Goal: Task Accomplishment & Management: Use online tool/utility

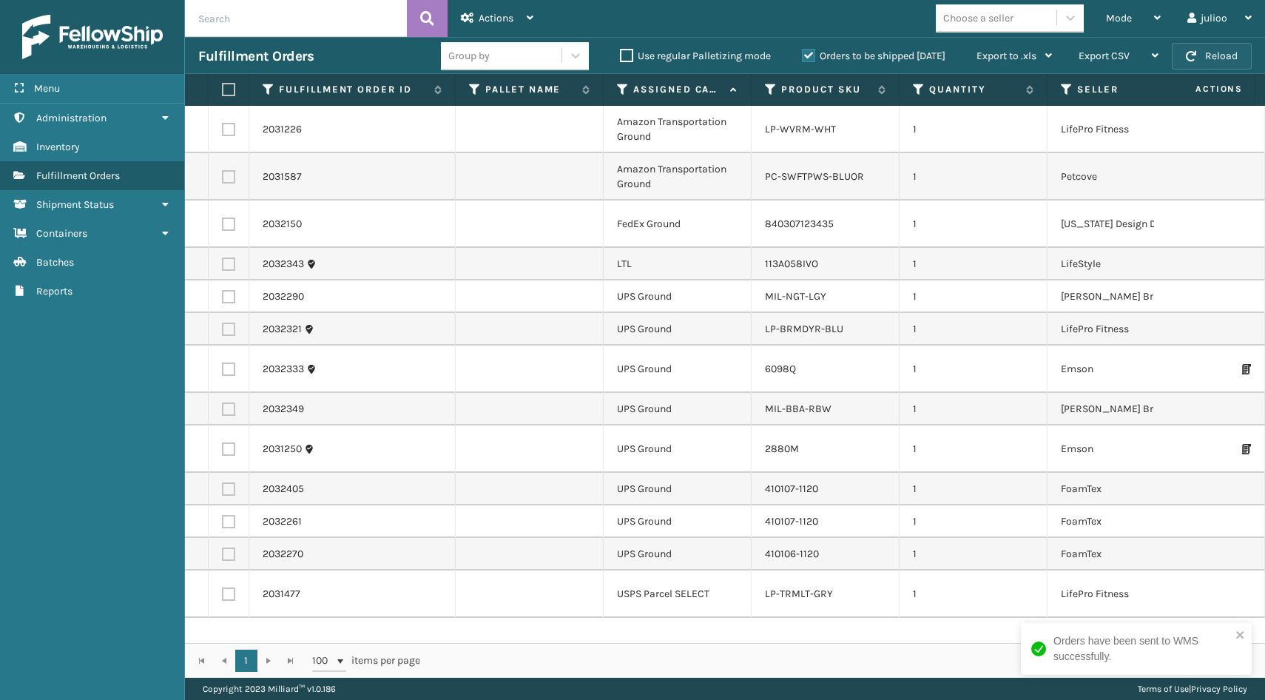
click at [1196, 55] on span "button" at bounding box center [1191, 56] width 10 height 10
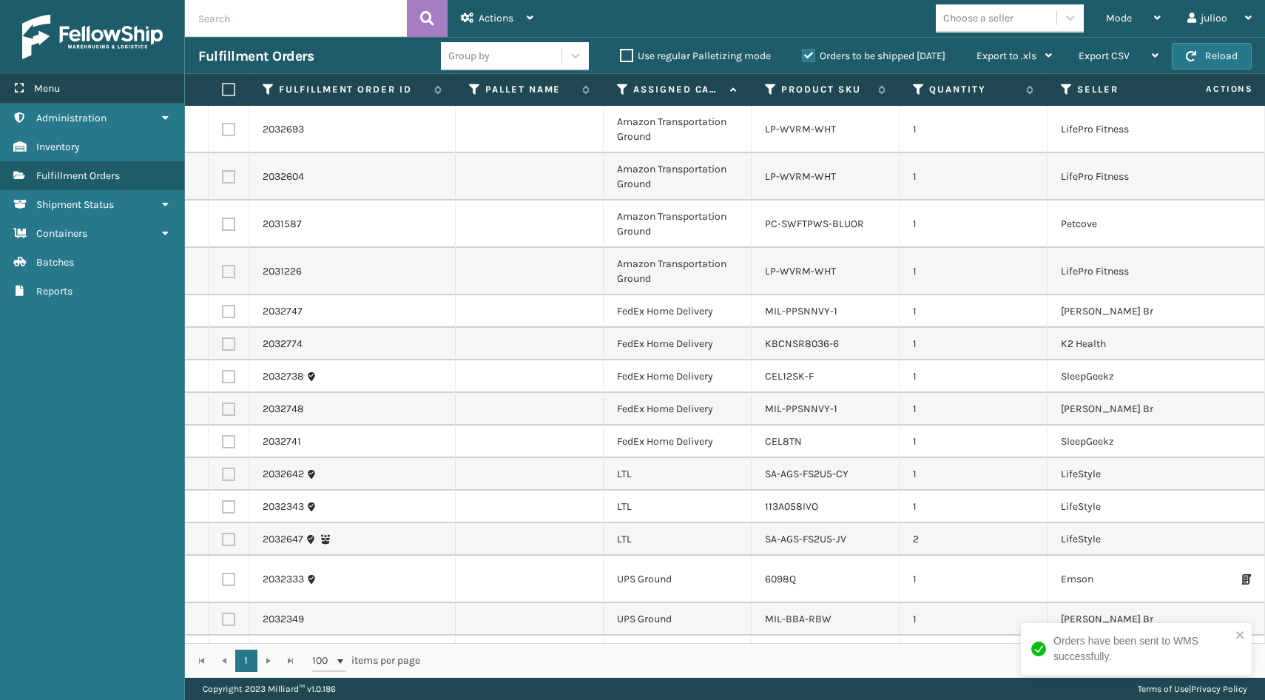
click at [77, 88] on div "Menu" at bounding box center [92, 89] width 184 height 30
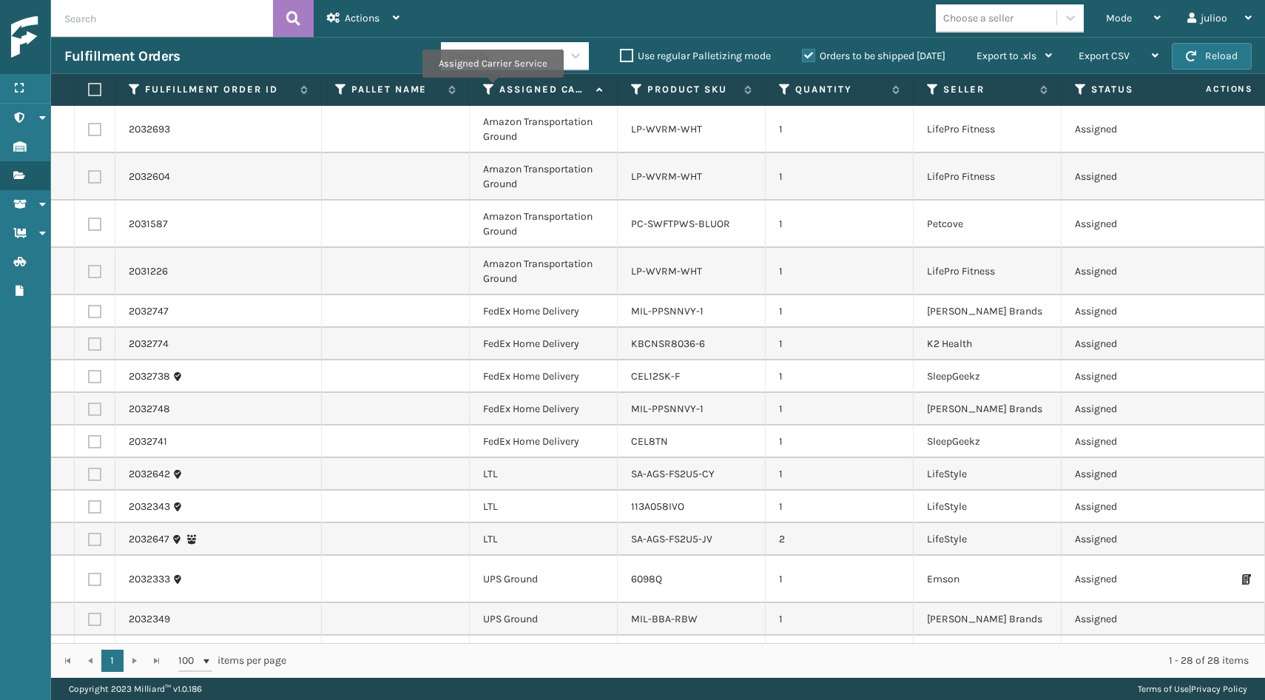
click at [492, 88] on icon at bounding box center [489, 89] width 12 height 13
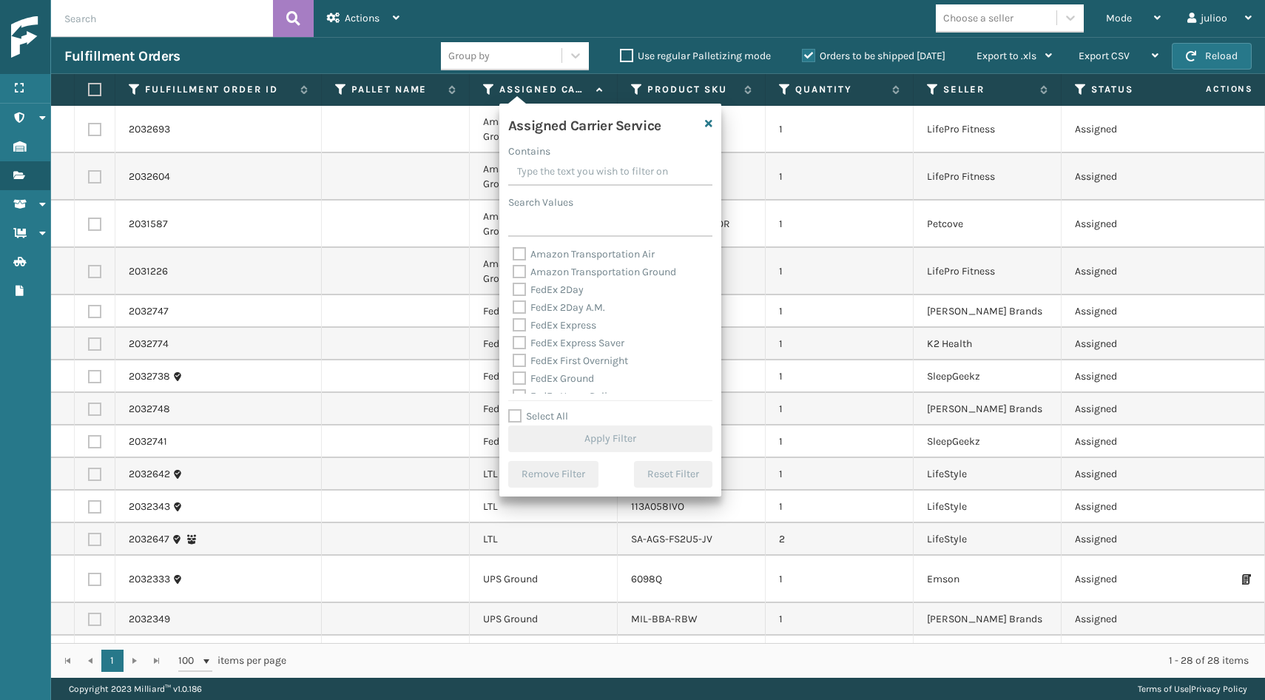
click at [513, 414] on label "Select All" at bounding box center [538, 416] width 60 height 13
click at [513, 409] on input "Select All" at bounding box center [619, 408] width 222 height 1
checkbox input "true"
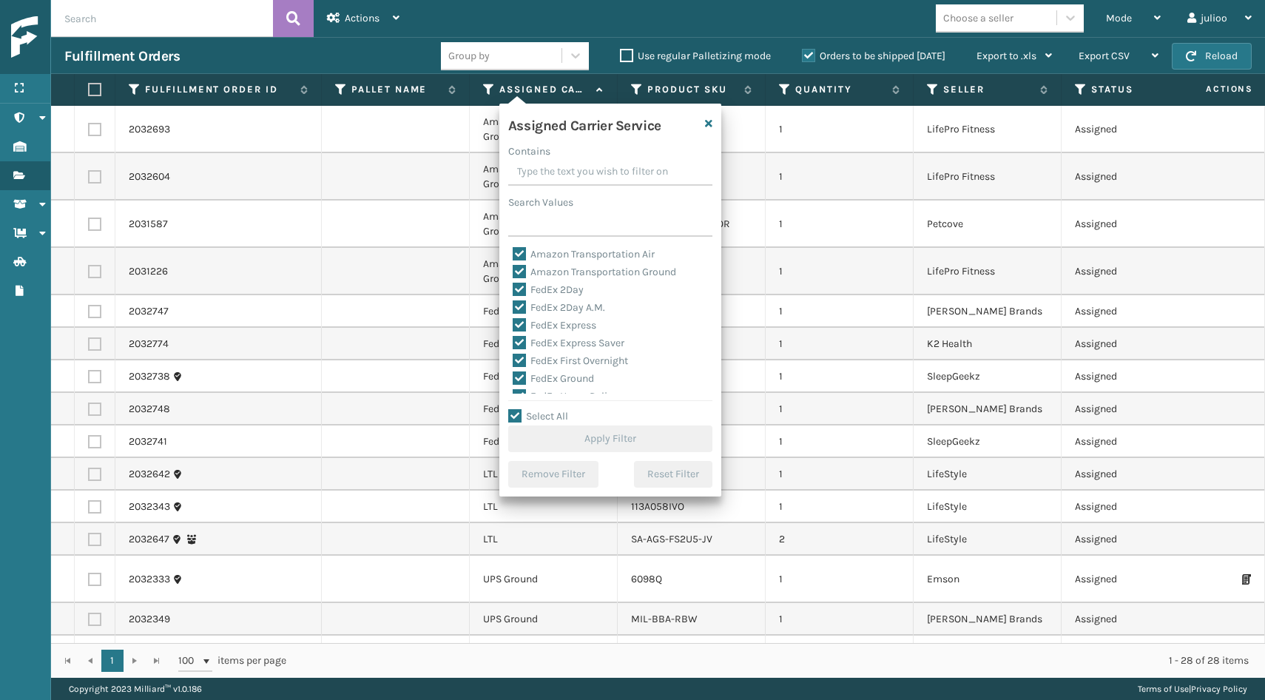
checkbox input "true"
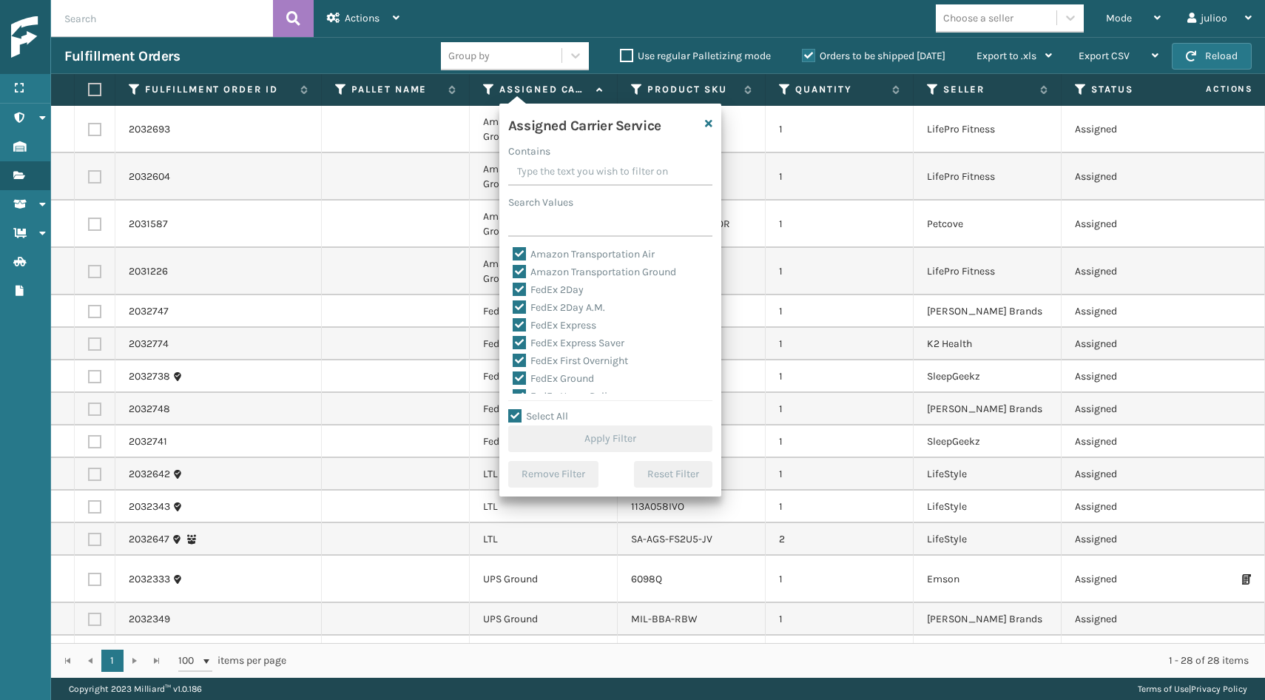
checkbox input "true"
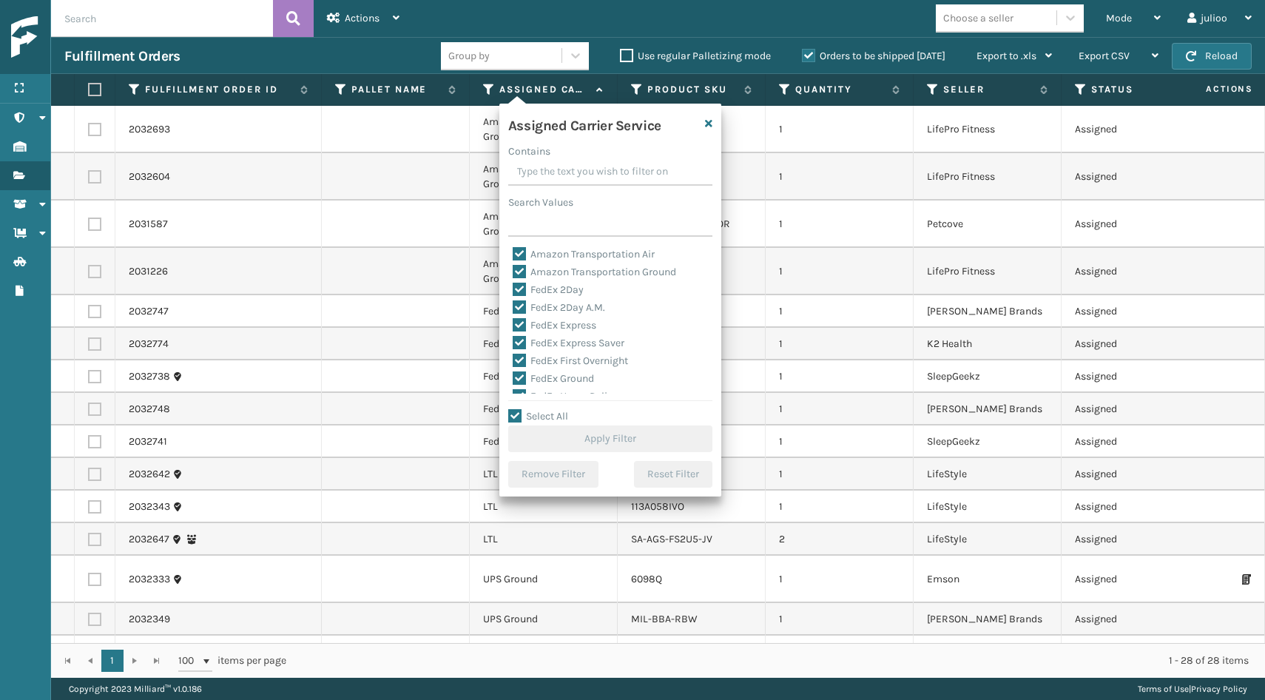
checkbox input "true"
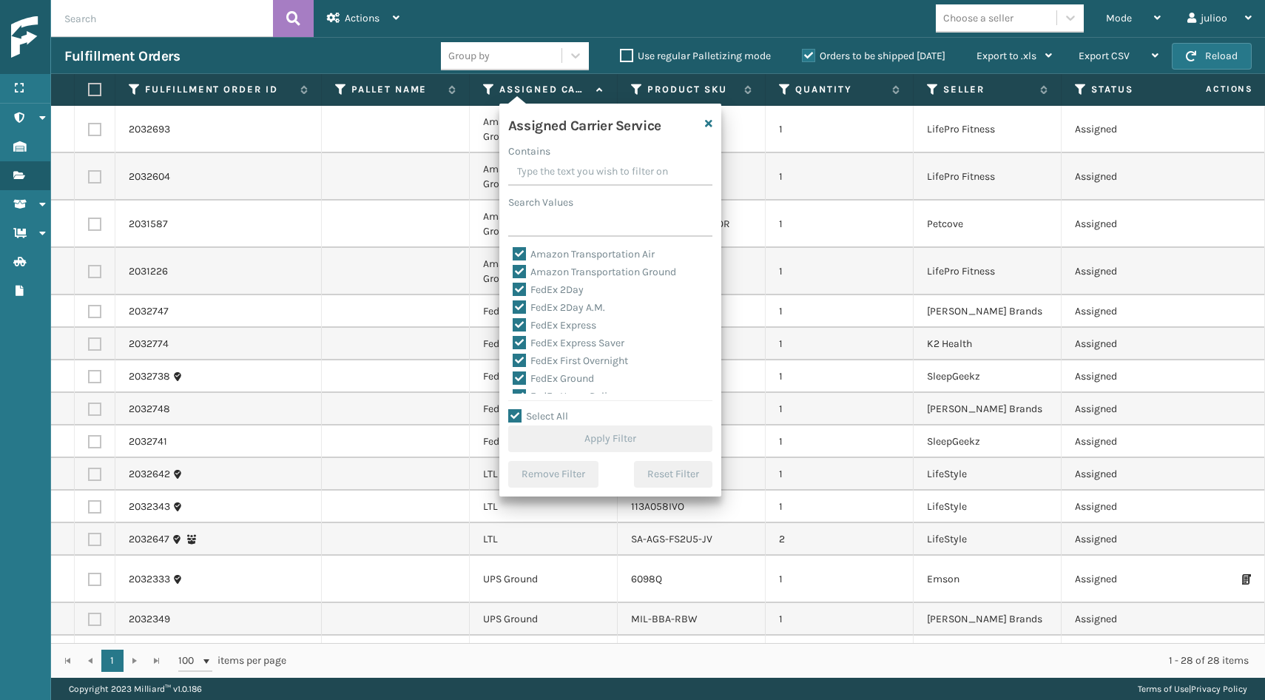
checkbox input "true"
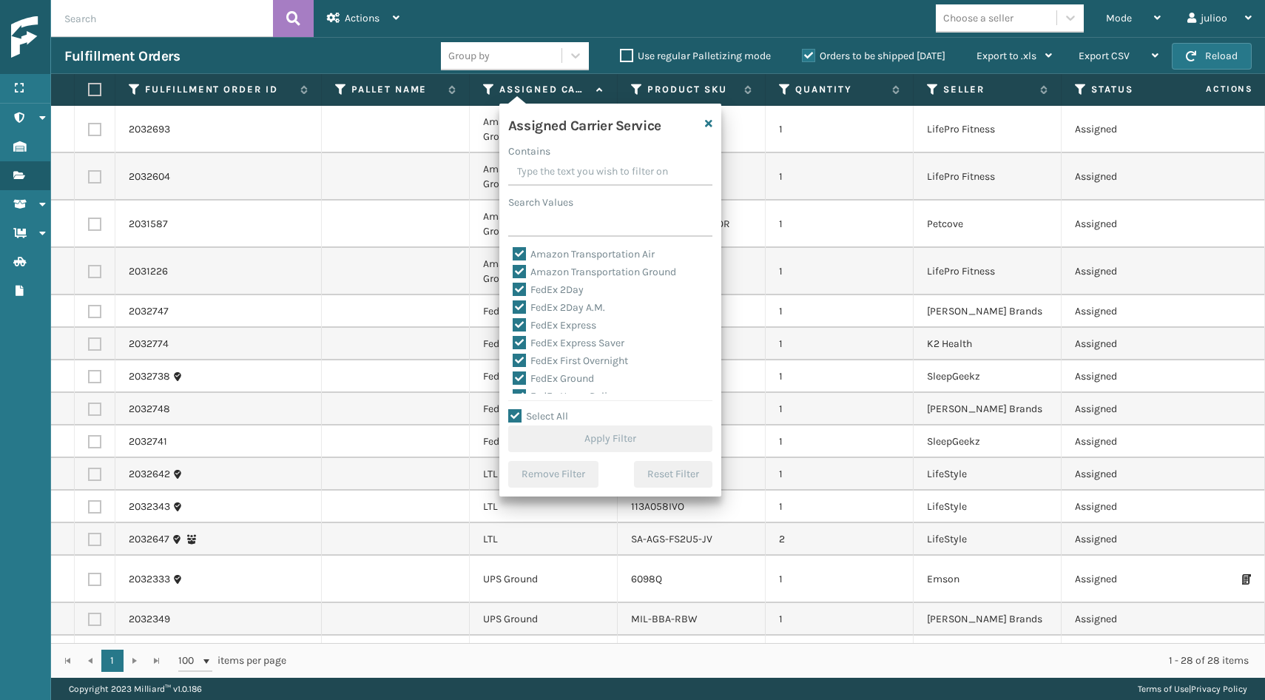
checkbox input "true"
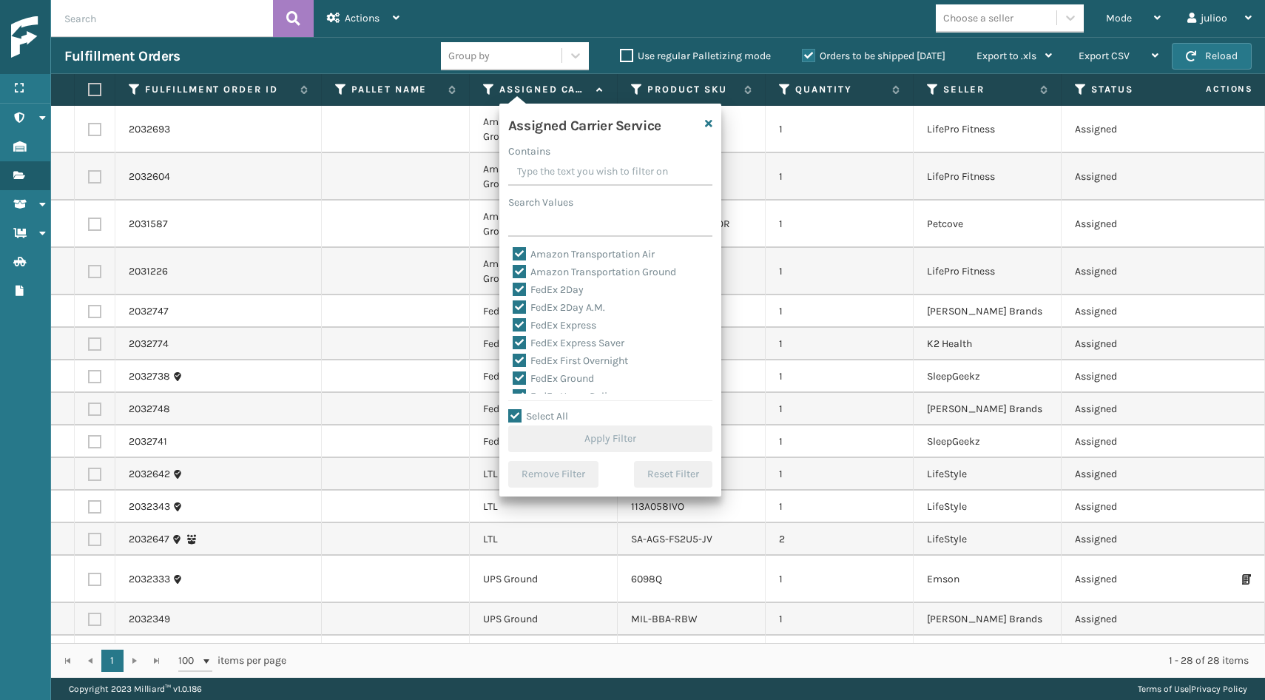
checkbox input "true"
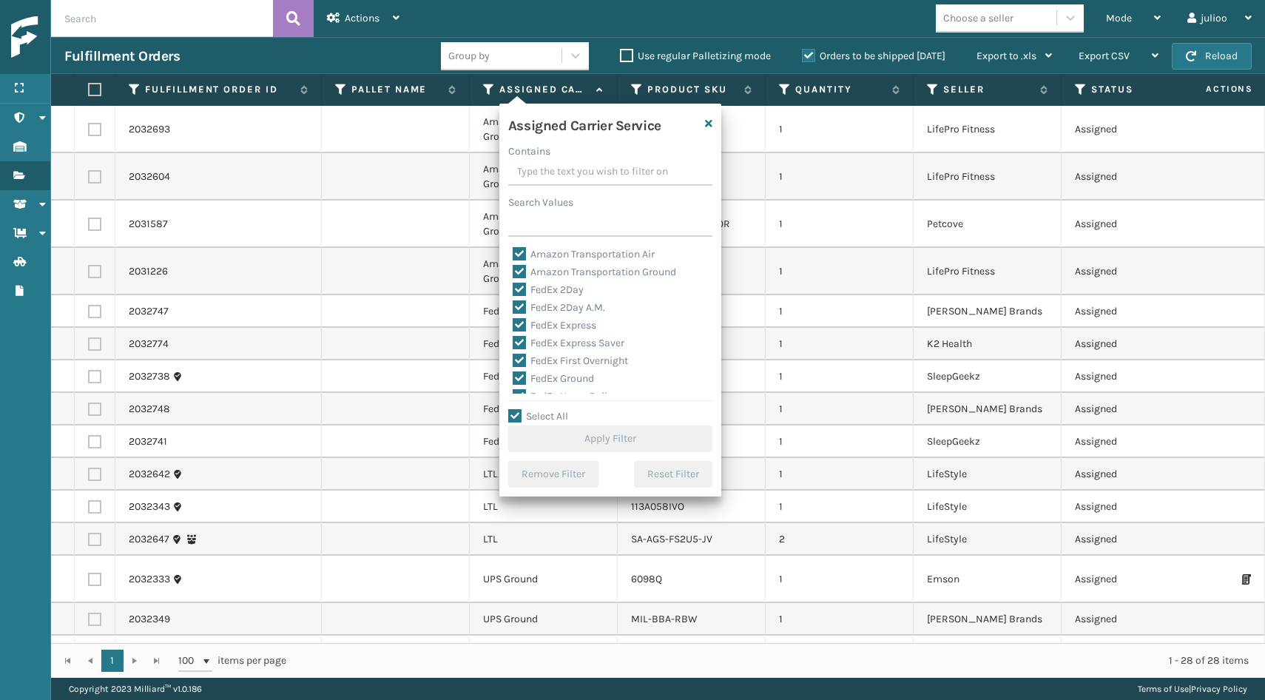
checkbox input "true"
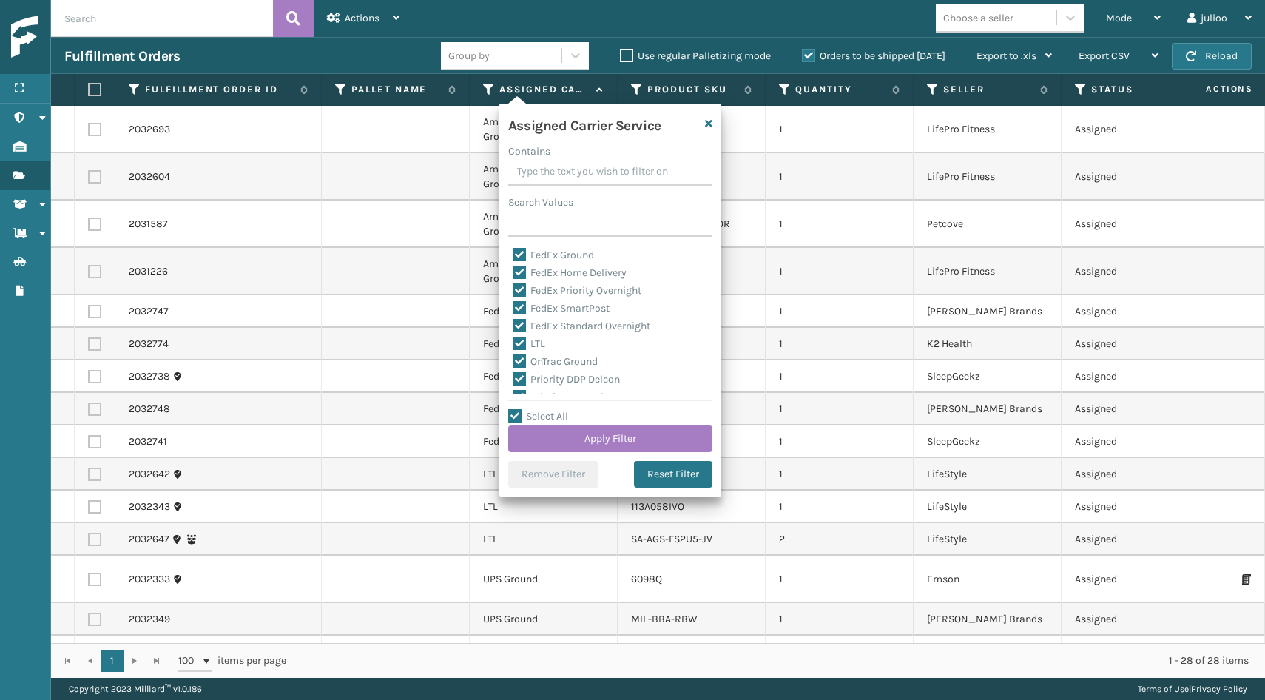
scroll to position [122, 0]
click at [518, 342] on label "LTL" at bounding box center [529, 345] width 33 height 13
click at [513, 342] on input "LTL" at bounding box center [513, 342] width 1 height 10
checkbox input "false"
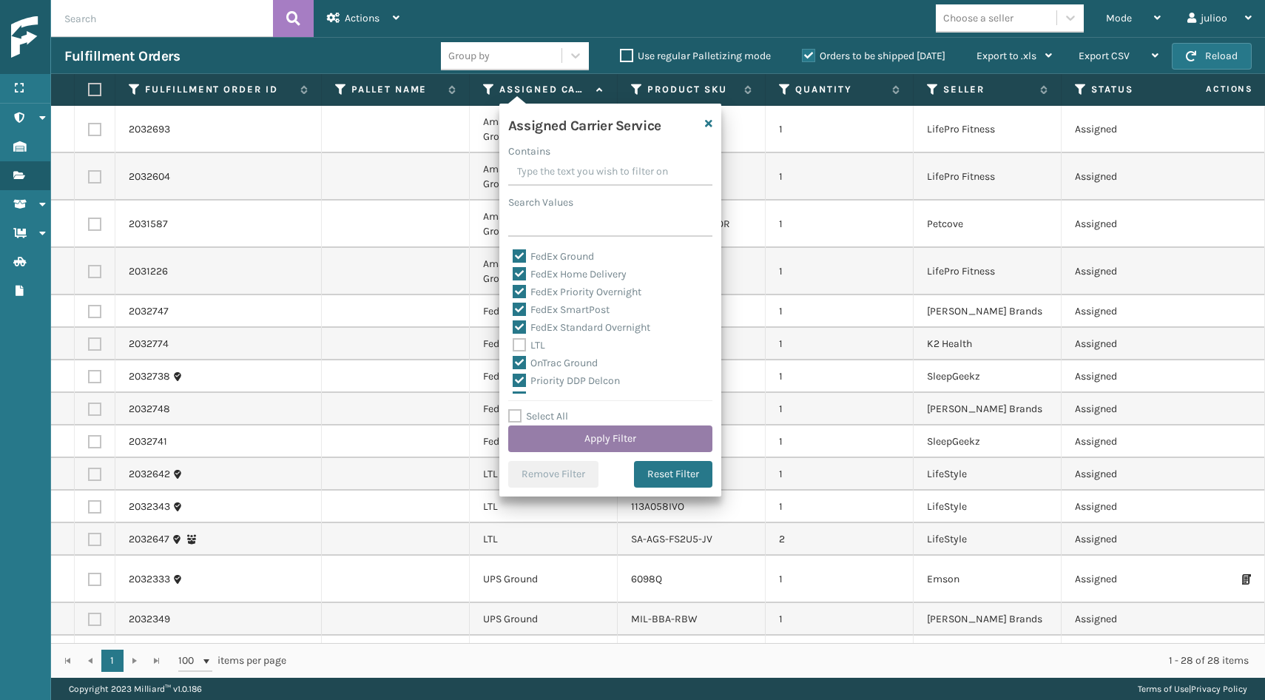
click at [567, 444] on button "Apply Filter" at bounding box center [610, 438] width 204 height 27
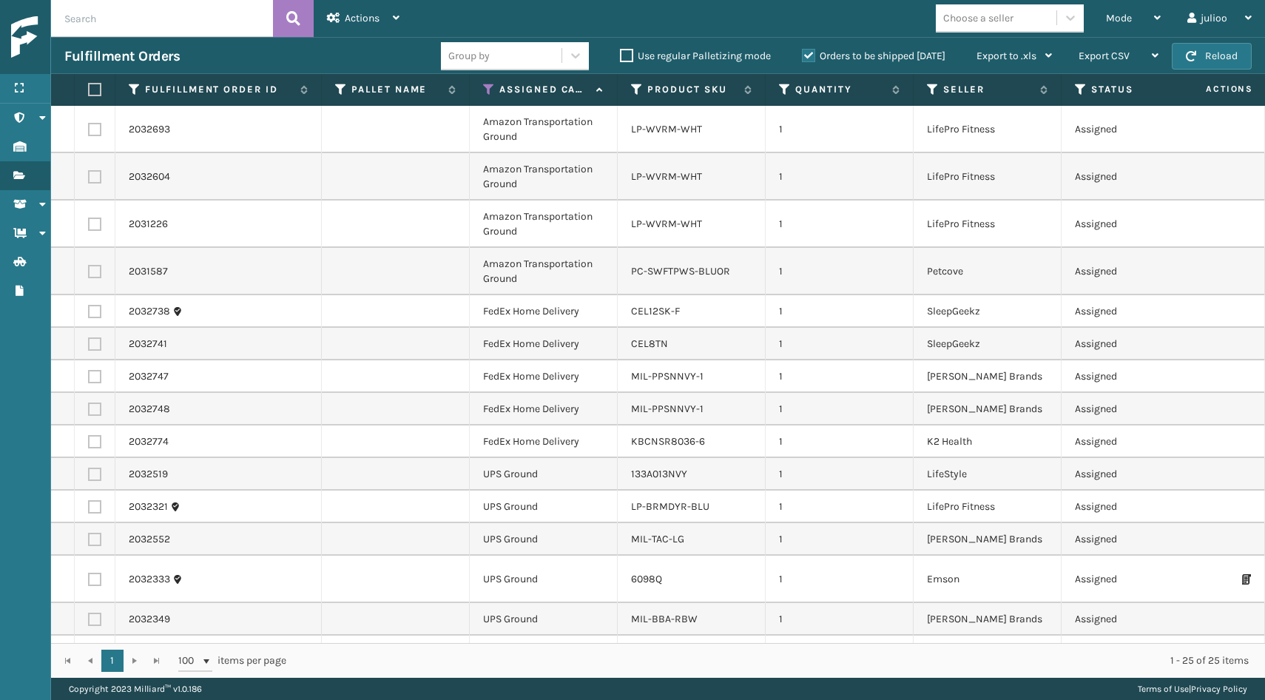
scroll to position [0, 0]
click at [97, 96] on th at bounding box center [95, 90] width 41 height 32
click at [95, 91] on label at bounding box center [92, 89] width 9 height 13
click at [89, 91] on input "checkbox" at bounding box center [88, 90] width 1 height 10
checkbox input "true"
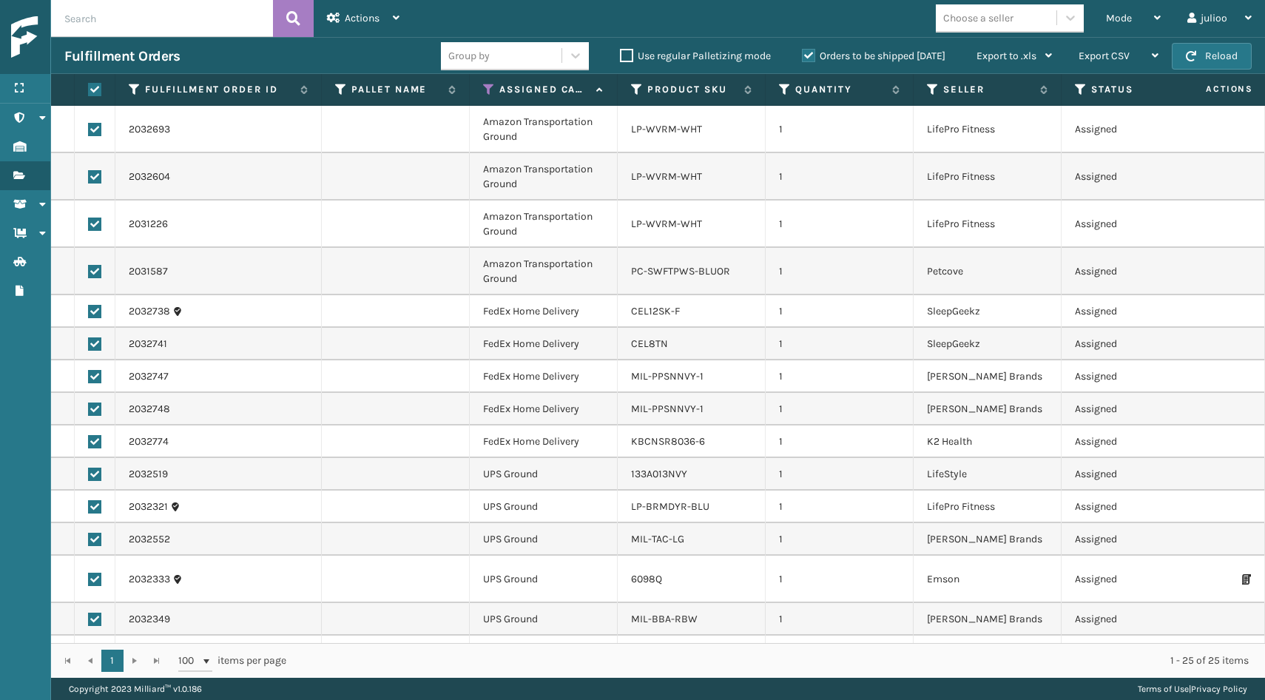
checkbox input "true"
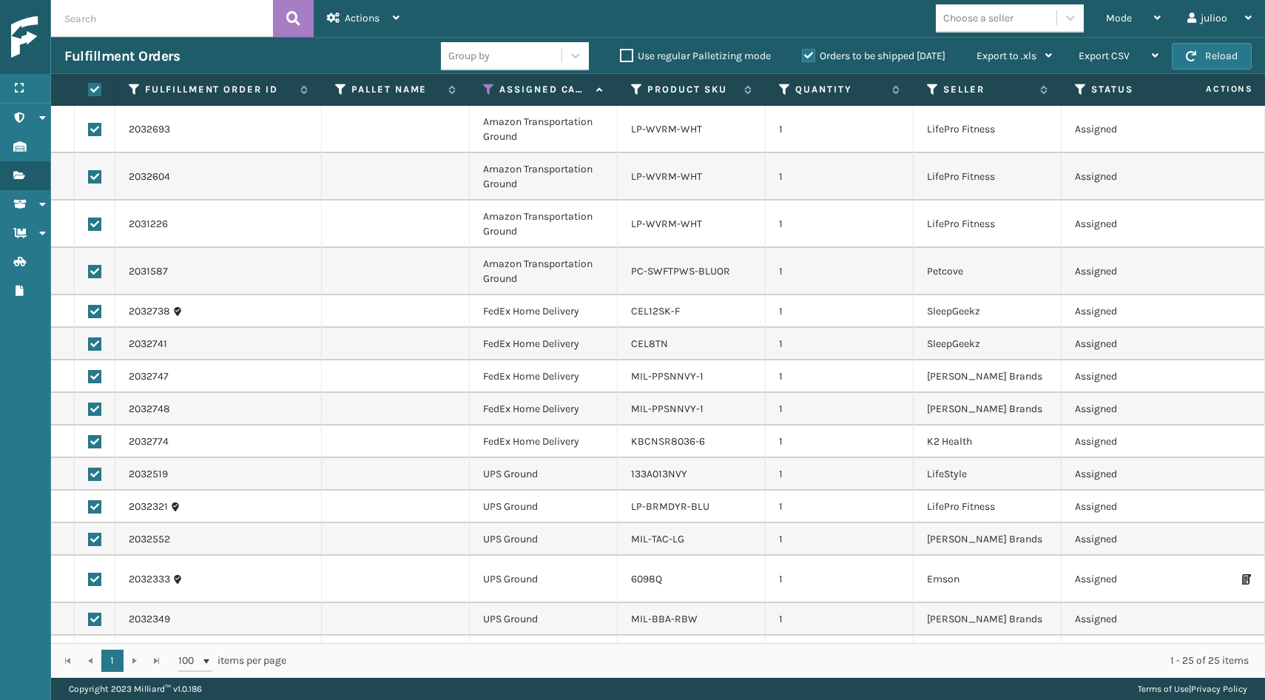
checkbox input "true"
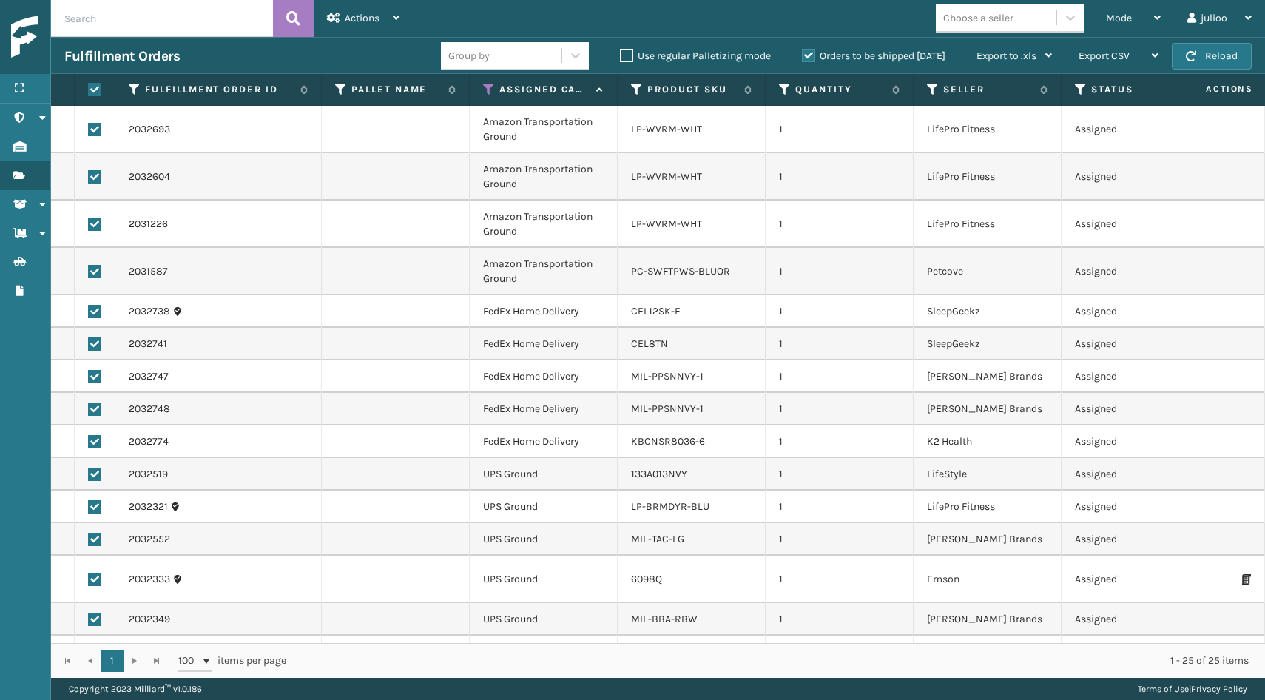
checkbox input "true"
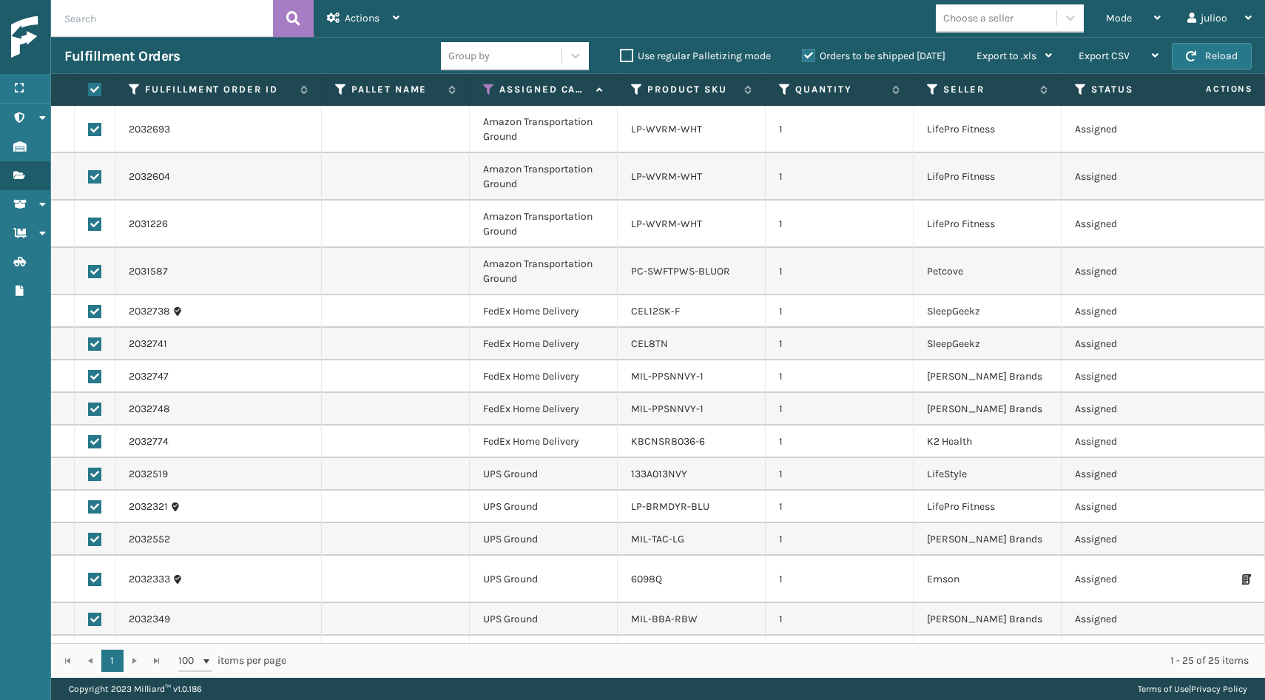
checkbox input "true"
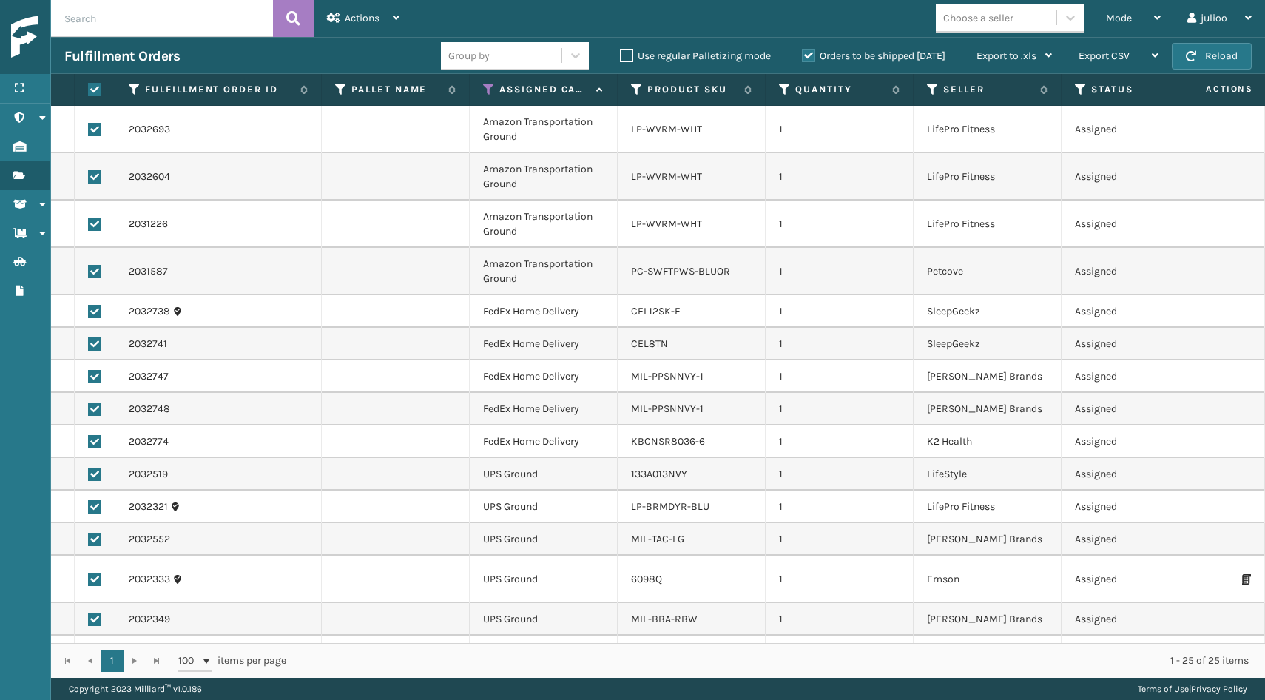
checkbox input "true"
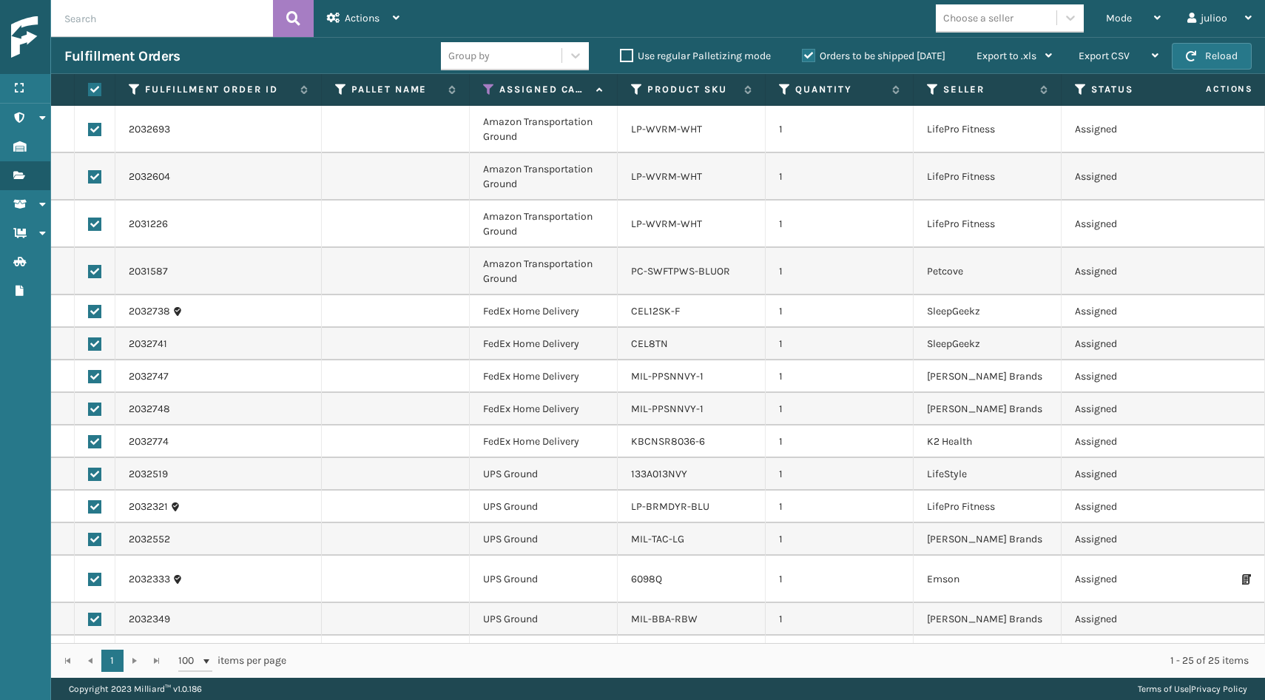
click at [96, 127] on label at bounding box center [94, 129] width 13 height 13
click at [89, 127] on input "checkbox" at bounding box center [88, 128] width 1 height 10
checkbox input "false"
click at [97, 175] on label at bounding box center [94, 176] width 13 height 13
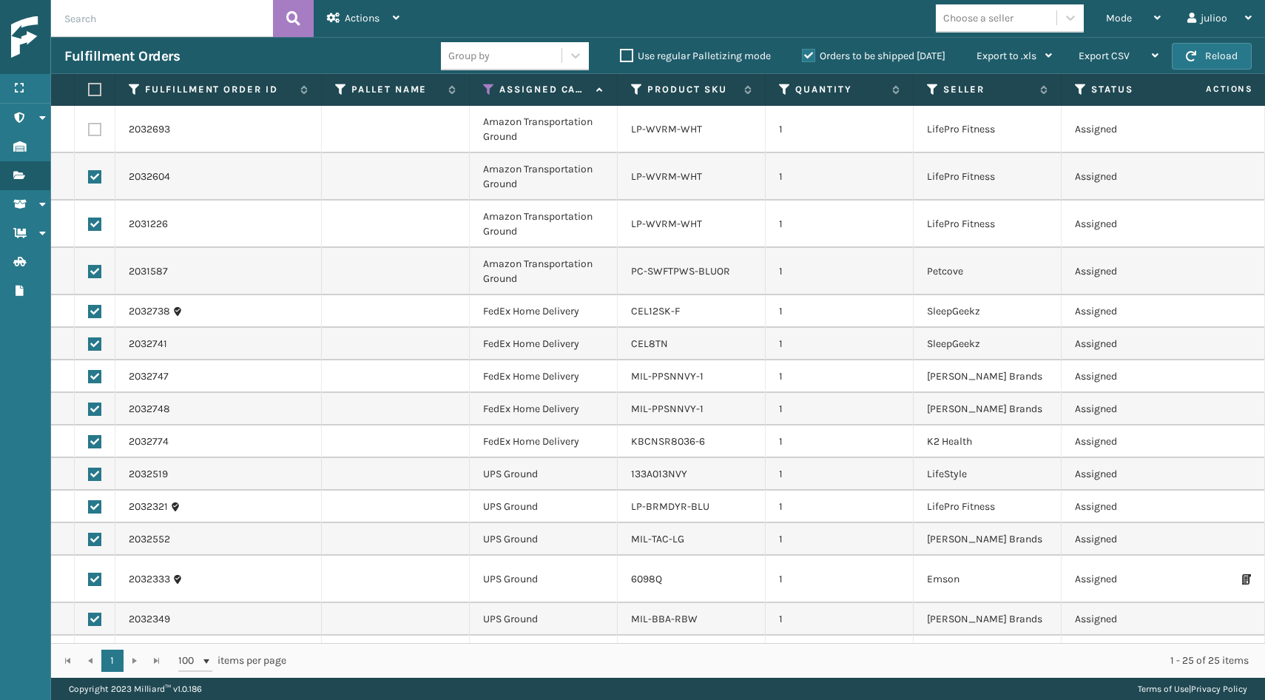
click at [89, 175] on input "checkbox" at bounding box center [88, 175] width 1 height 10
checkbox input "false"
click at [92, 224] on label at bounding box center [94, 224] width 13 height 13
click at [89, 224] on input "checkbox" at bounding box center [88, 223] width 1 height 10
checkbox input "false"
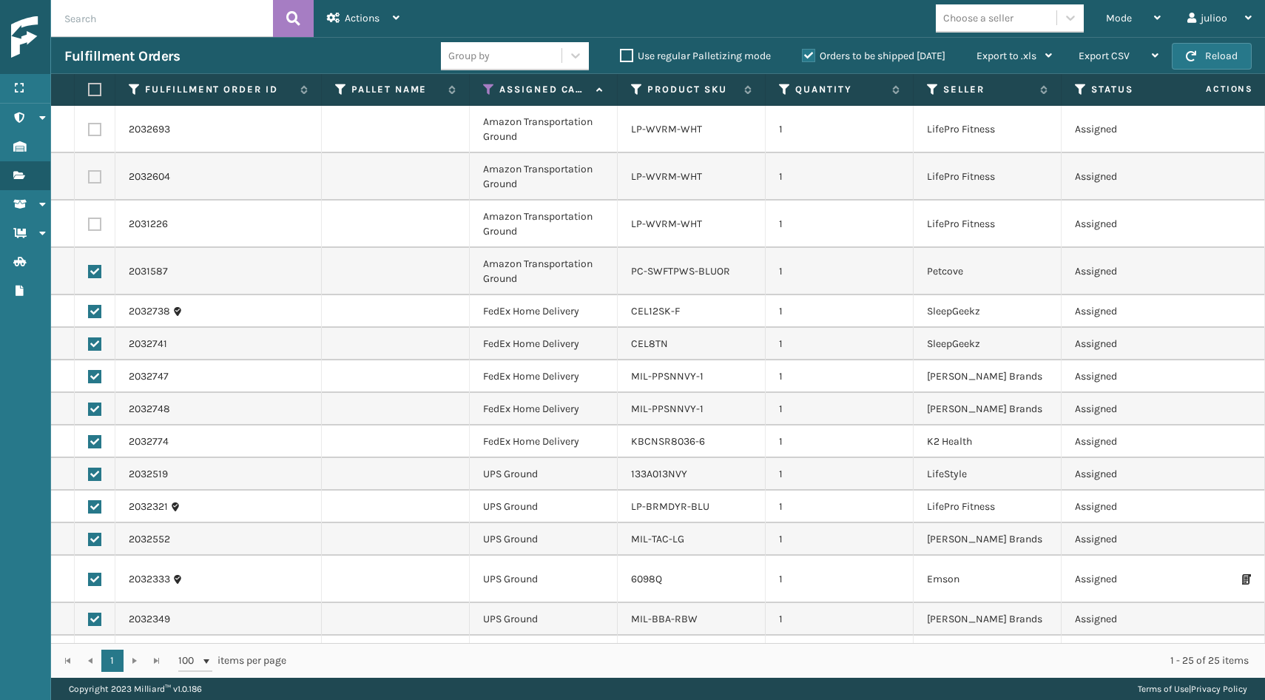
click at [94, 273] on label at bounding box center [94, 271] width 13 height 13
click at [89, 273] on input "checkbox" at bounding box center [88, 270] width 1 height 10
checkbox input "false"
click at [94, 314] on label at bounding box center [94, 311] width 13 height 13
click at [89, 314] on input "checkbox" at bounding box center [88, 310] width 1 height 10
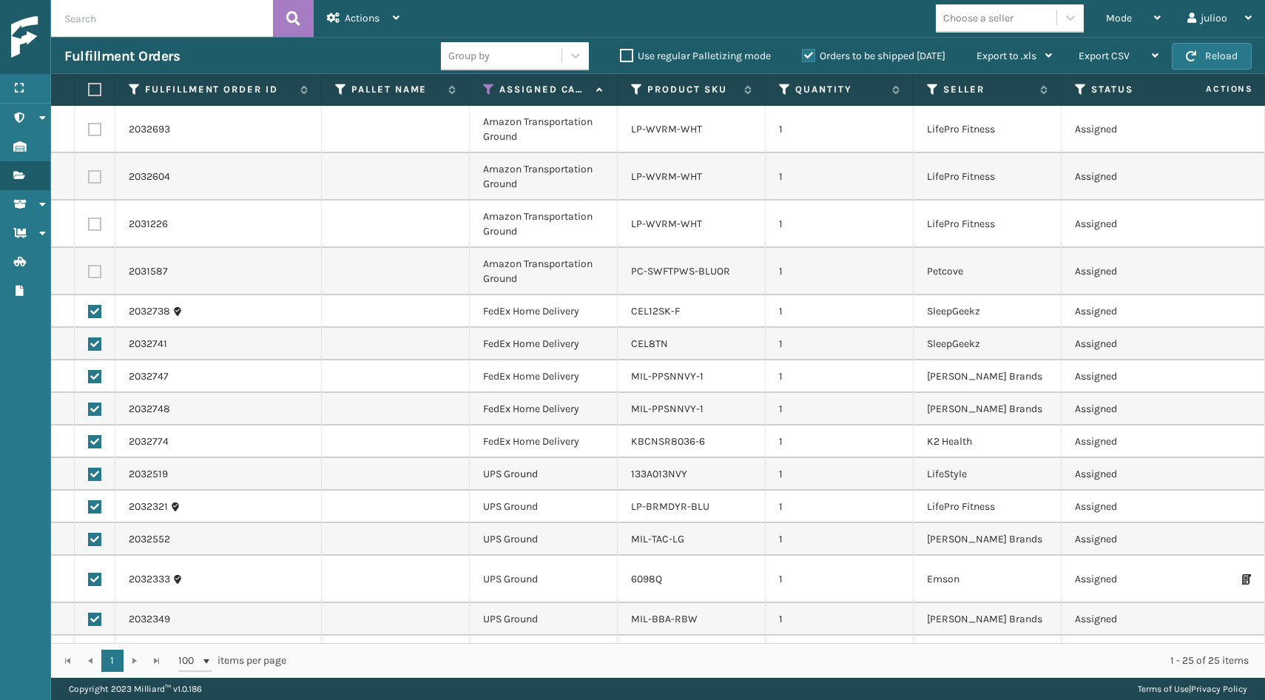
checkbox input "false"
click at [94, 345] on label at bounding box center [94, 343] width 13 height 13
click at [89, 345] on input "checkbox" at bounding box center [88, 342] width 1 height 10
checkbox input "false"
click at [95, 371] on label at bounding box center [94, 376] width 13 height 13
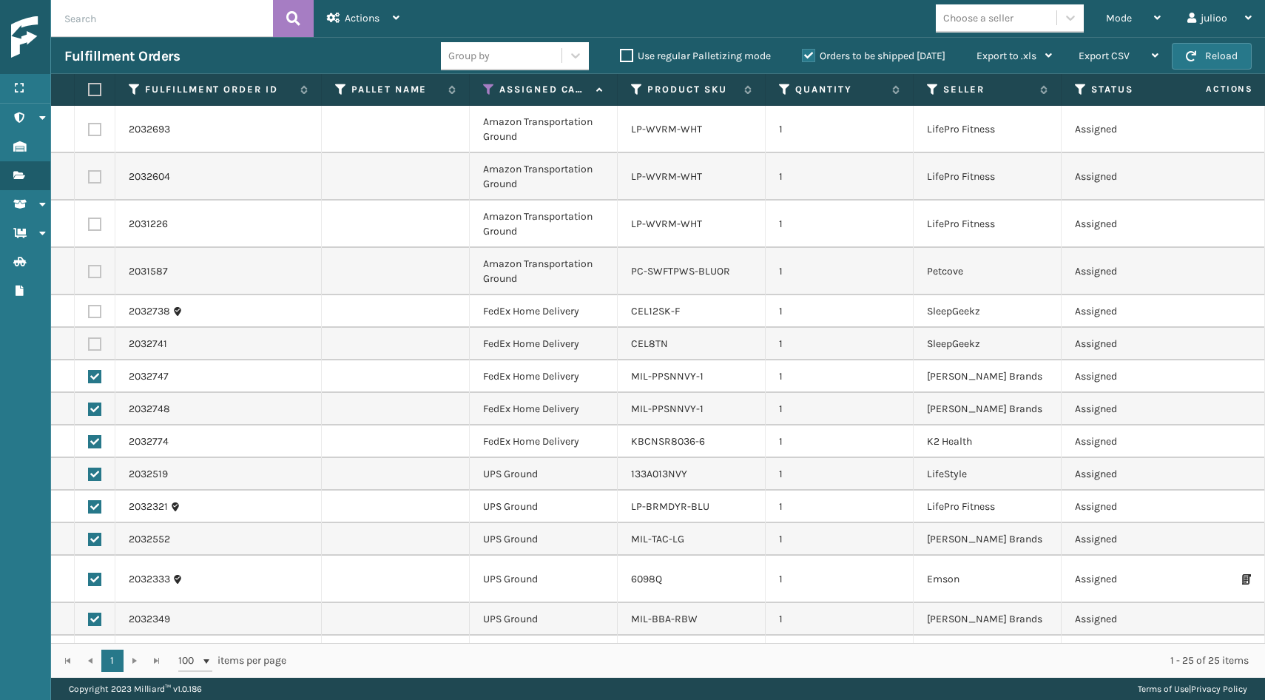
click at [89, 371] on input "checkbox" at bounding box center [88, 375] width 1 height 10
checkbox input "false"
click at [95, 402] on label at bounding box center [94, 408] width 13 height 13
click at [89, 402] on input "checkbox" at bounding box center [88, 407] width 1 height 10
checkbox input "false"
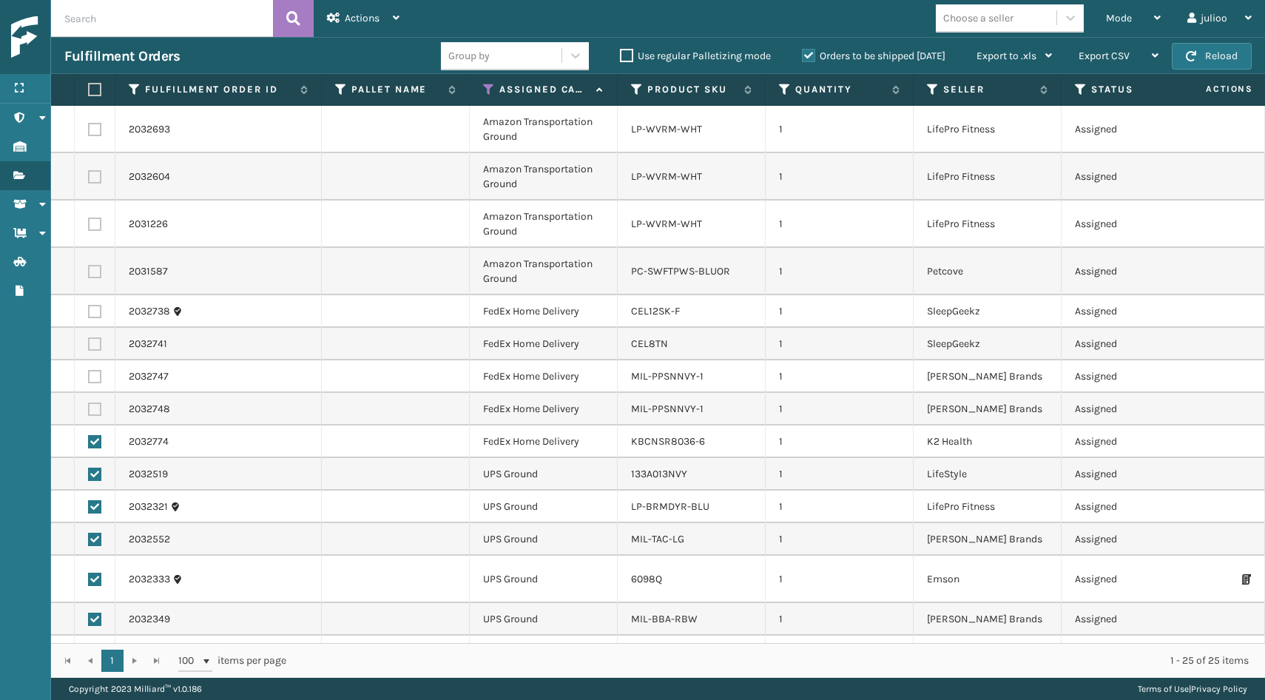
click at [92, 439] on label at bounding box center [94, 441] width 13 height 13
click at [89, 439] on input "checkbox" at bounding box center [88, 440] width 1 height 10
checkbox input "false"
click at [95, 470] on label at bounding box center [94, 474] width 13 height 13
click at [89, 470] on input "checkbox" at bounding box center [88, 473] width 1 height 10
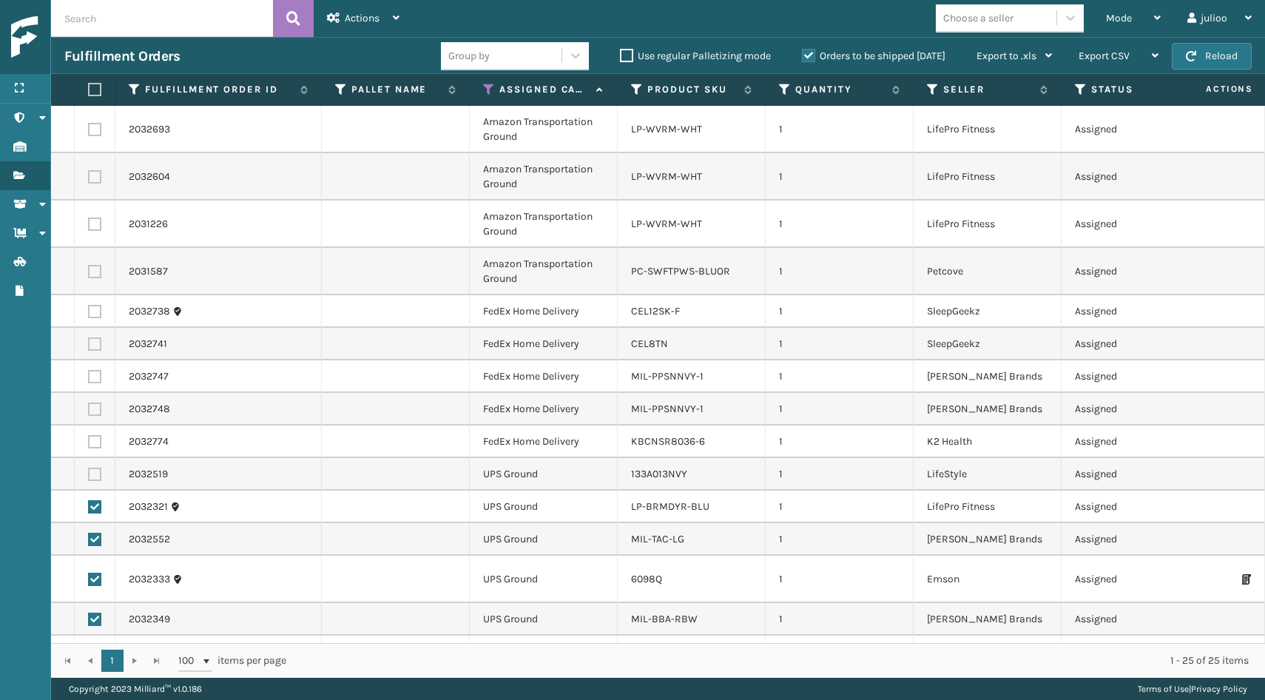
click at [95, 472] on label at bounding box center [94, 474] width 13 height 13
click at [89, 472] on input "checkbox" at bounding box center [88, 473] width 1 height 10
checkbox input "true"
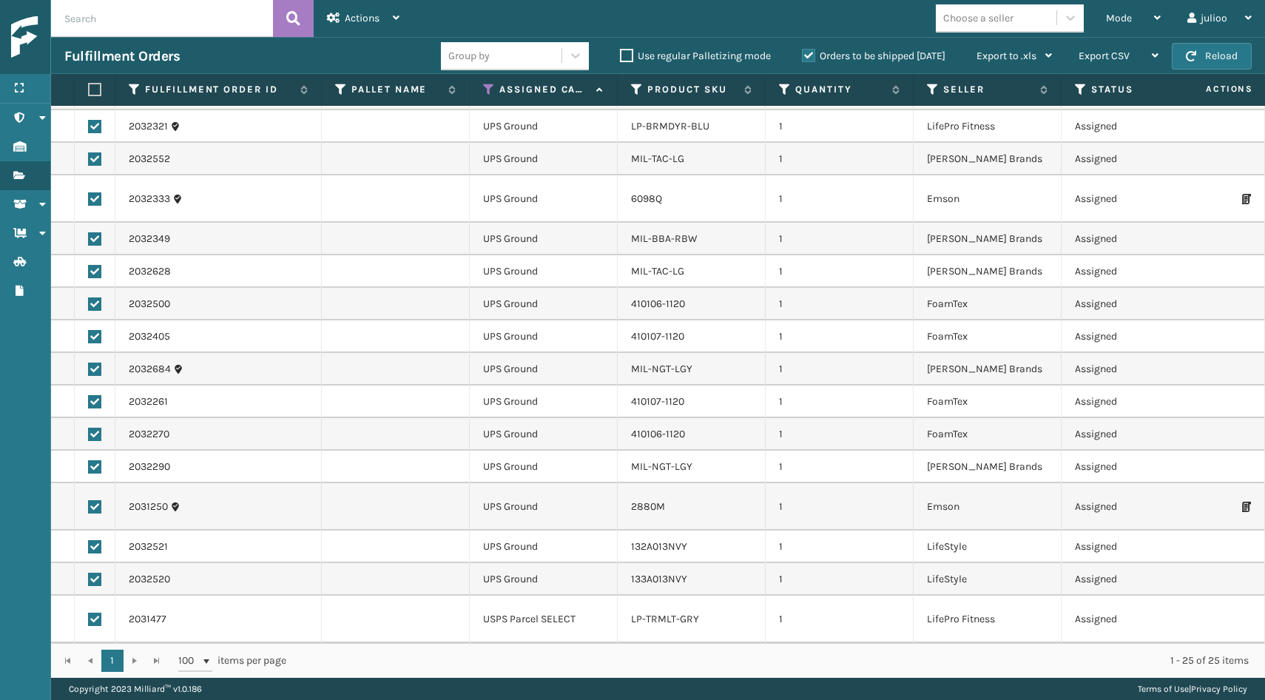
click at [95, 621] on label at bounding box center [94, 619] width 13 height 13
click at [89, 621] on input "checkbox" at bounding box center [88, 618] width 1 height 10
checkbox input "false"
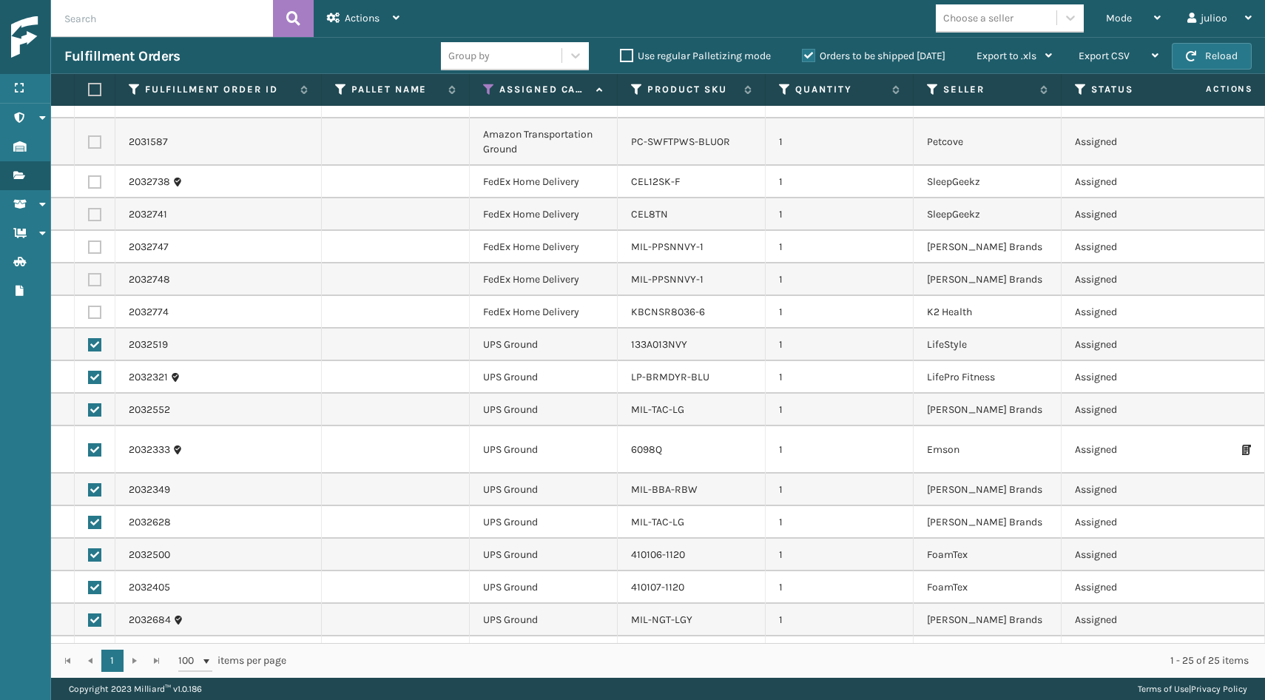
scroll to position [128, 0]
click at [386, 21] on div "Actions" at bounding box center [363, 18] width 73 height 37
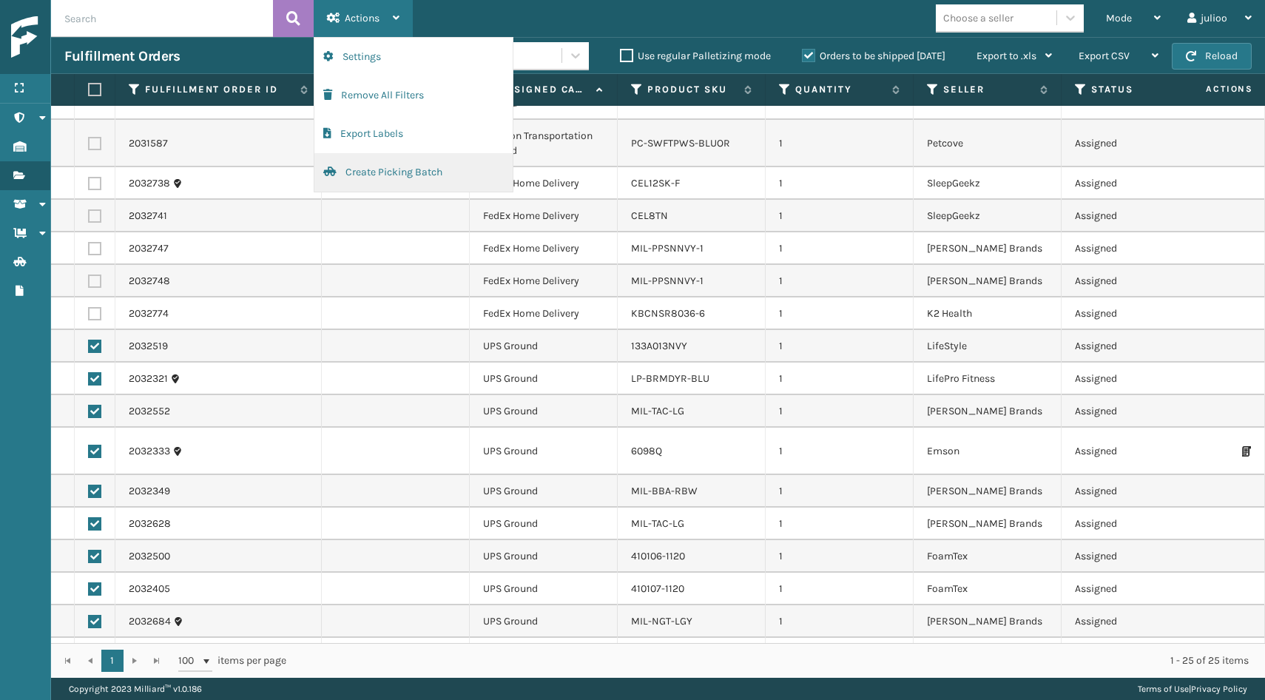
click at [374, 171] on button "Create Picking Batch" at bounding box center [413, 172] width 198 height 38
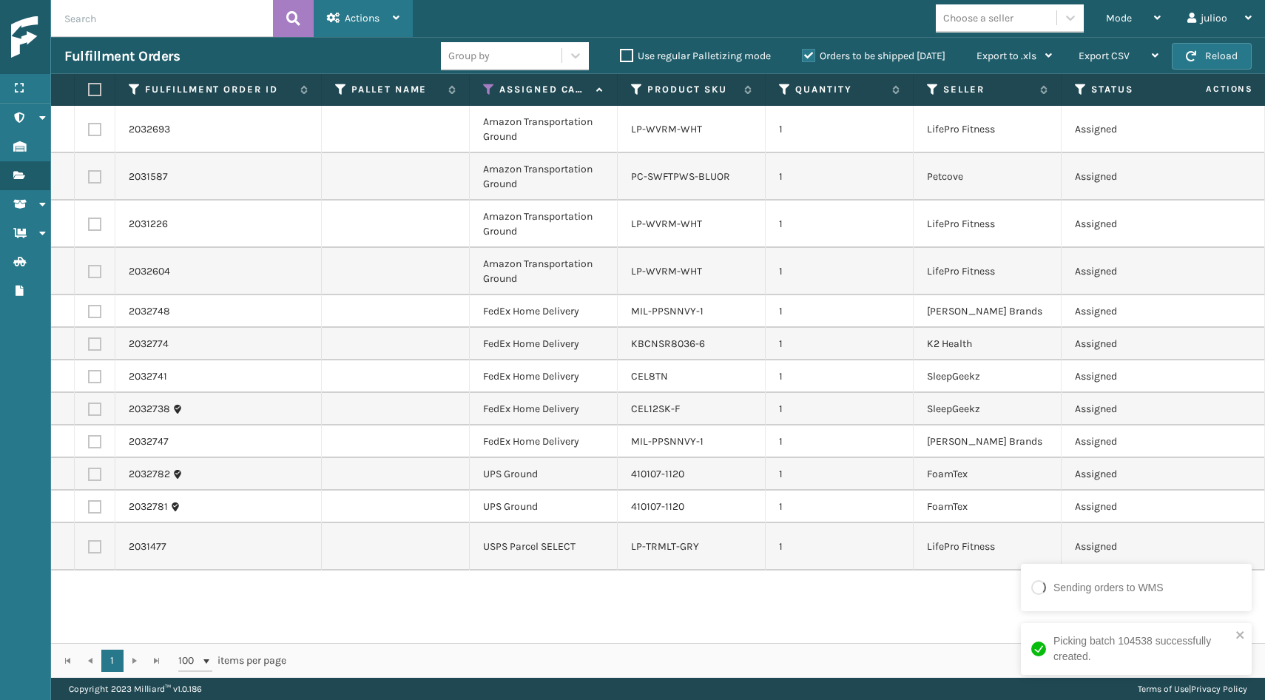
scroll to position [0, 0]
click at [91, 504] on label at bounding box center [94, 506] width 13 height 13
click at [89, 504] on input "checkbox" at bounding box center [88, 505] width 1 height 10
checkbox input "true"
click at [94, 474] on label at bounding box center [94, 474] width 13 height 13
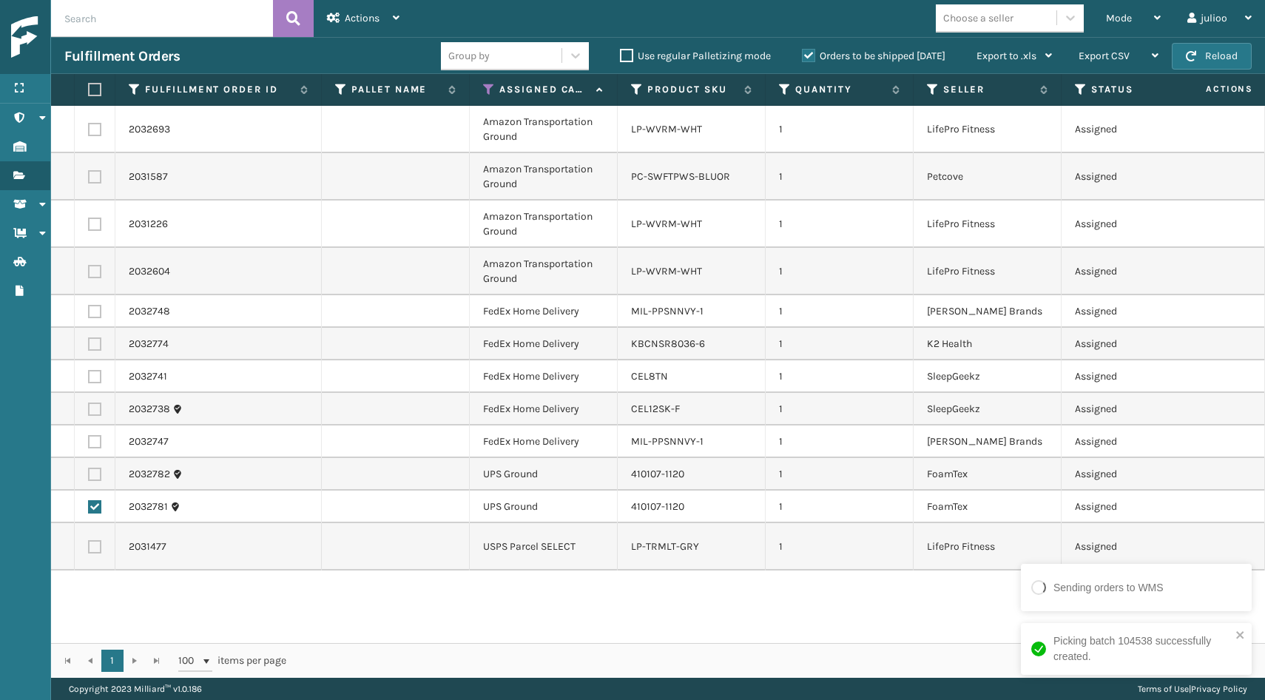
click at [89, 474] on input "checkbox" at bounding box center [88, 473] width 1 height 10
checkbox input "true"
click at [351, 21] on span "Actions" at bounding box center [362, 18] width 35 height 13
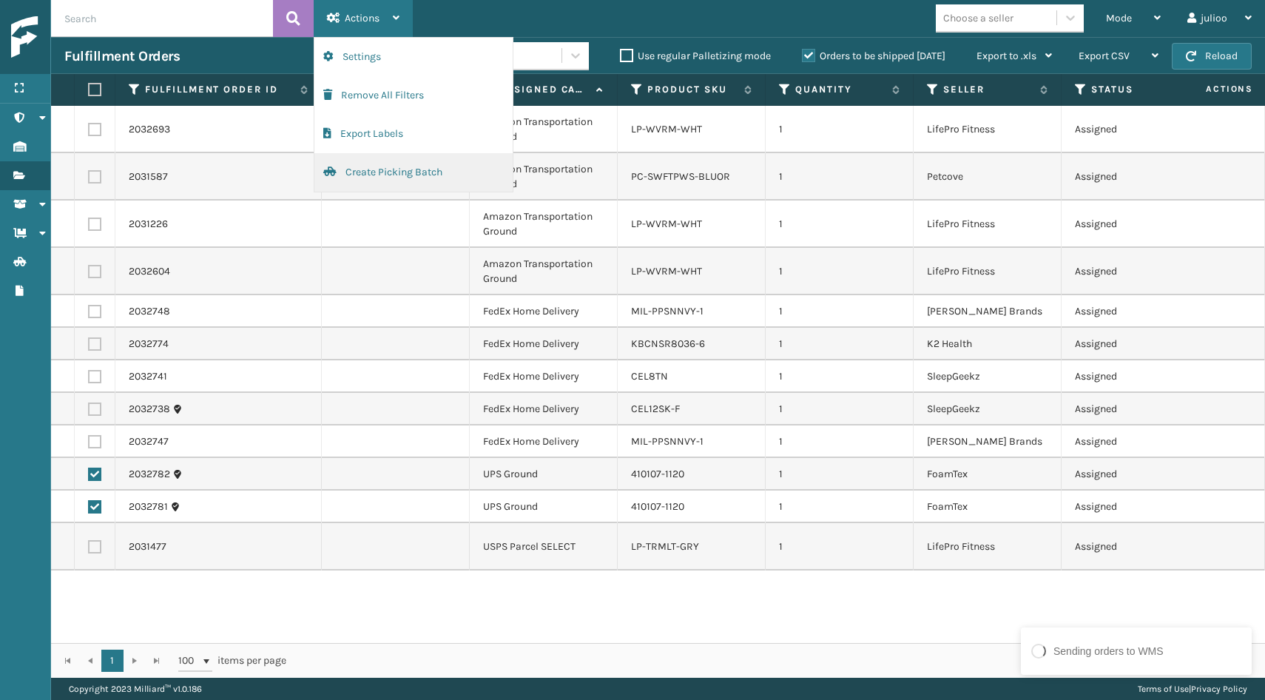
click at [407, 172] on button "Create Picking Batch" at bounding box center [413, 172] width 198 height 38
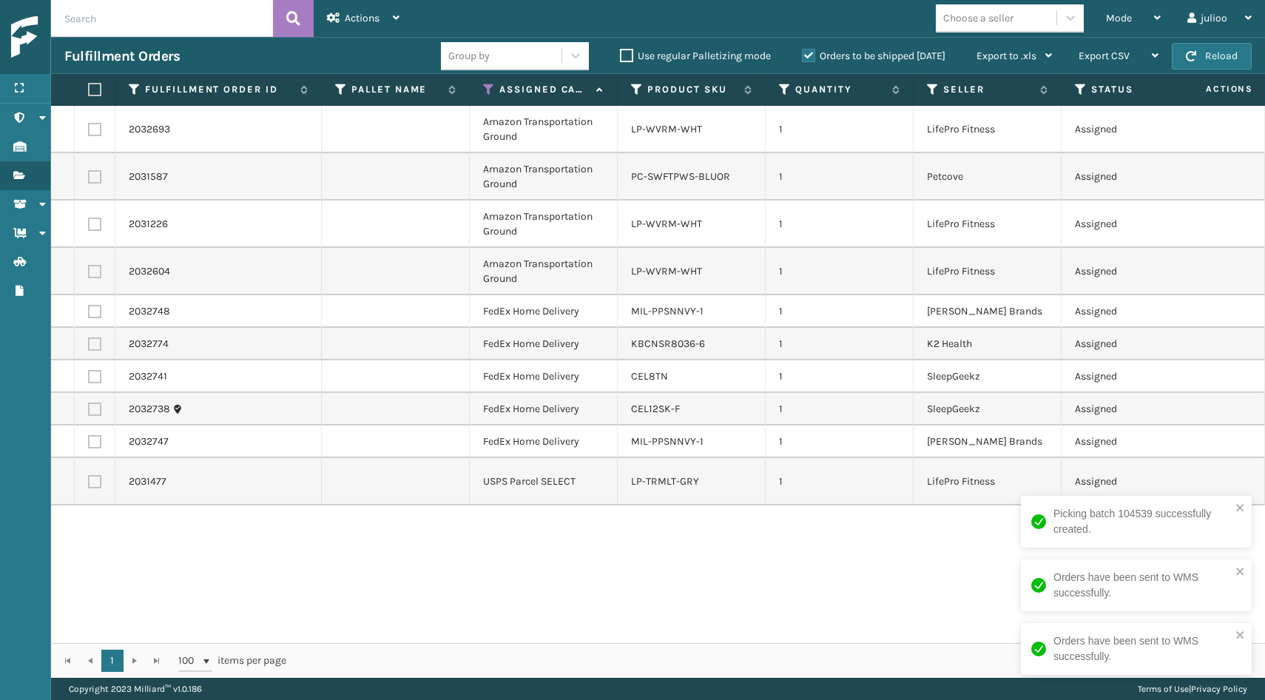
click at [1238, 41] on div "Fulfillment Orders Group by Use regular Palletizing mode Orders to be shipped […" at bounding box center [658, 55] width 1214 height 37
click at [1235, 63] on button "Reload" at bounding box center [1212, 56] width 80 height 27
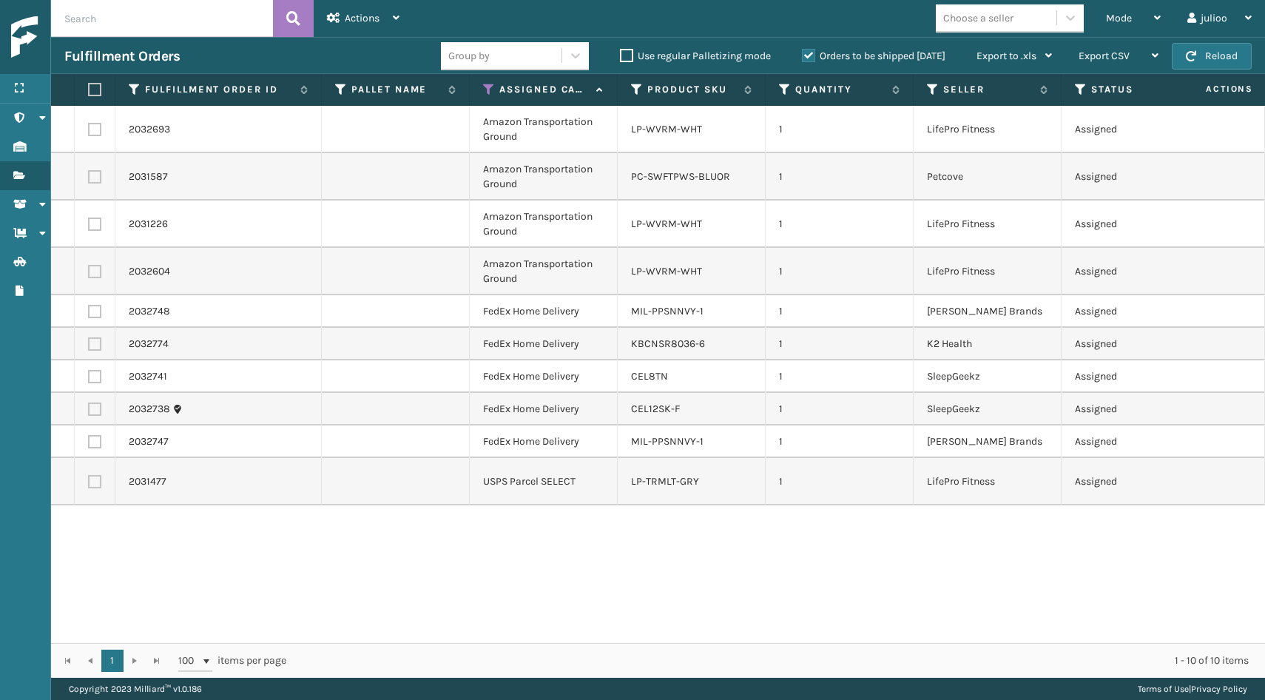
click at [95, 271] on label at bounding box center [94, 271] width 13 height 13
click at [89, 271] on input "checkbox" at bounding box center [88, 270] width 1 height 10
checkbox input "true"
click at [98, 222] on label at bounding box center [94, 224] width 13 height 13
click at [89, 222] on input "checkbox" at bounding box center [88, 223] width 1 height 10
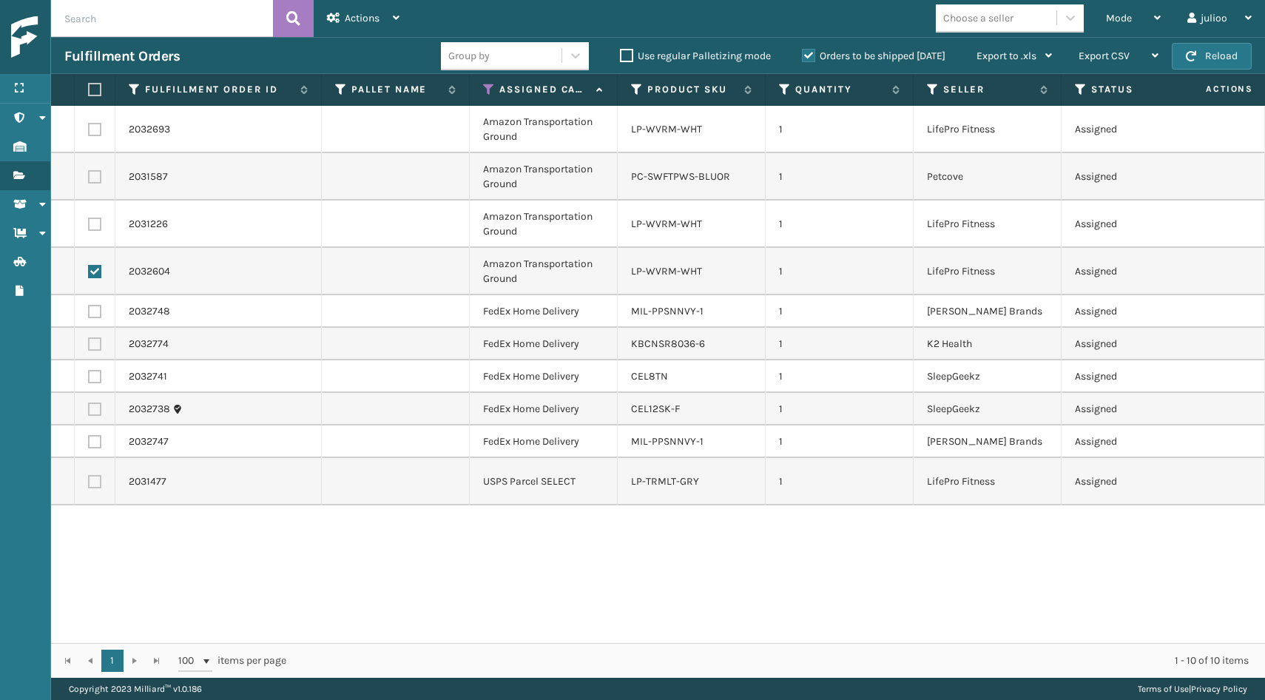
checkbox input "true"
click at [97, 180] on label at bounding box center [94, 176] width 13 height 13
click at [89, 180] on input "checkbox" at bounding box center [88, 175] width 1 height 10
checkbox input "true"
click at [1186, 61] on span "button" at bounding box center [1191, 56] width 10 height 10
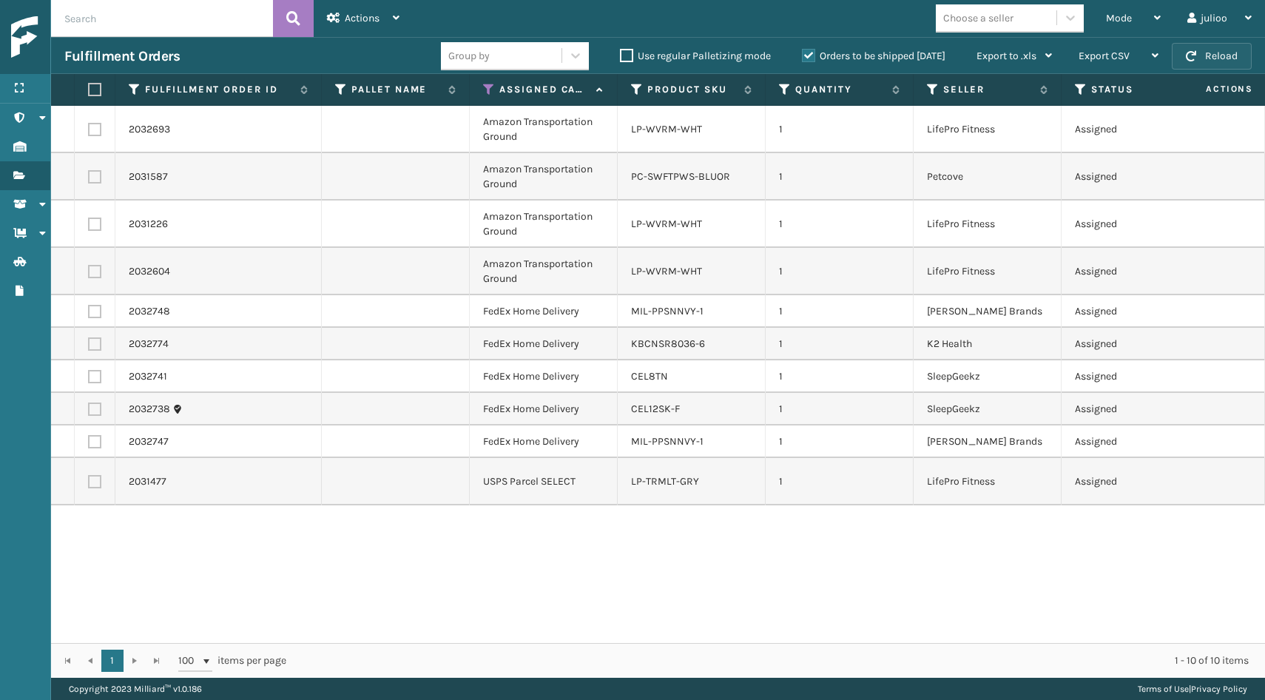
click at [1222, 68] on button "Reload" at bounding box center [1212, 56] width 80 height 27
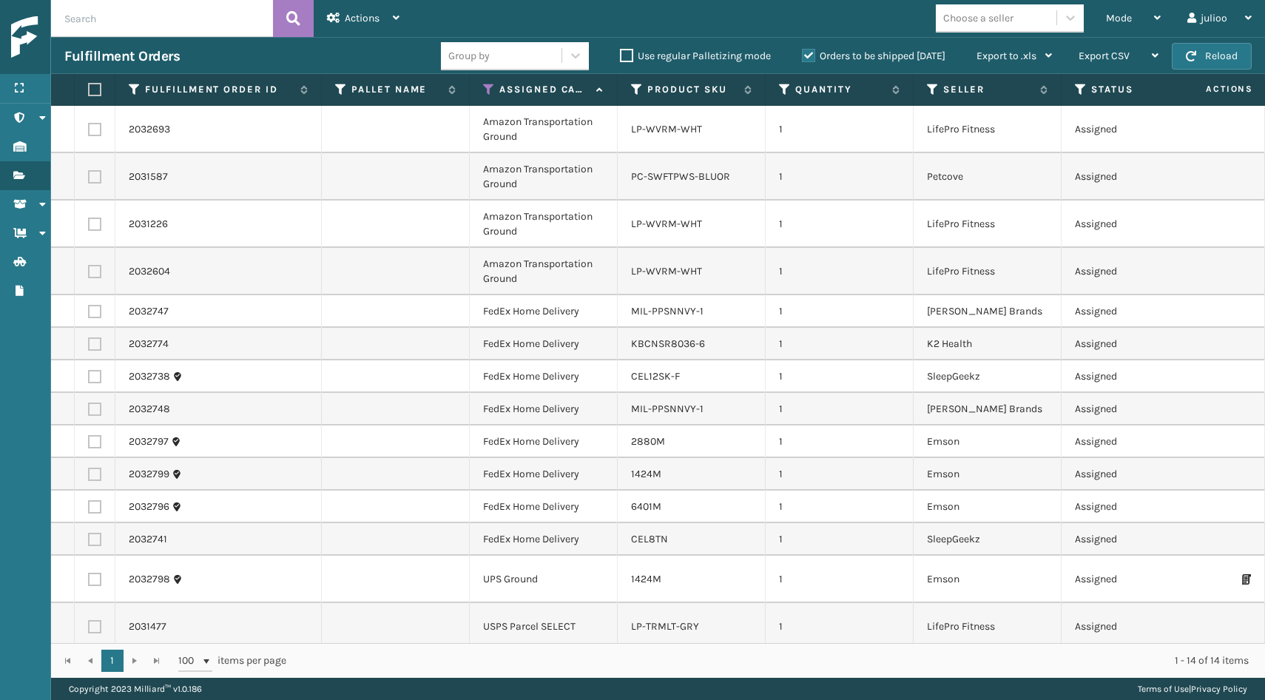
click at [1222, 68] on button "Reload" at bounding box center [1212, 56] width 80 height 27
click at [90, 539] on label at bounding box center [94, 539] width 13 height 13
click at [89, 539] on input "checkbox" at bounding box center [88, 538] width 1 height 10
checkbox input "true"
click at [93, 499] on td at bounding box center [95, 507] width 41 height 33
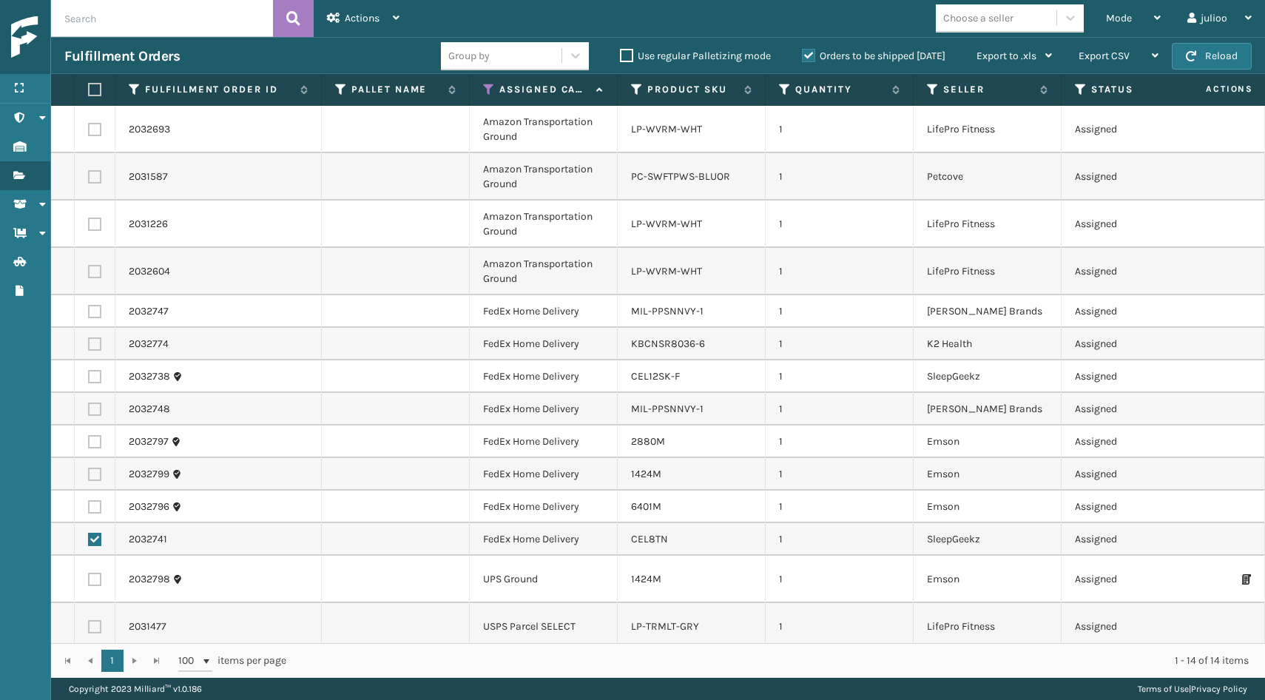
click at [93, 473] on label at bounding box center [94, 474] width 13 height 13
click at [89, 473] on input "checkbox" at bounding box center [88, 473] width 1 height 10
checkbox input "true"
click at [90, 511] on label at bounding box center [94, 506] width 13 height 13
click at [89, 510] on input "checkbox" at bounding box center [88, 505] width 1 height 10
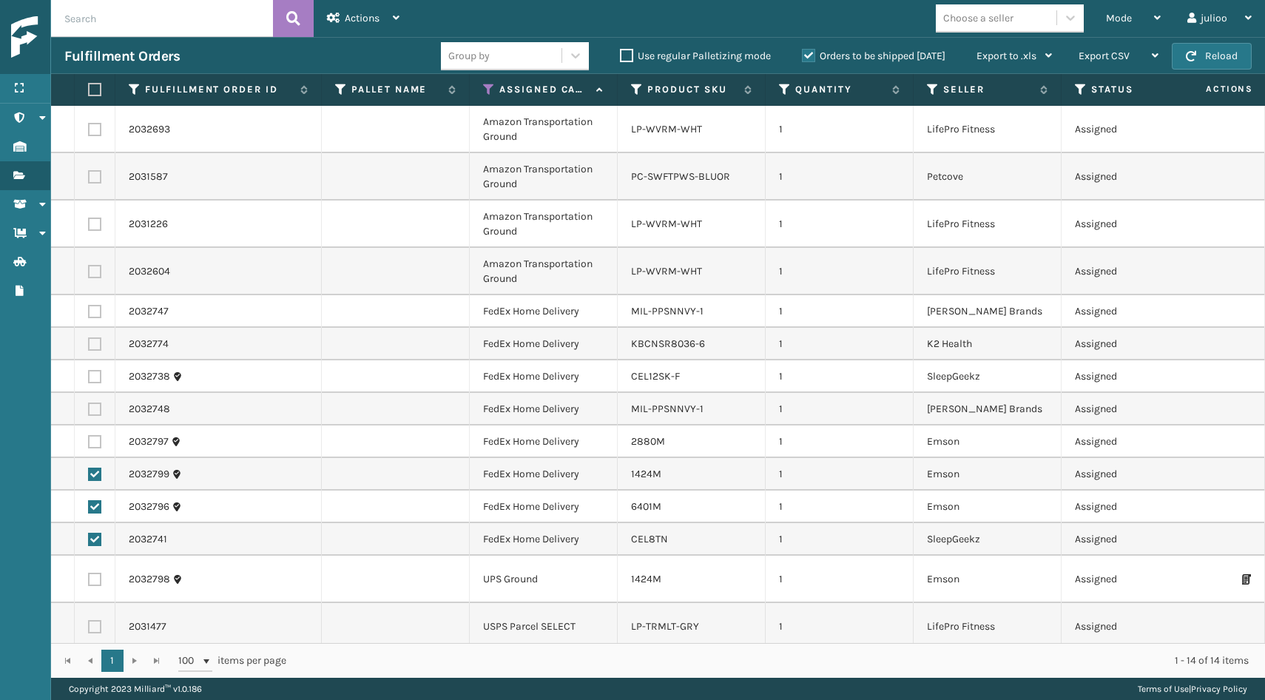
checkbox input "true"
click at [95, 440] on label at bounding box center [94, 441] width 13 height 13
click at [89, 440] on input "checkbox" at bounding box center [88, 440] width 1 height 10
checkbox input "true"
click at [97, 408] on label at bounding box center [94, 408] width 13 height 13
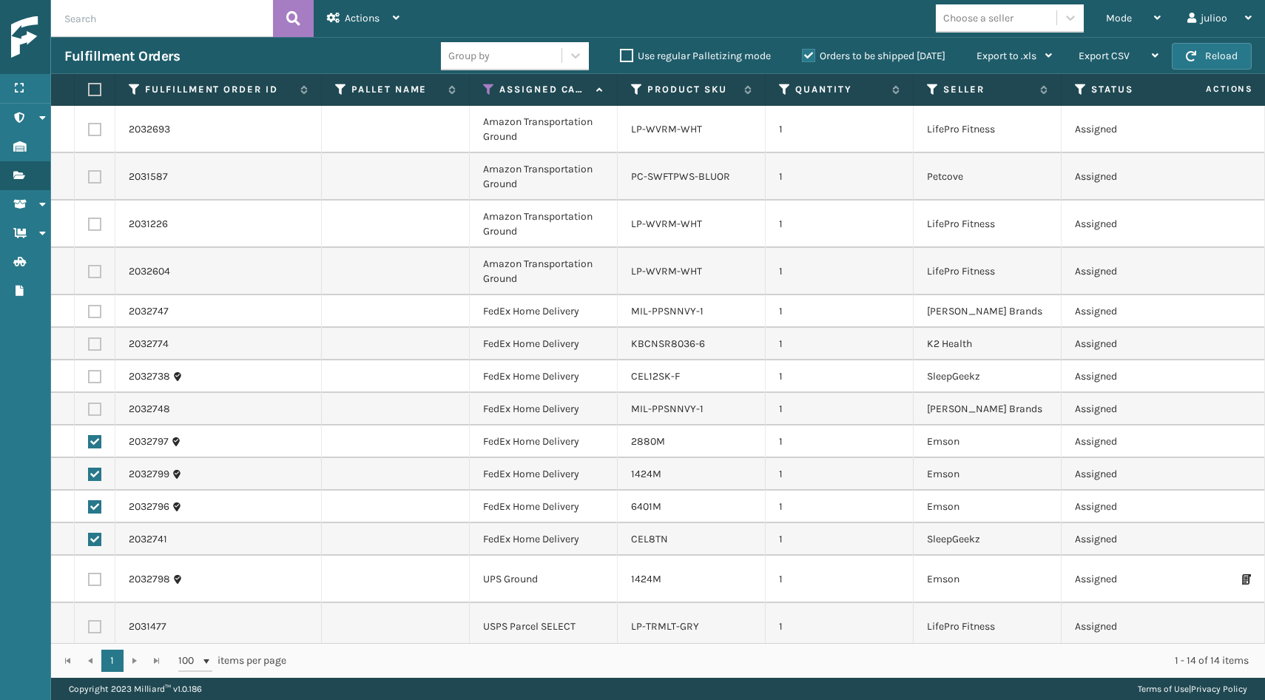
click at [89, 408] on input "checkbox" at bounding box center [88, 407] width 1 height 10
checkbox input "true"
click at [97, 377] on label at bounding box center [94, 376] width 13 height 13
click at [89, 377] on input "checkbox" at bounding box center [88, 375] width 1 height 10
checkbox input "true"
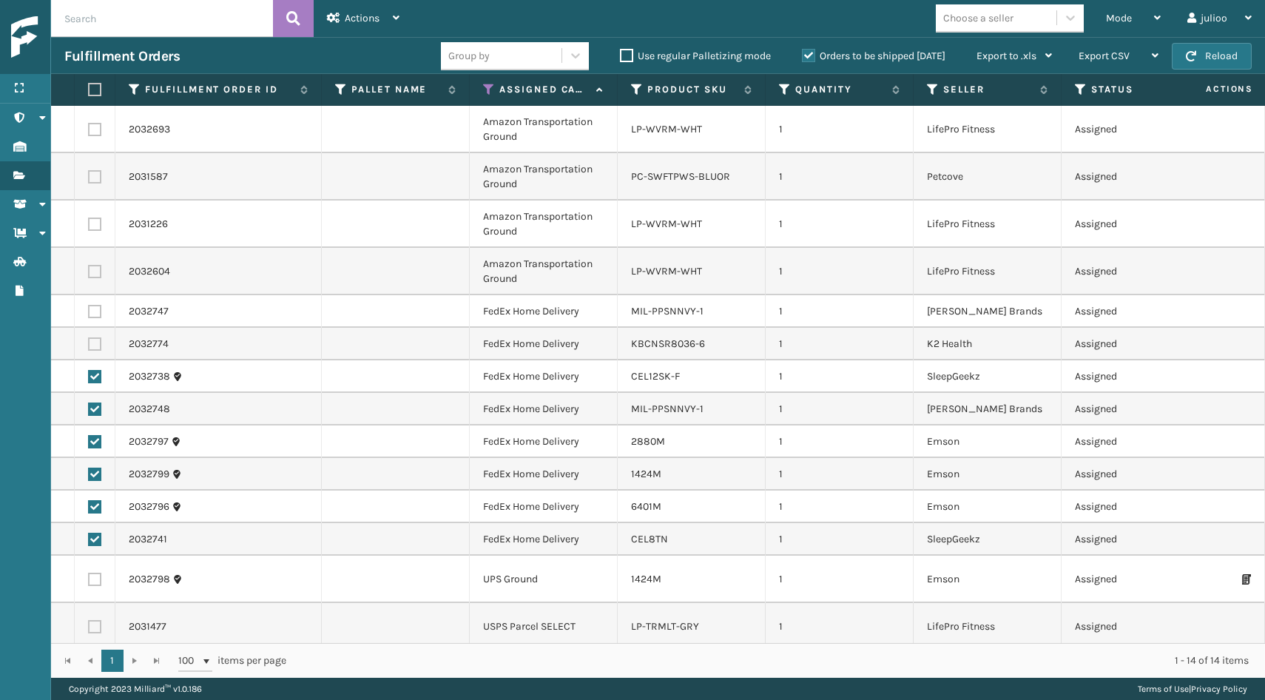
click at [101, 355] on td at bounding box center [95, 344] width 41 height 33
click at [95, 347] on label at bounding box center [94, 343] width 13 height 13
click at [89, 347] on input "checkbox" at bounding box center [88, 342] width 1 height 10
checkbox input "true"
click at [97, 307] on label at bounding box center [94, 311] width 13 height 13
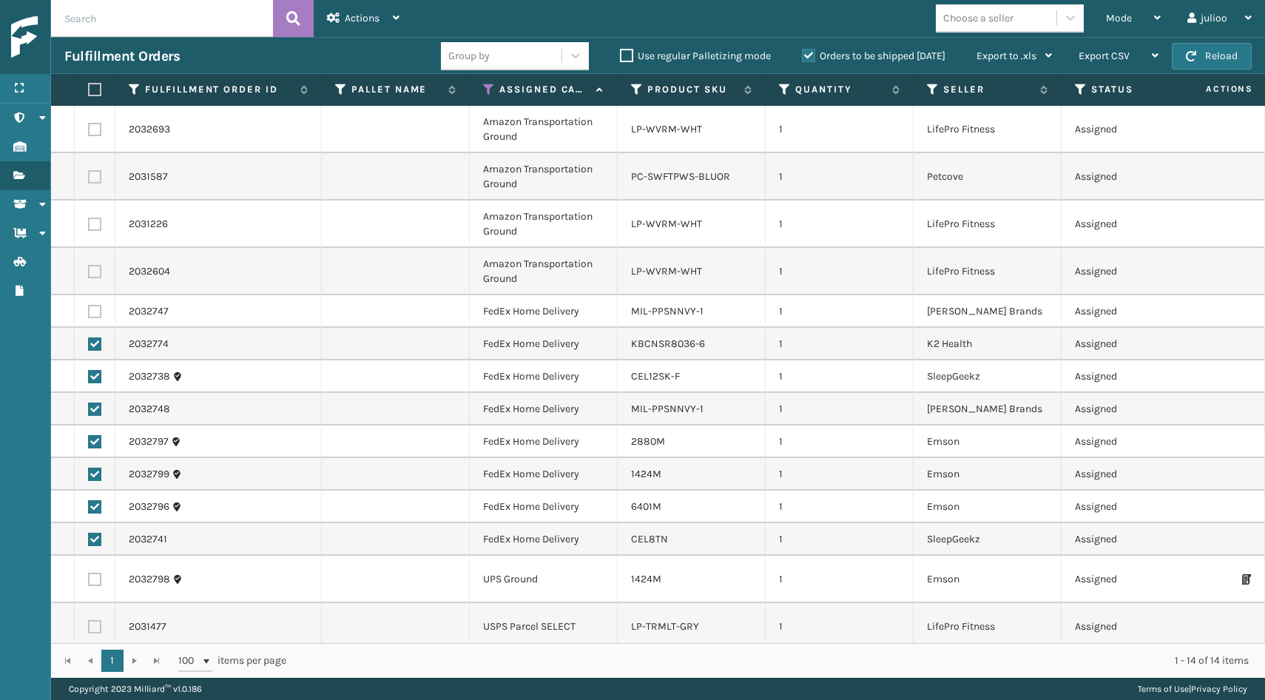
click at [89, 307] on input "checkbox" at bounding box center [88, 310] width 1 height 10
checkbox input "true"
click at [390, 20] on div "Actions" at bounding box center [363, 18] width 73 height 37
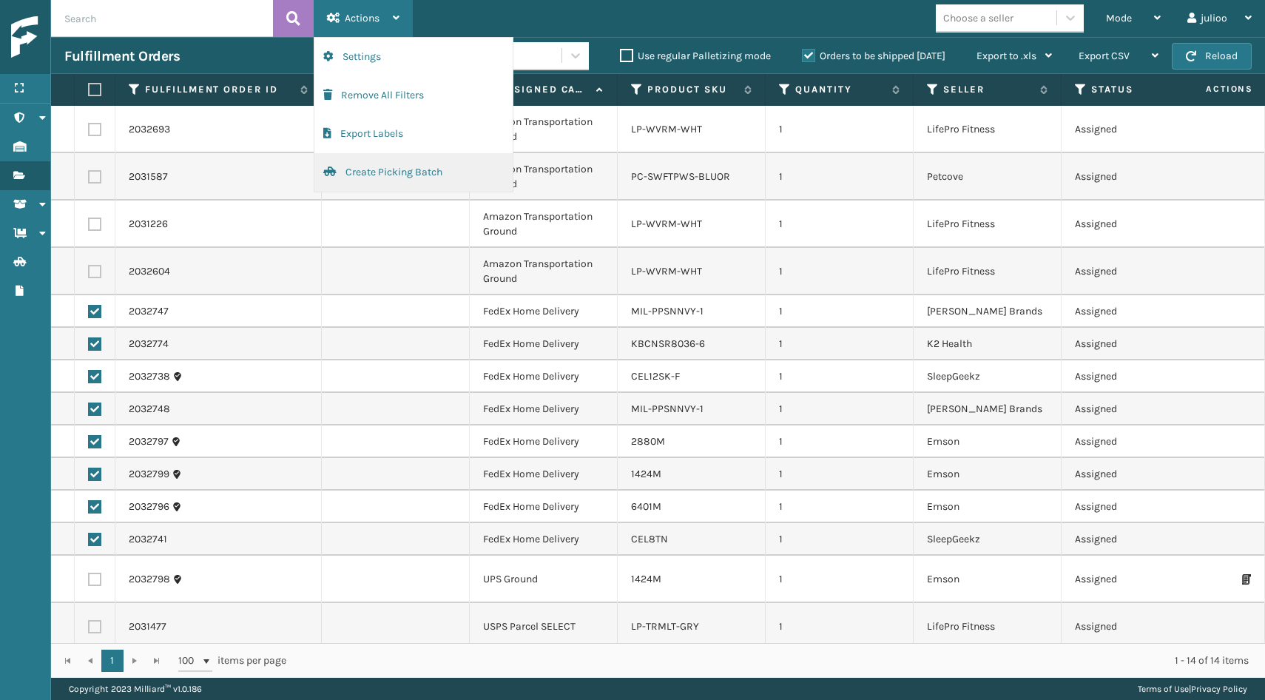
click at [402, 172] on button "Create Picking Batch" at bounding box center [413, 172] width 198 height 38
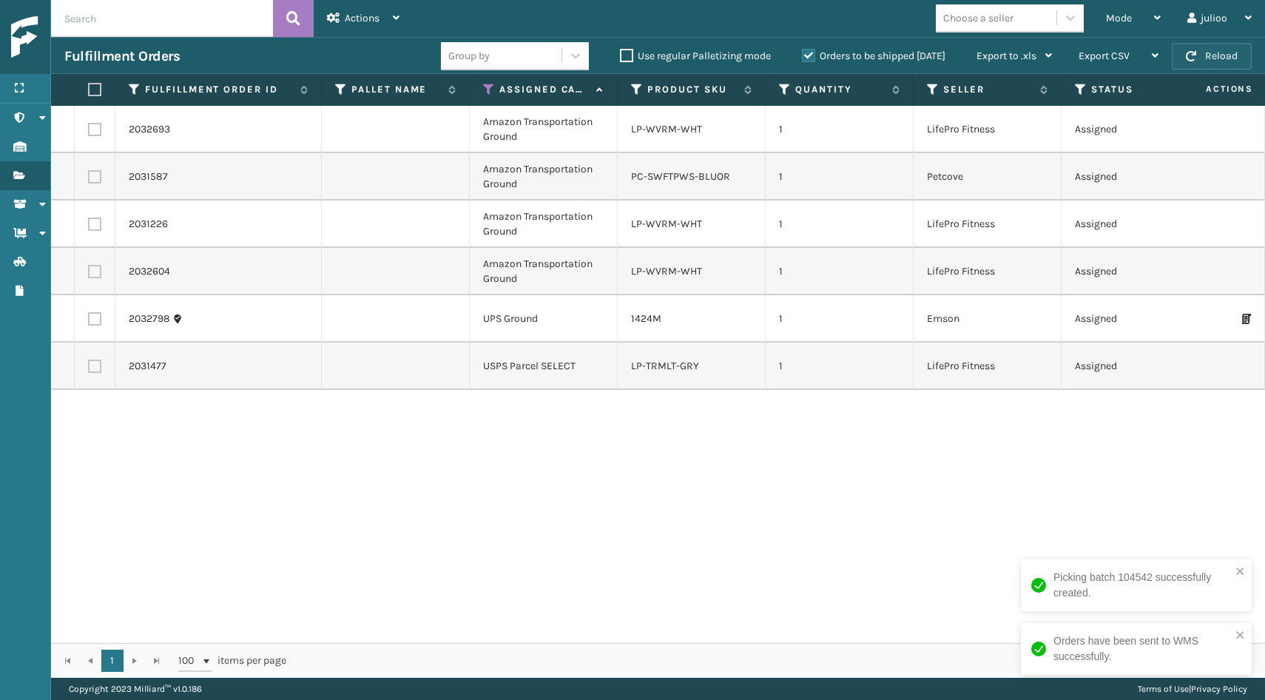
click at [1212, 61] on button "Reload" at bounding box center [1212, 56] width 80 height 27
click at [95, 88] on label at bounding box center [92, 89] width 9 height 13
click at [89, 88] on input "checkbox" at bounding box center [88, 90] width 1 height 10
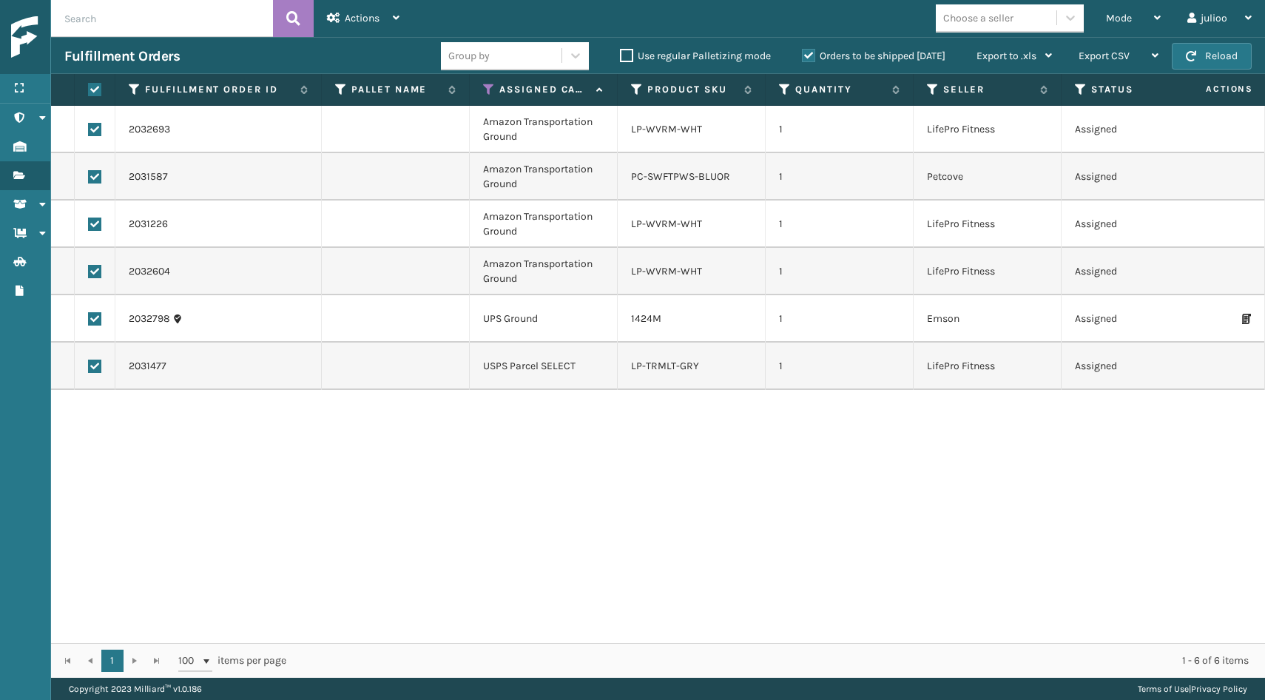
checkbox input "true"
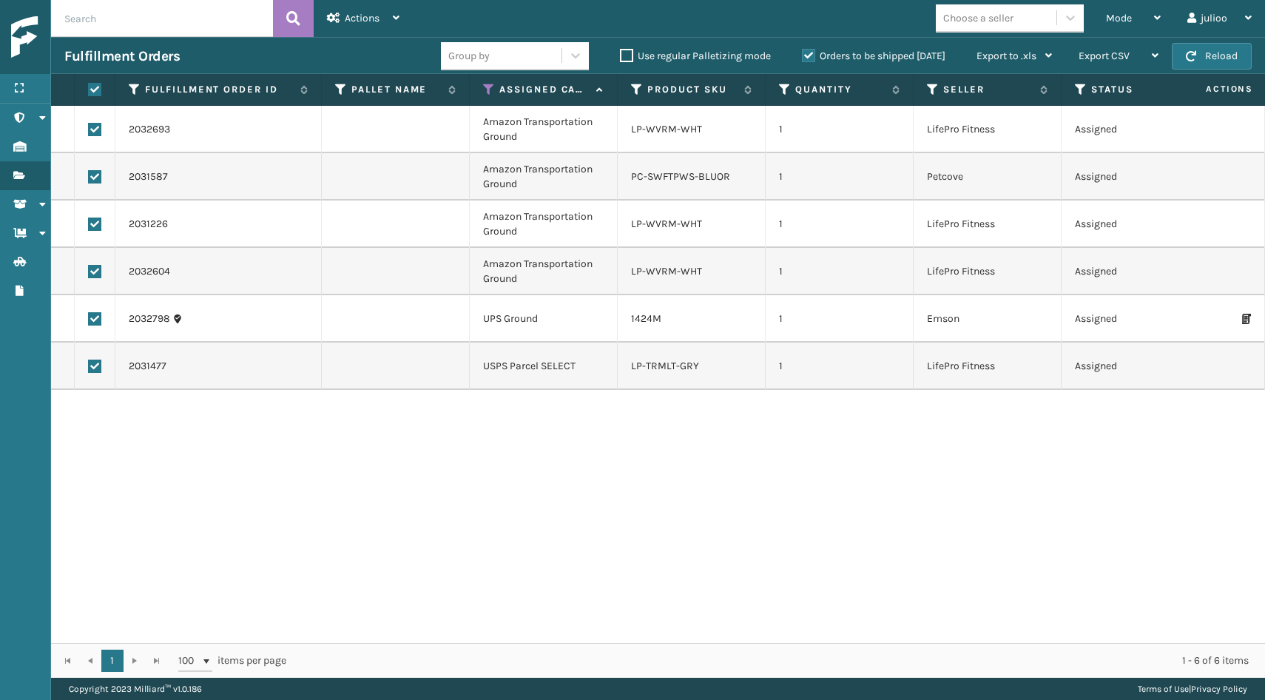
checkbox input "true"
click at [93, 319] on label at bounding box center [94, 318] width 13 height 13
click at [89, 319] on input "checkbox" at bounding box center [88, 317] width 1 height 10
checkbox input "false"
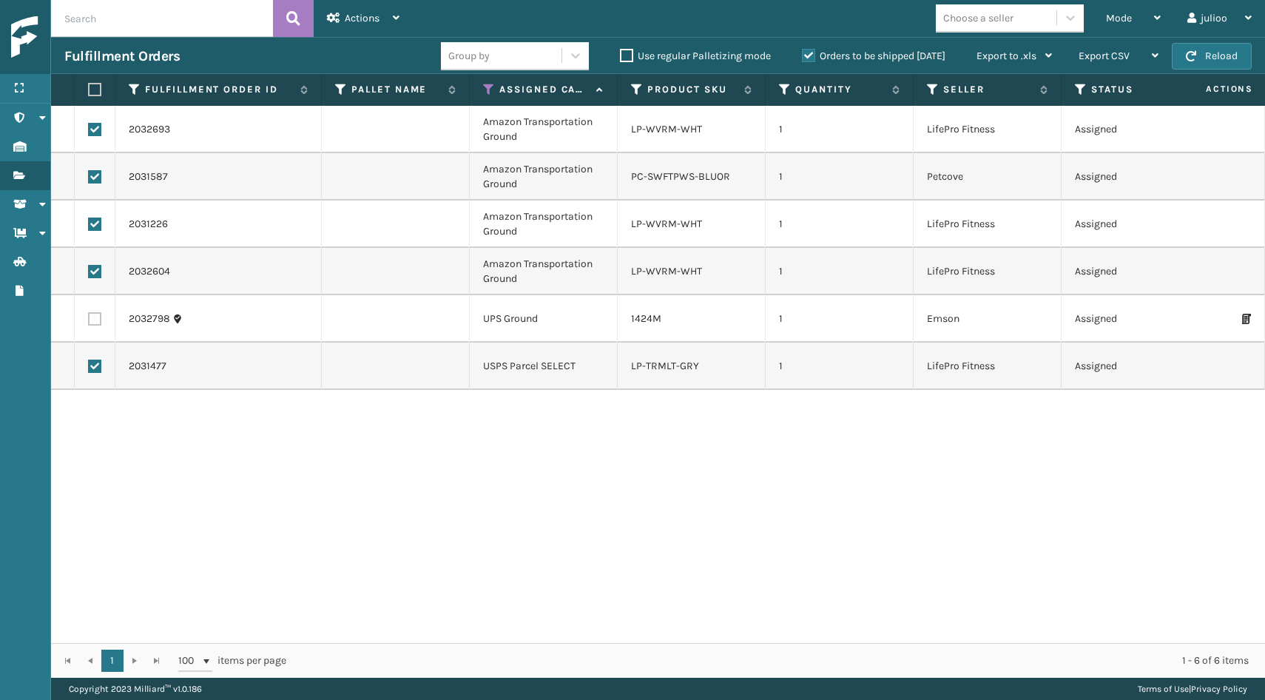
checkbox input "false"
click at [380, 9] on div "Actions" at bounding box center [363, 18] width 73 height 37
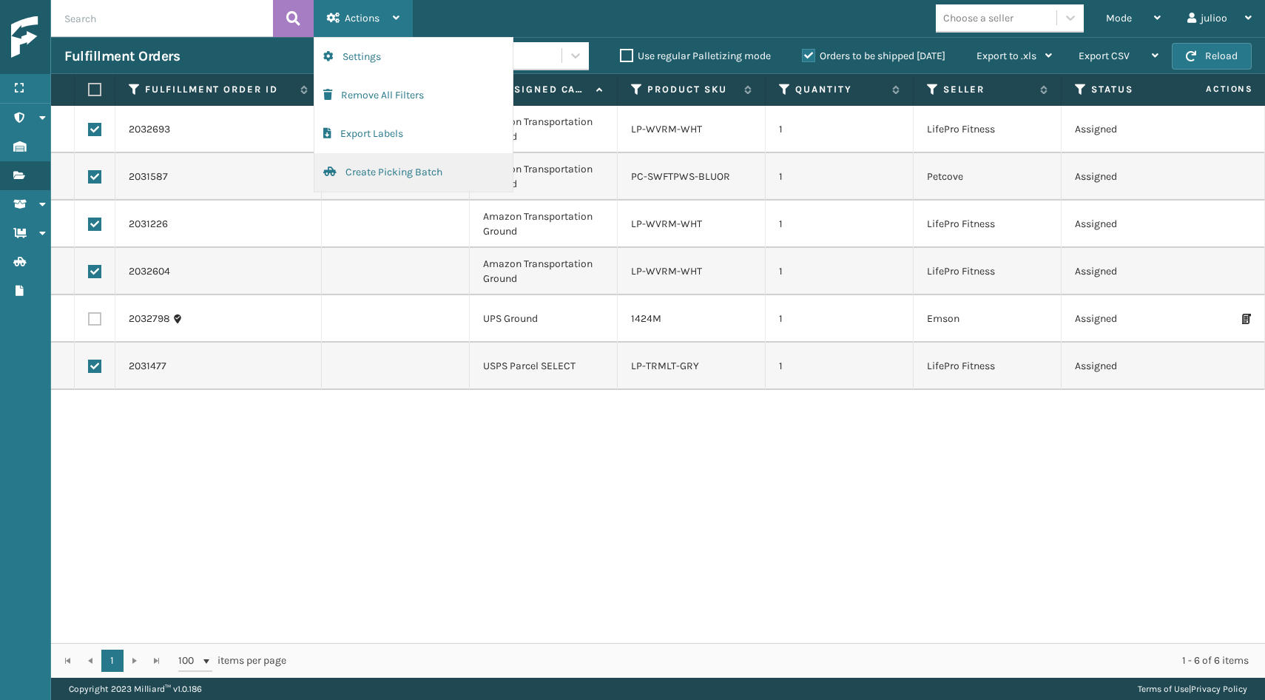
click at [357, 171] on button "Create Picking Batch" at bounding box center [413, 172] width 198 height 38
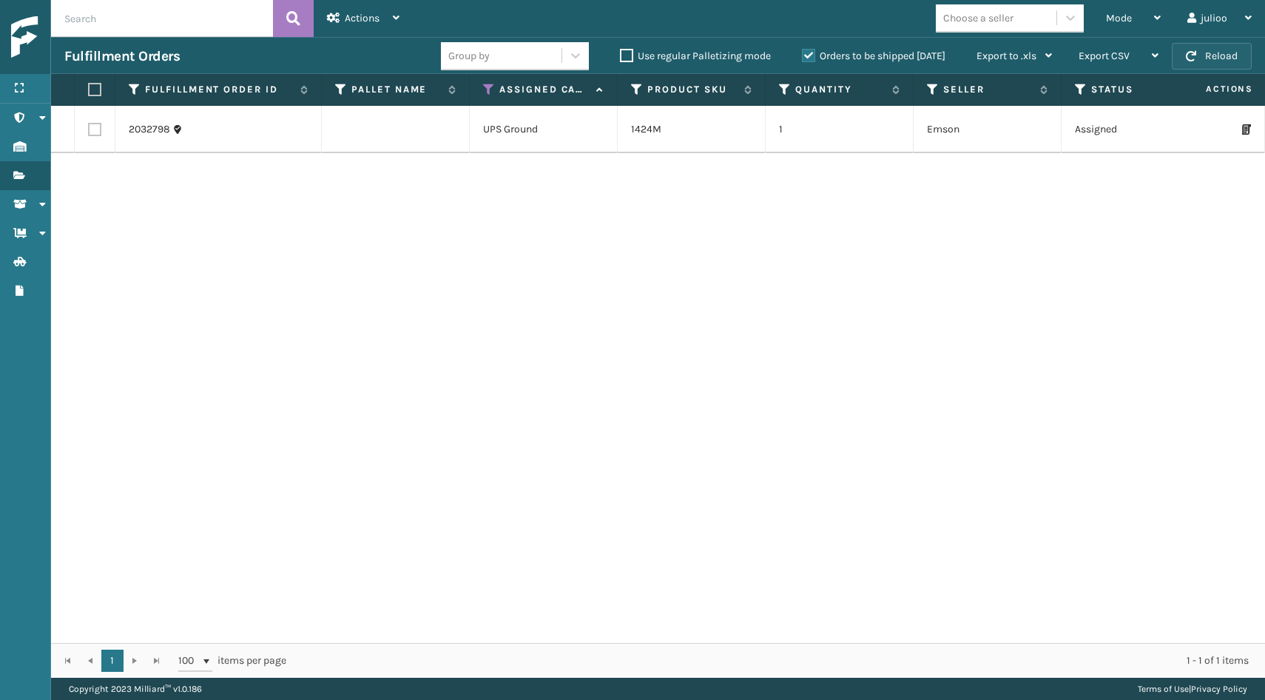
click at [1222, 55] on button "Reload" at bounding box center [1212, 56] width 80 height 27
click at [1208, 57] on button "Reload" at bounding box center [1212, 56] width 80 height 27
click at [92, 127] on label at bounding box center [94, 129] width 13 height 13
click at [89, 127] on input "checkbox" at bounding box center [88, 128] width 1 height 10
checkbox input "true"
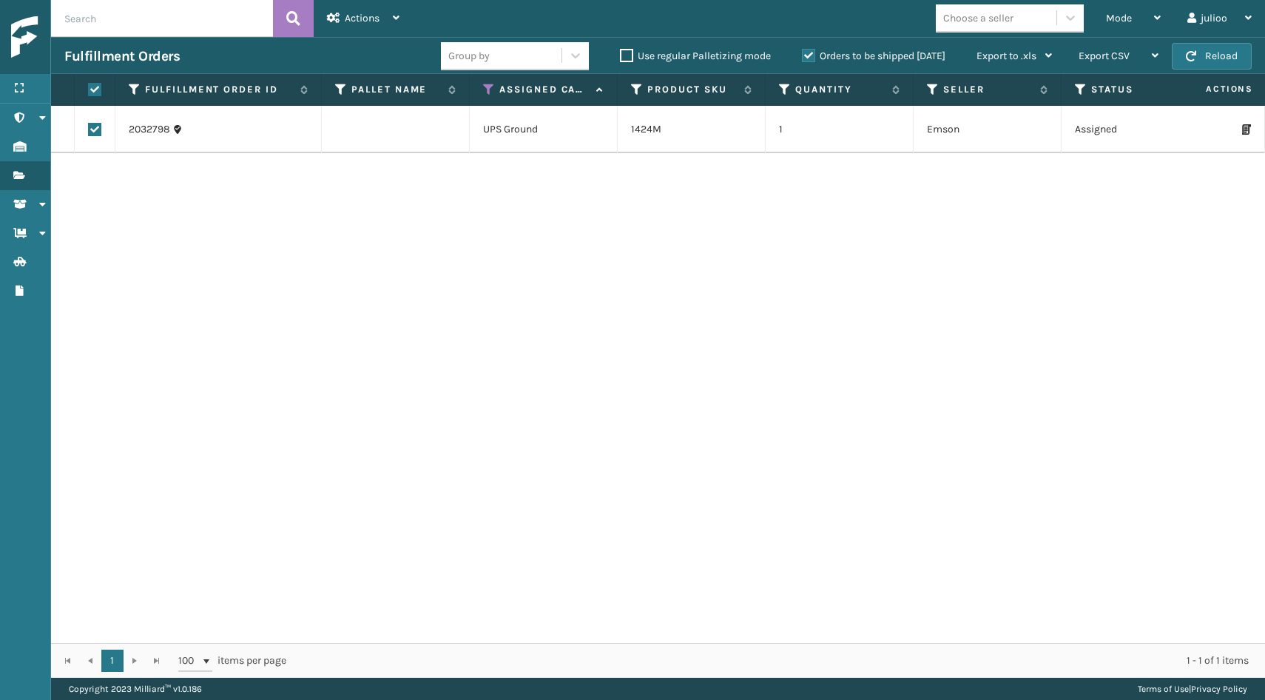
checkbox input "true"
click at [1227, 59] on button "Reload" at bounding box center [1212, 56] width 80 height 27
click at [93, 93] on label at bounding box center [92, 89] width 9 height 13
click at [89, 93] on input "checkbox" at bounding box center [88, 90] width 1 height 10
checkbox input "true"
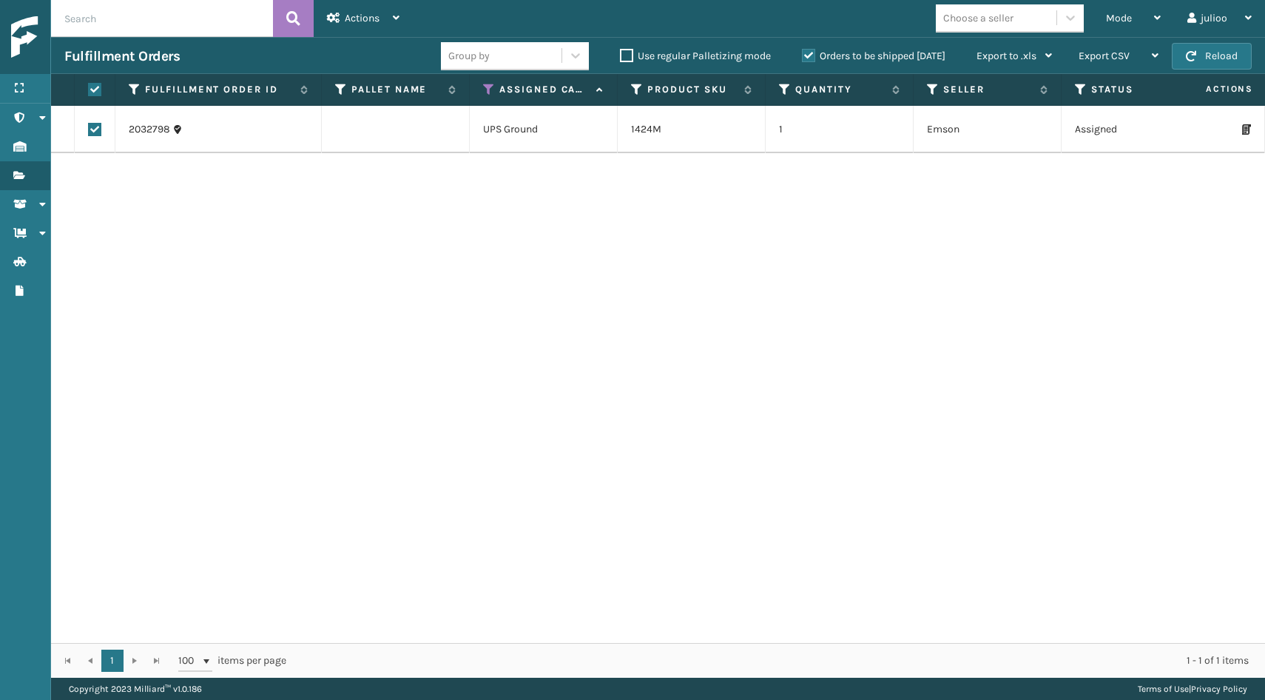
checkbox input "true"
click at [1235, 59] on button "Reload" at bounding box center [1212, 56] width 80 height 27
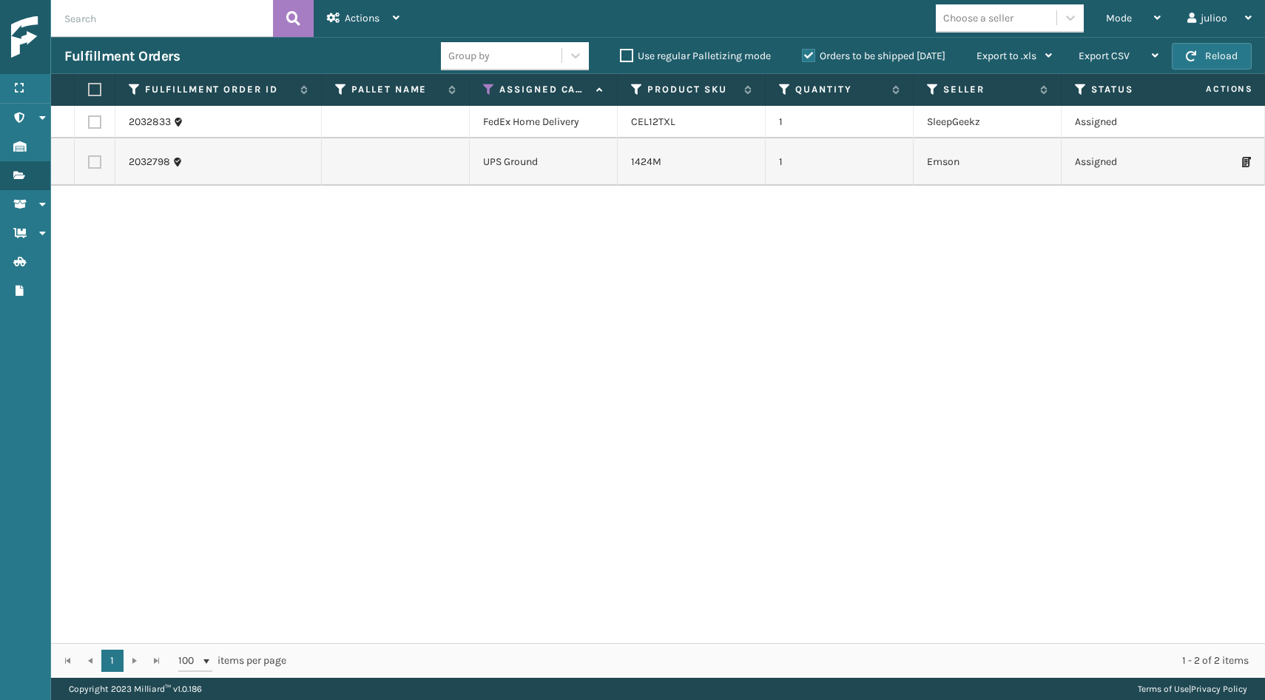
click at [92, 161] on label at bounding box center [94, 161] width 13 height 13
click at [89, 161] on input "checkbox" at bounding box center [88, 160] width 1 height 10
checkbox input "true"
click at [97, 125] on label at bounding box center [94, 121] width 13 height 13
click at [89, 125] on input "checkbox" at bounding box center [88, 120] width 1 height 10
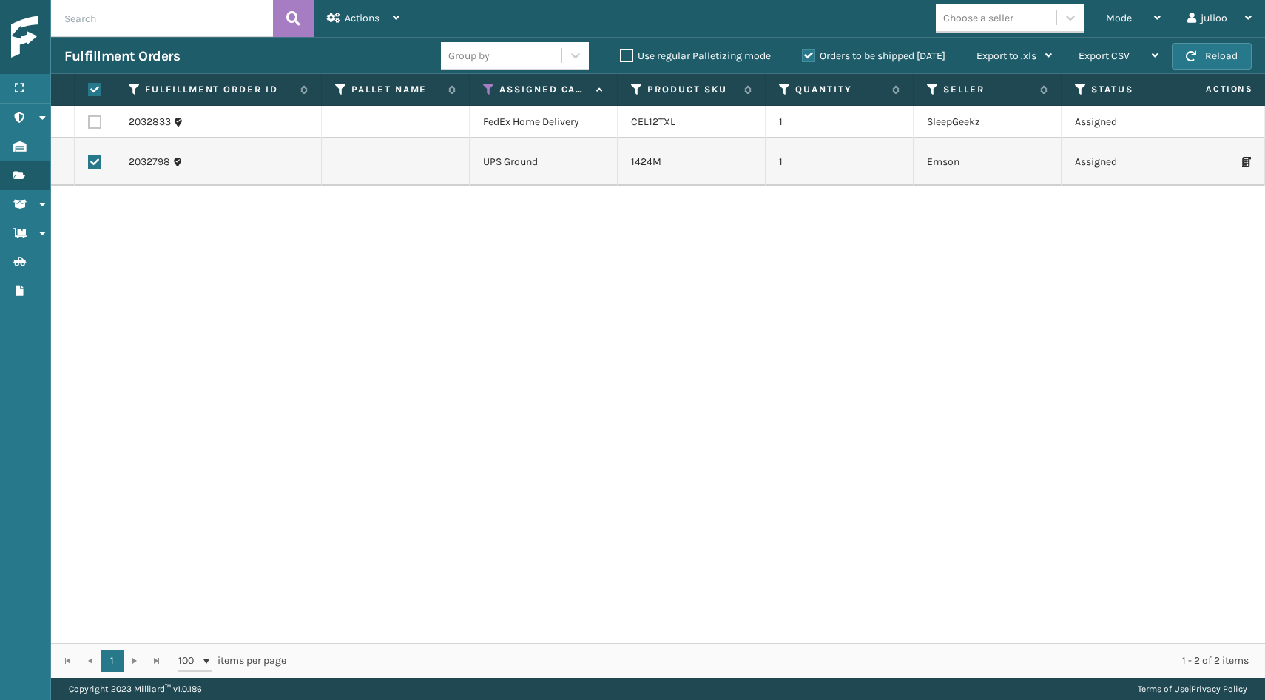
checkbox input "true"
click at [354, 18] on span "Actions" at bounding box center [362, 18] width 35 height 13
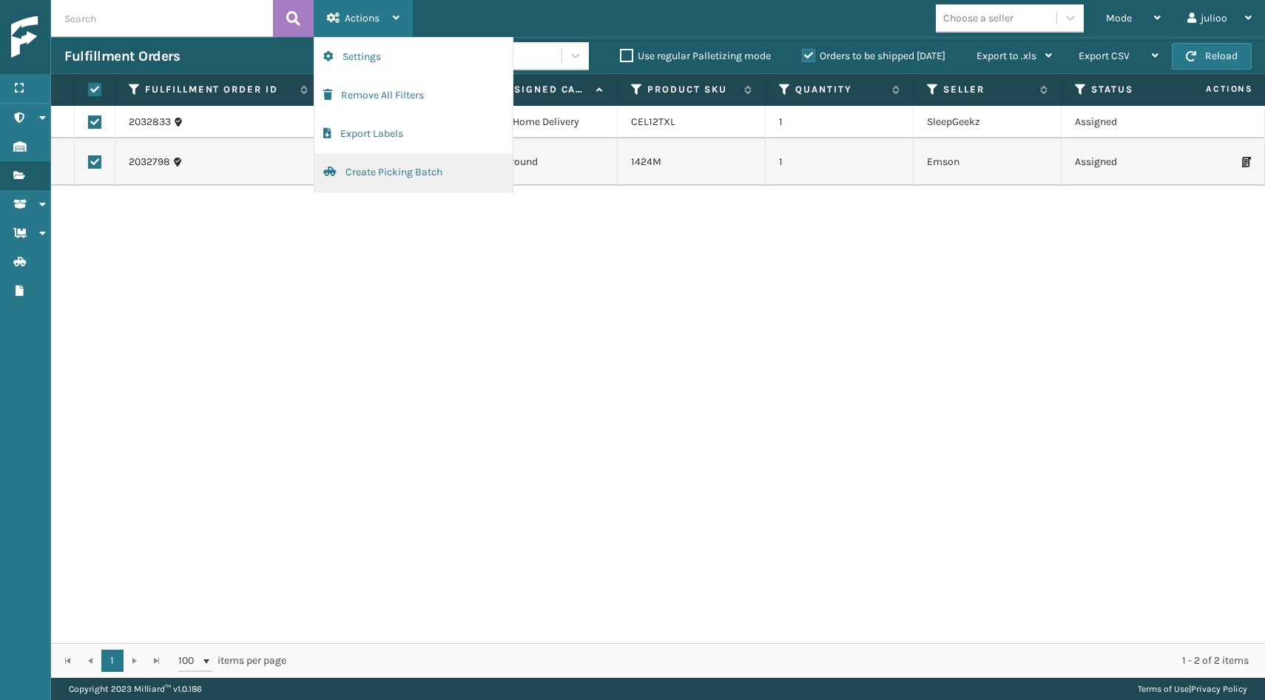
click at [363, 171] on button "Create Picking Batch" at bounding box center [413, 172] width 198 height 38
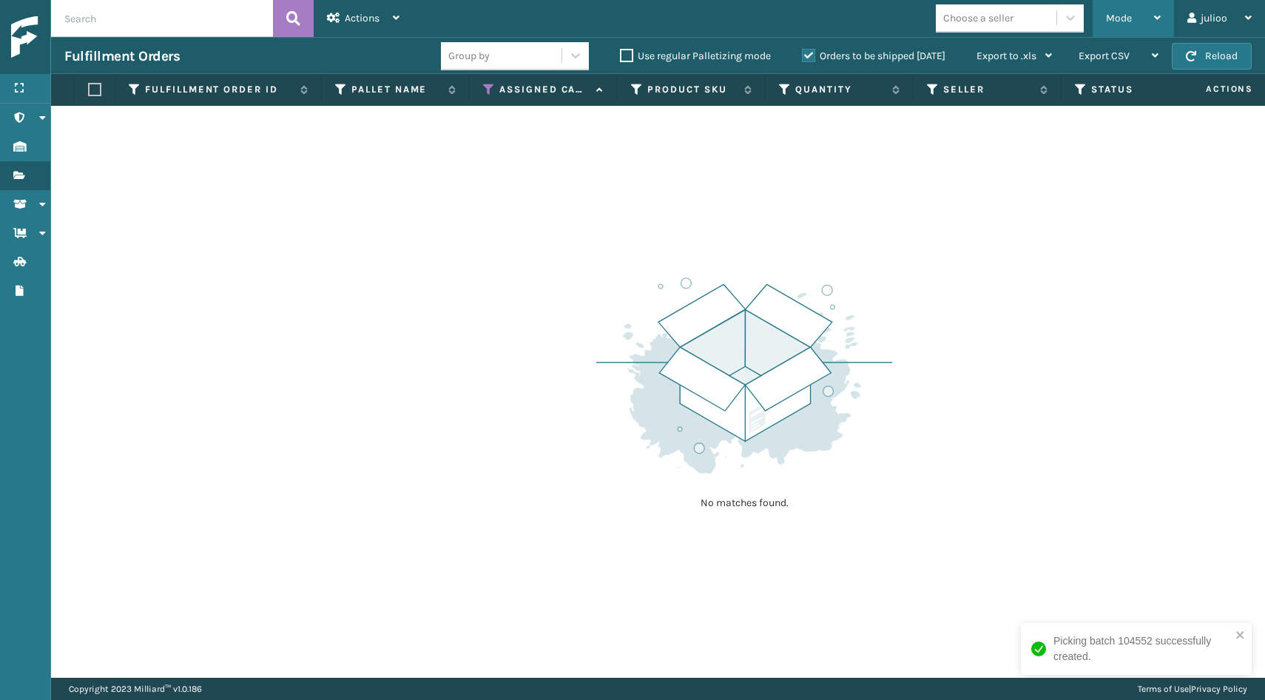
click at [1144, 13] on div "Mode" at bounding box center [1133, 18] width 55 height 37
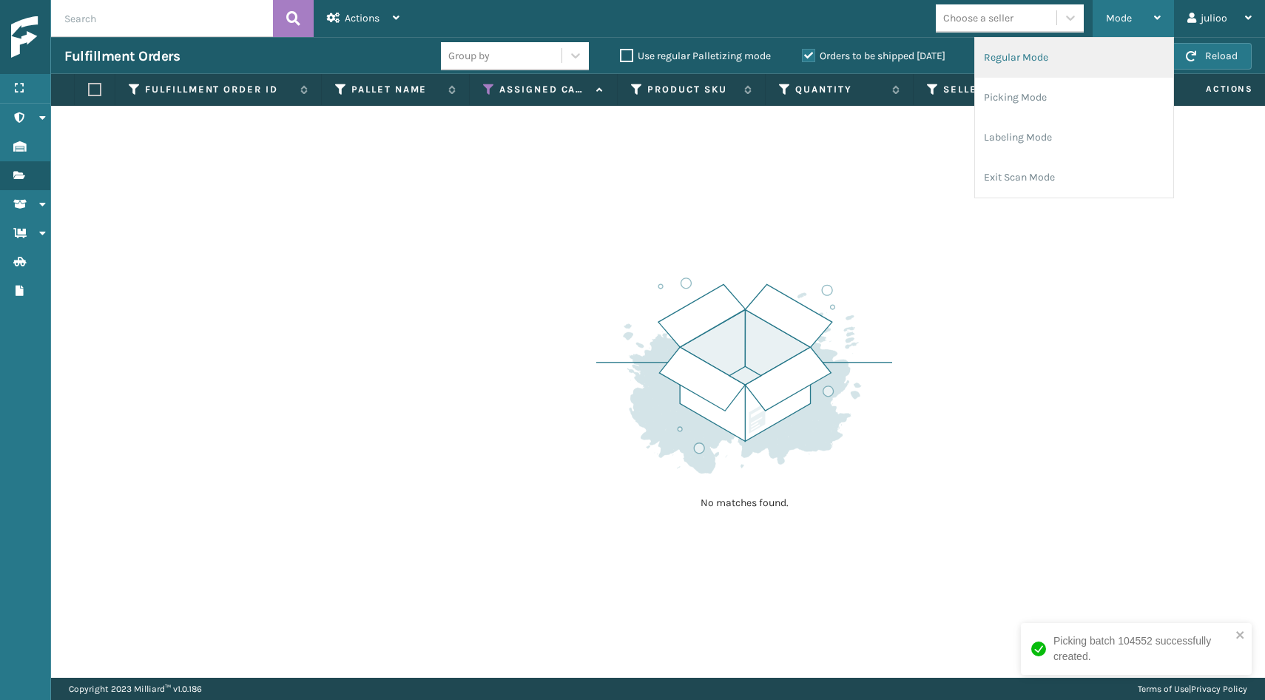
click at [1071, 58] on li "Regular Mode" at bounding box center [1074, 58] width 198 height 40
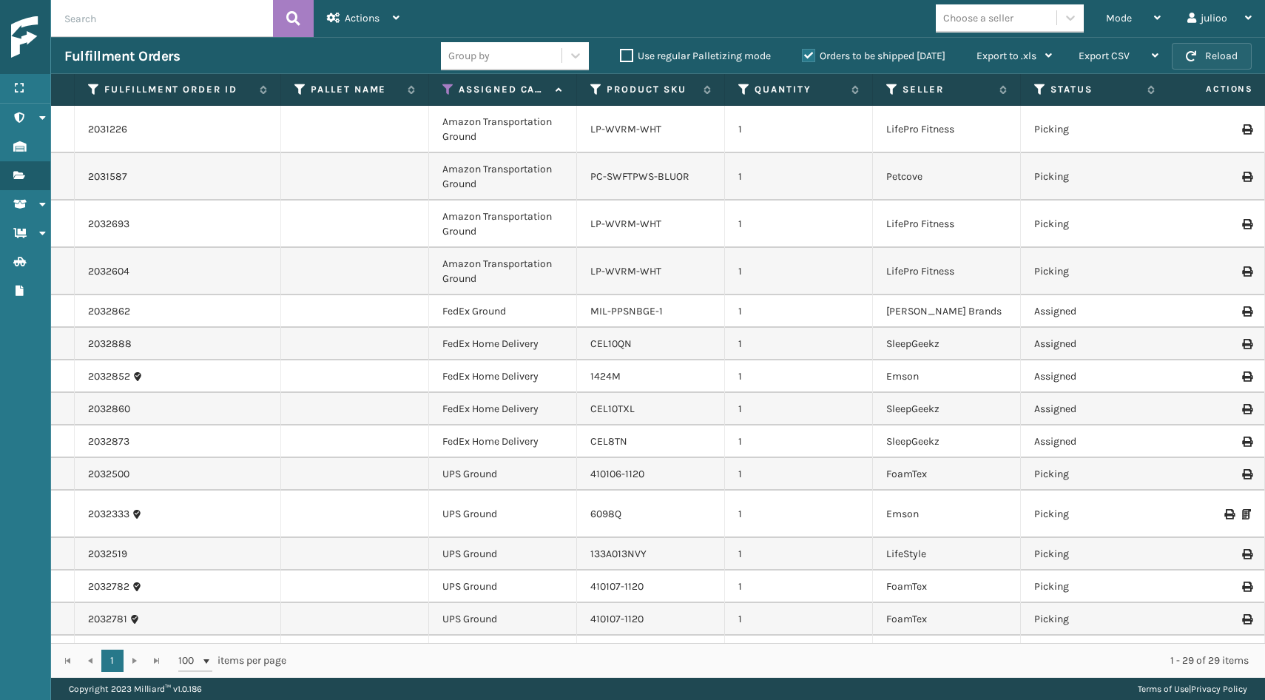
click at [1204, 50] on button "Reload" at bounding box center [1212, 56] width 80 height 27
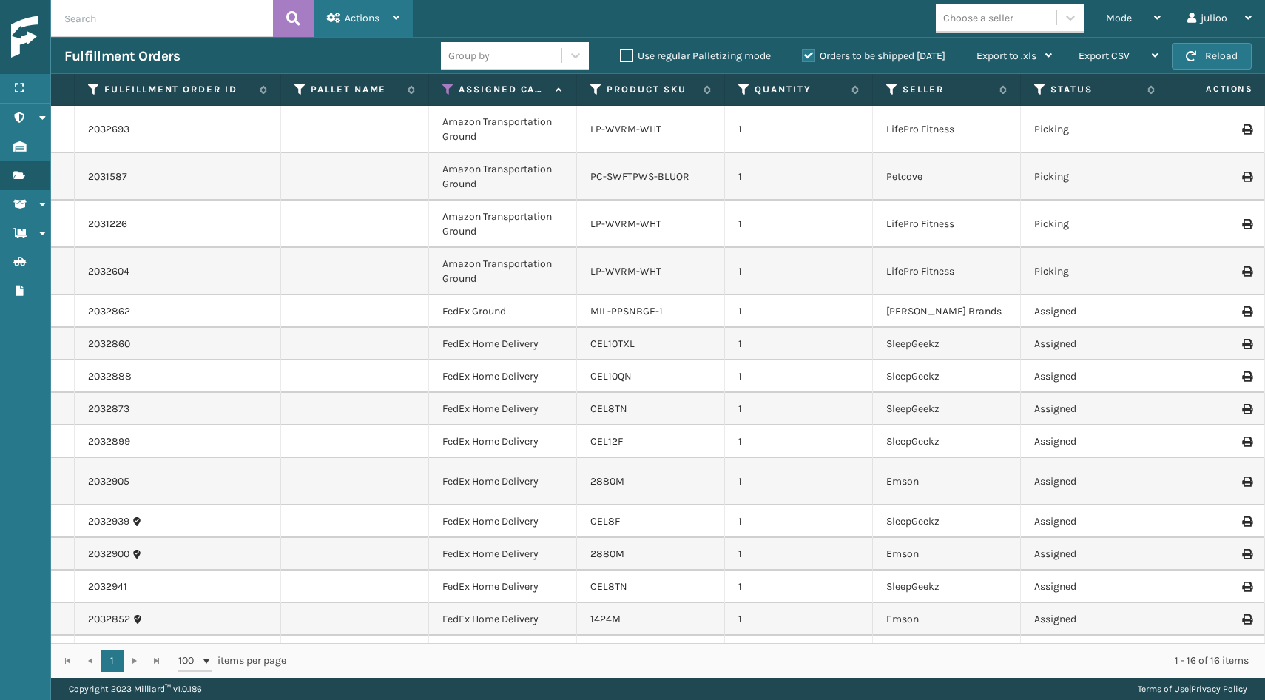
click at [362, 21] on span "Actions" at bounding box center [362, 18] width 35 height 13
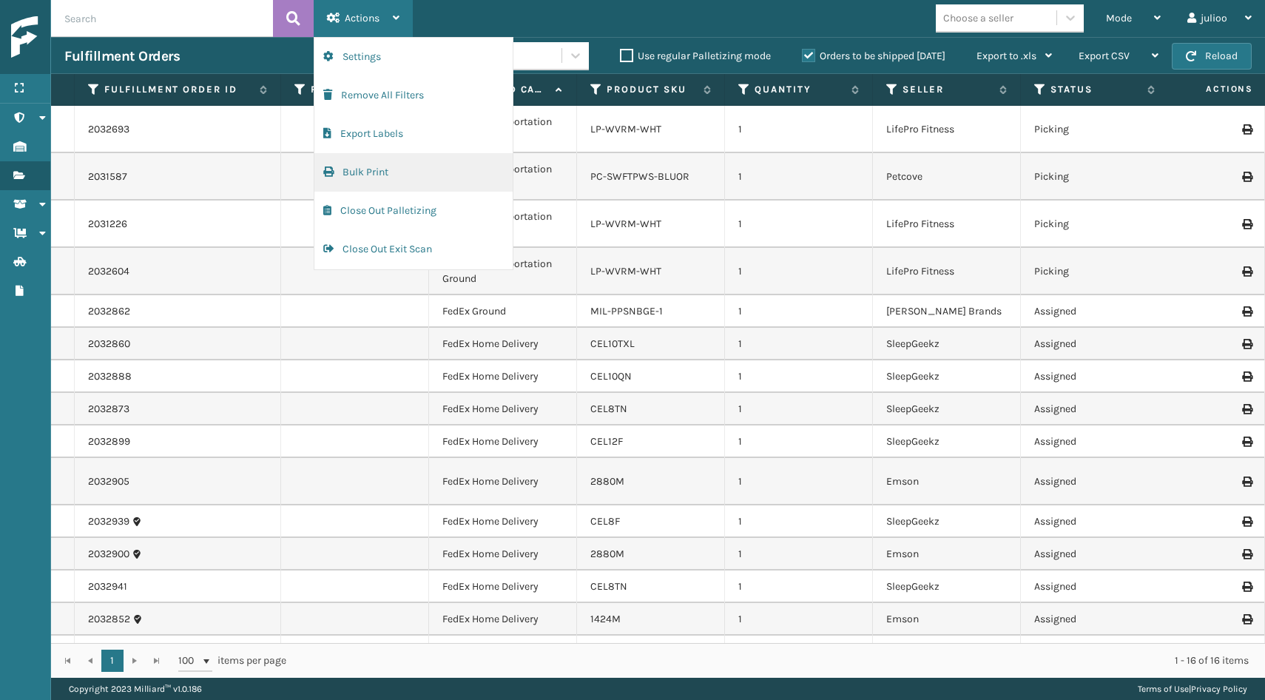
click at [383, 167] on button "Bulk Print" at bounding box center [413, 172] width 198 height 38
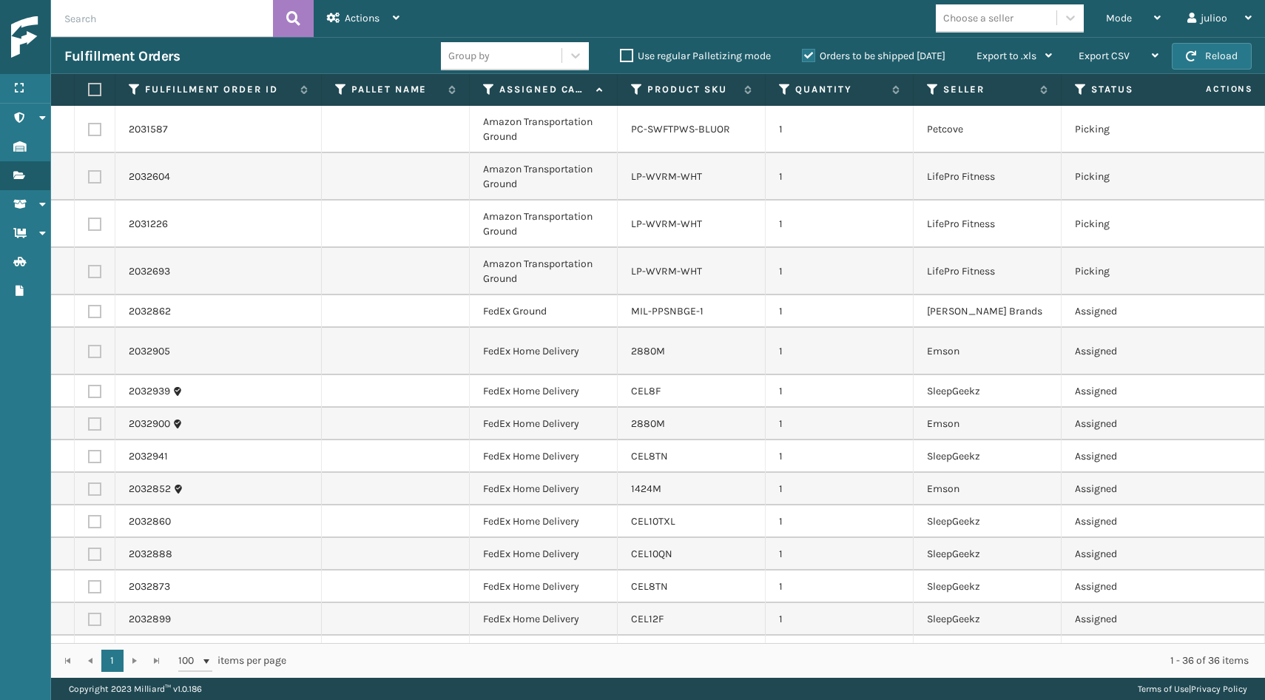
click at [89, 269] on label at bounding box center [94, 271] width 13 height 13
click at [89, 269] on input "checkbox" at bounding box center [88, 270] width 1 height 10
checkbox input "true"
click at [95, 231] on td at bounding box center [95, 224] width 41 height 47
click at [94, 214] on td at bounding box center [95, 224] width 41 height 47
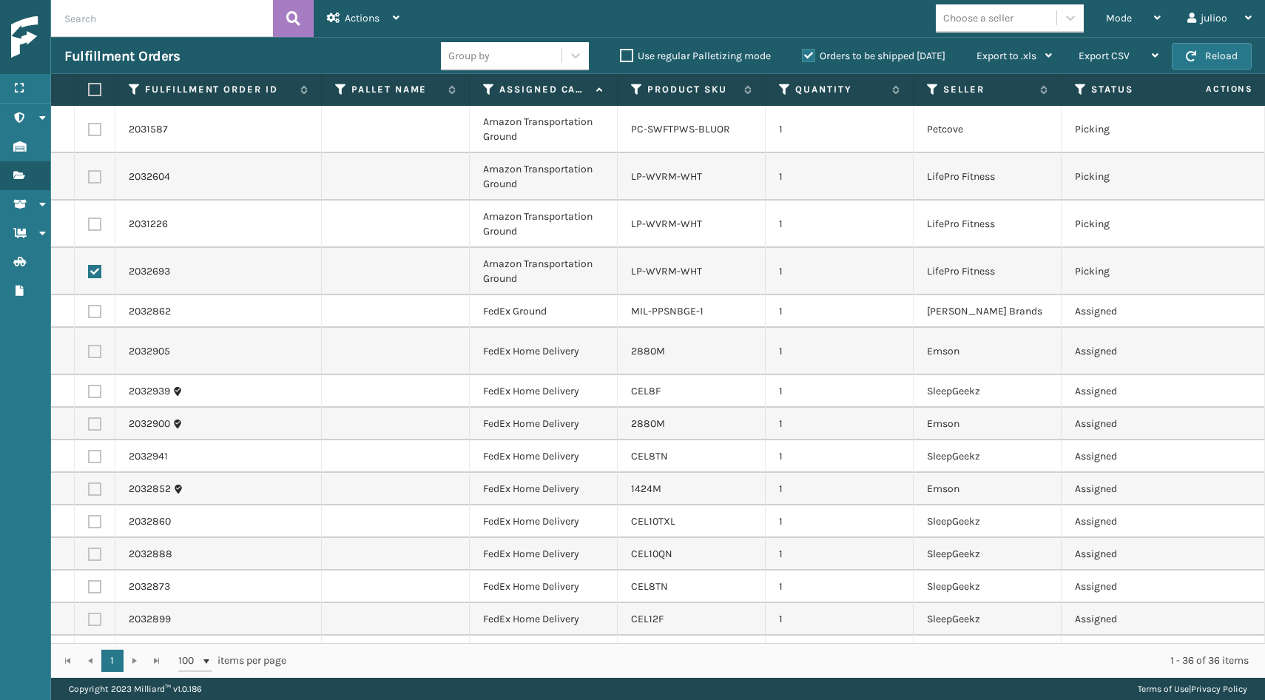
click at [94, 219] on label at bounding box center [94, 224] width 13 height 13
click at [89, 219] on input "checkbox" at bounding box center [88, 223] width 1 height 10
checkbox input "true"
click at [94, 179] on label at bounding box center [94, 176] width 13 height 13
click at [89, 179] on input "checkbox" at bounding box center [88, 175] width 1 height 10
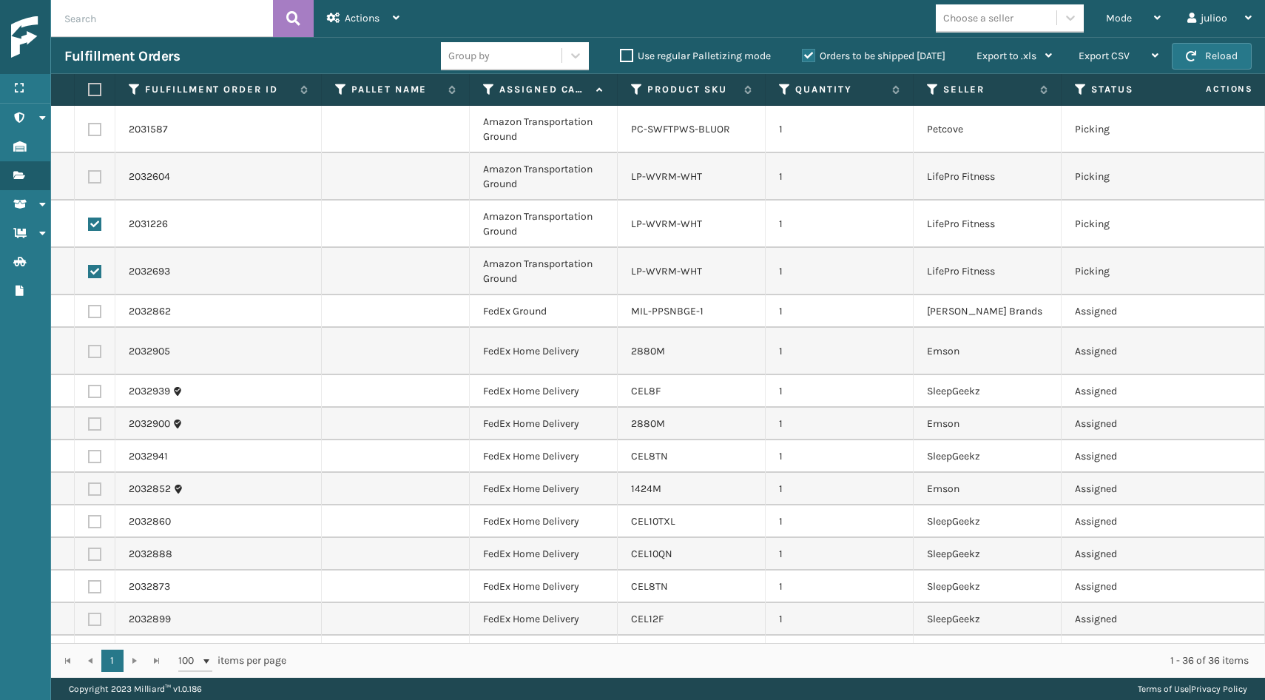
checkbox input "true"
click at [94, 137] on td at bounding box center [95, 129] width 41 height 47
click at [94, 136] on td at bounding box center [95, 129] width 41 height 47
click at [94, 133] on label at bounding box center [94, 129] width 13 height 13
click at [89, 132] on input "checkbox" at bounding box center [88, 128] width 1 height 10
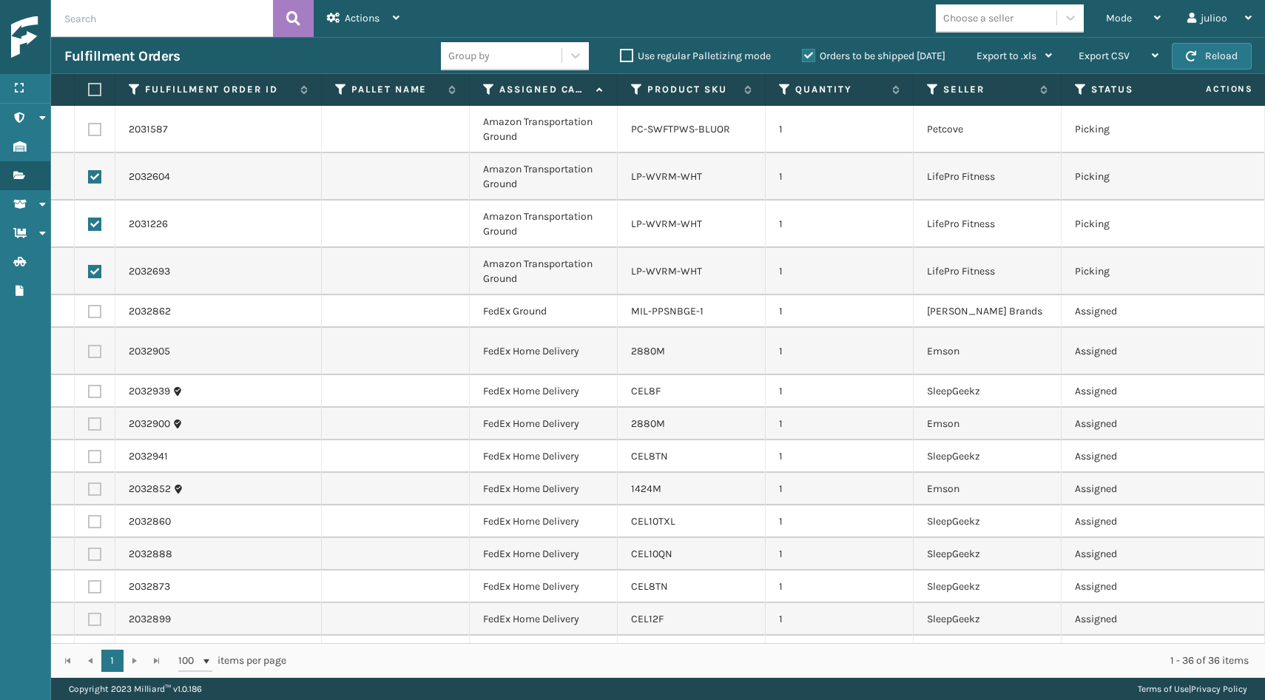
checkbox input "true"
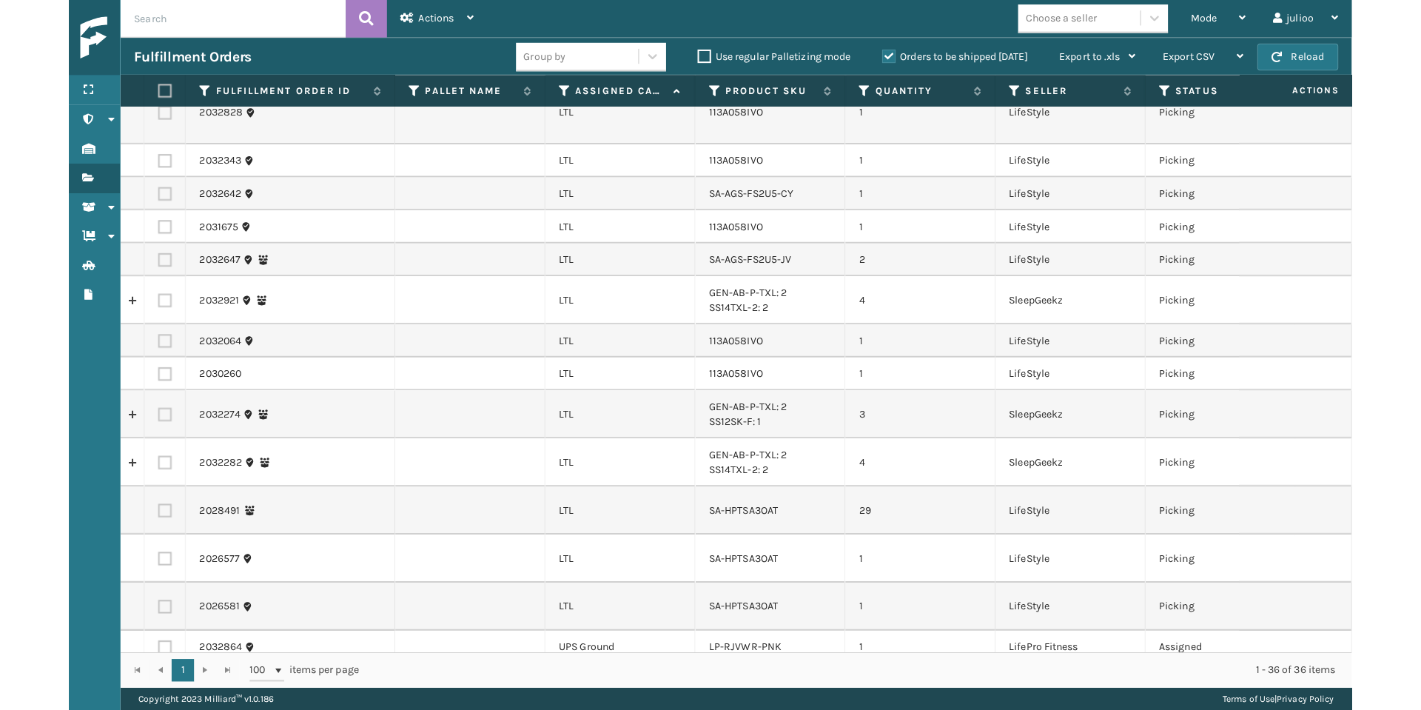
scroll to position [931, 0]
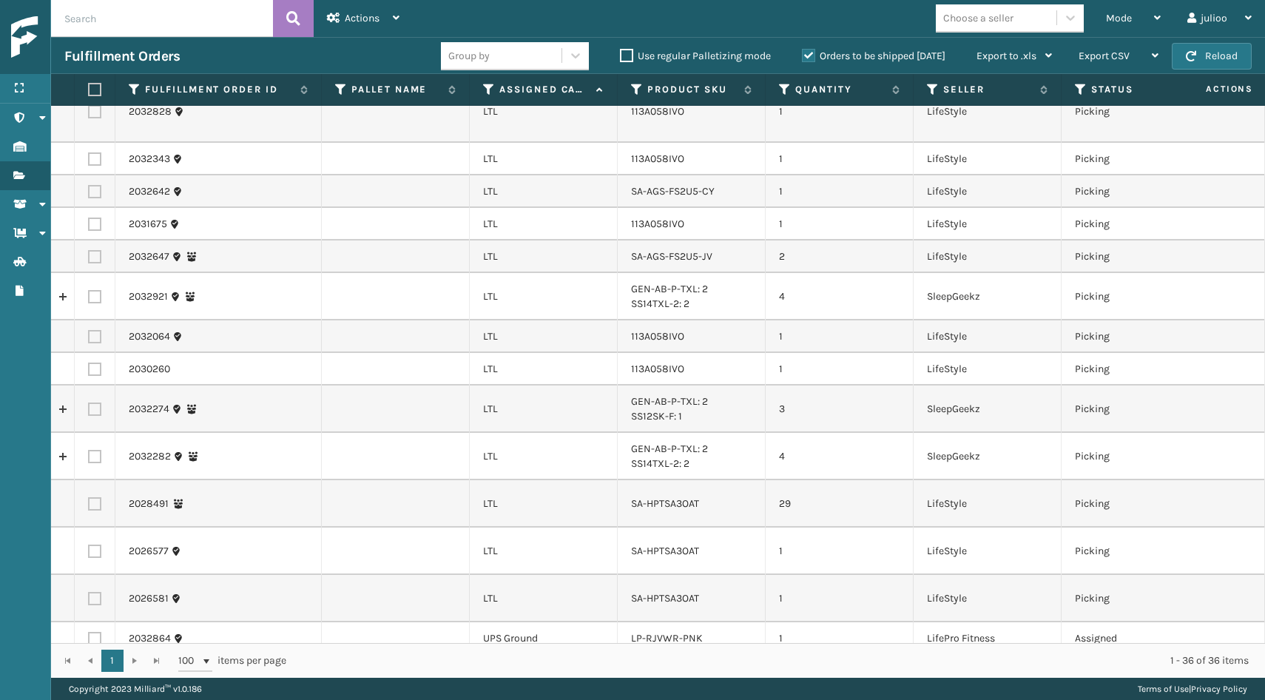
click at [96, 672] on label at bounding box center [94, 678] width 13 height 13
click at [89, 672] on input "checkbox" at bounding box center [88, 677] width 1 height 10
checkbox input "true"
click at [389, 12] on div "Actions" at bounding box center [363, 18] width 73 height 37
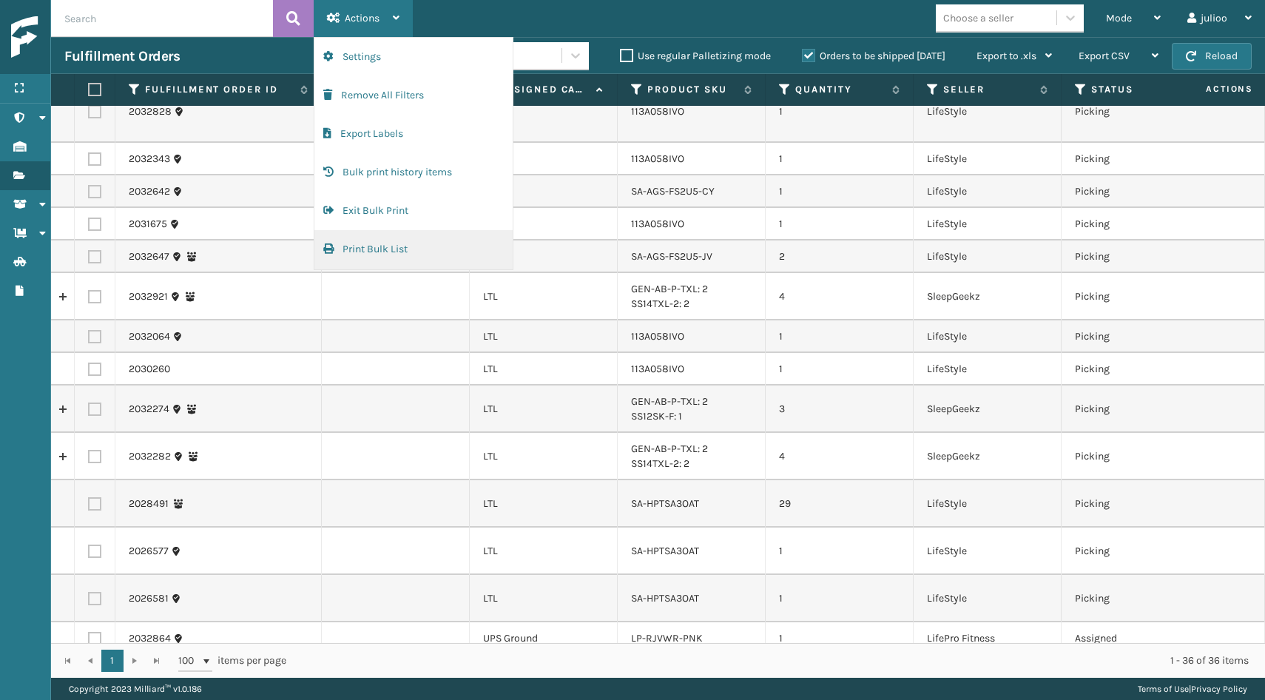
click at [385, 246] on button "Print Bulk List" at bounding box center [413, 249] width 198 height 38
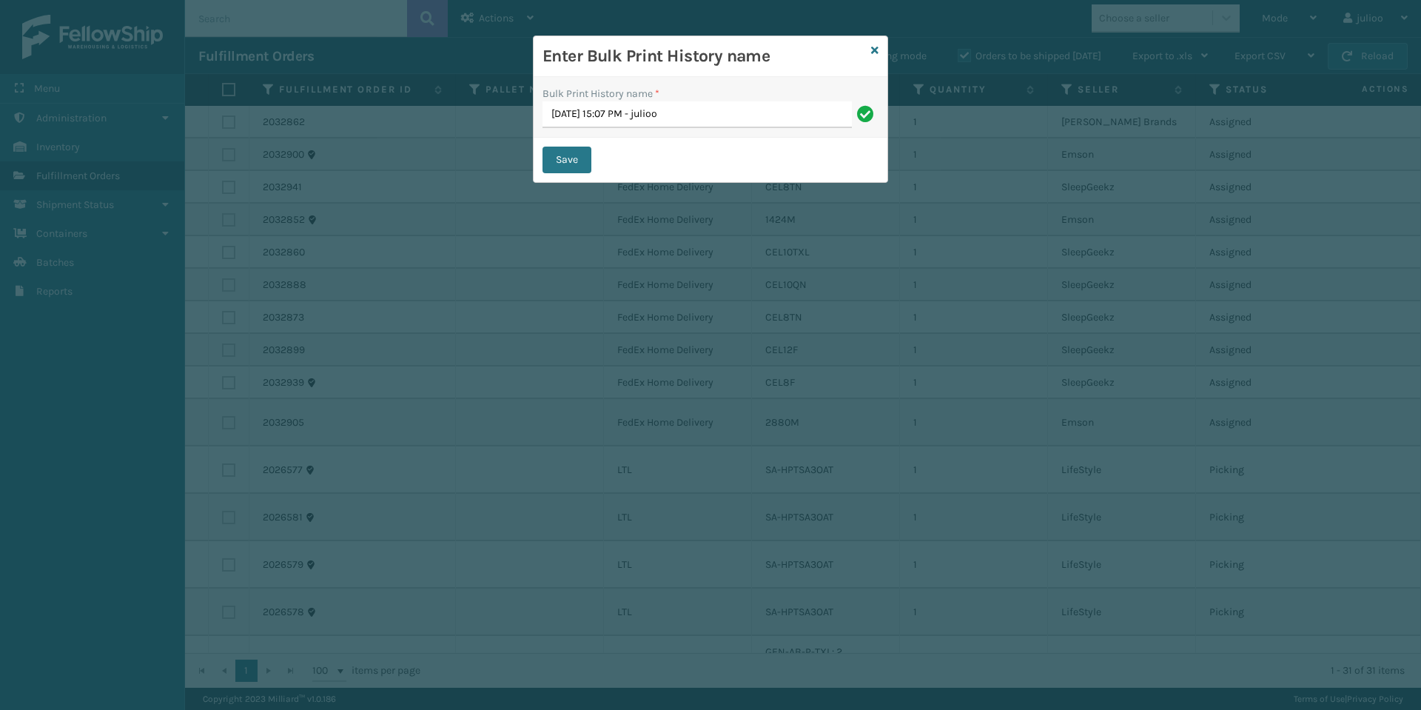
click at [582, 163] on button "Save" at bounding box center [566, 159] width 49 height 27
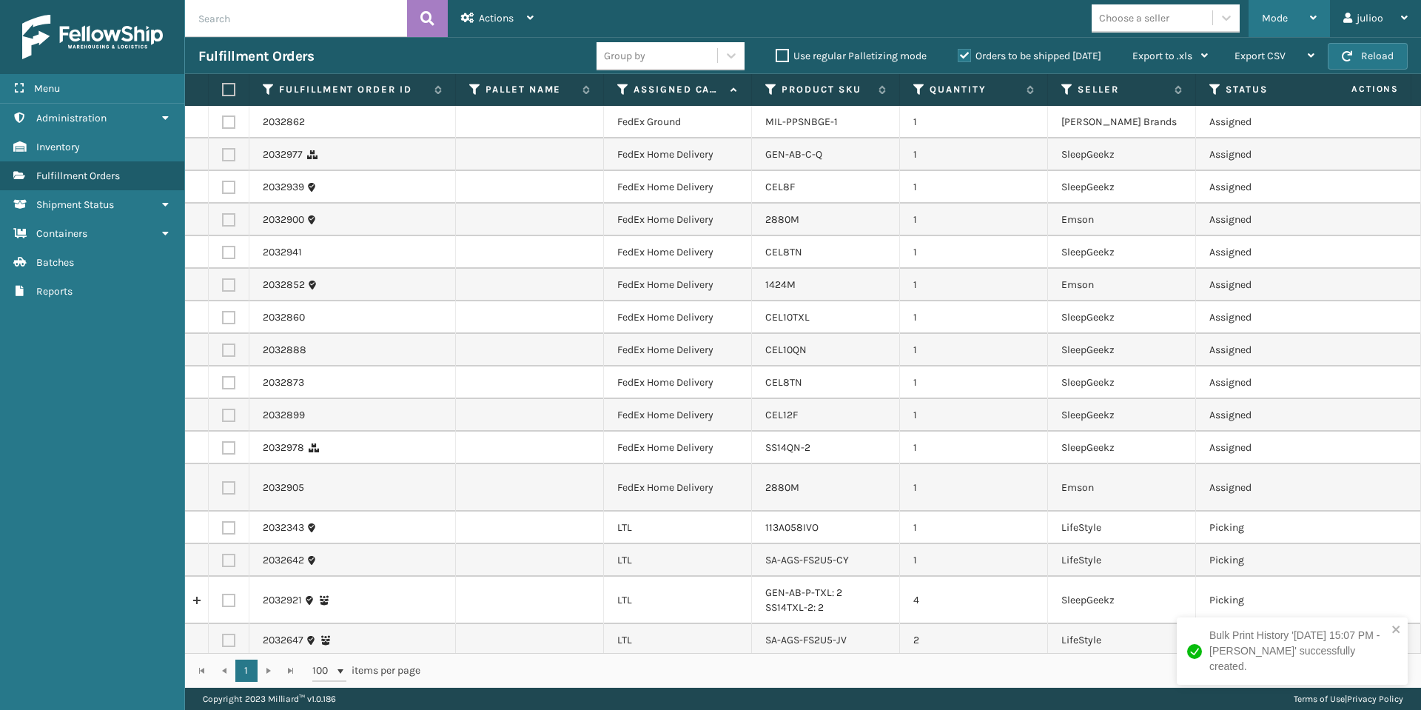
click at [1264, 26] on div "Mode" at bounding box center [1288, 18] width 55 height 37
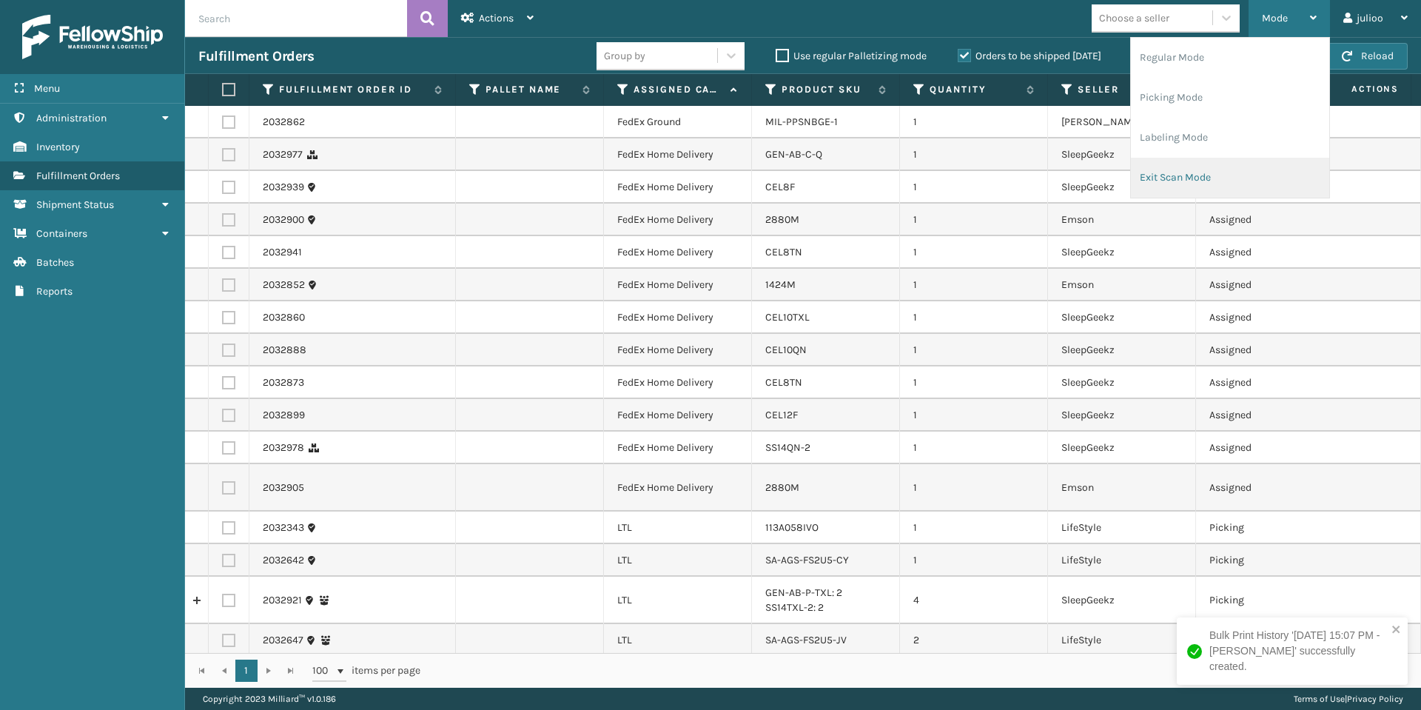
click at [1240, 175] on li "Exit Scan Mode" at bounding box center [1230, 178] width 198 height 40
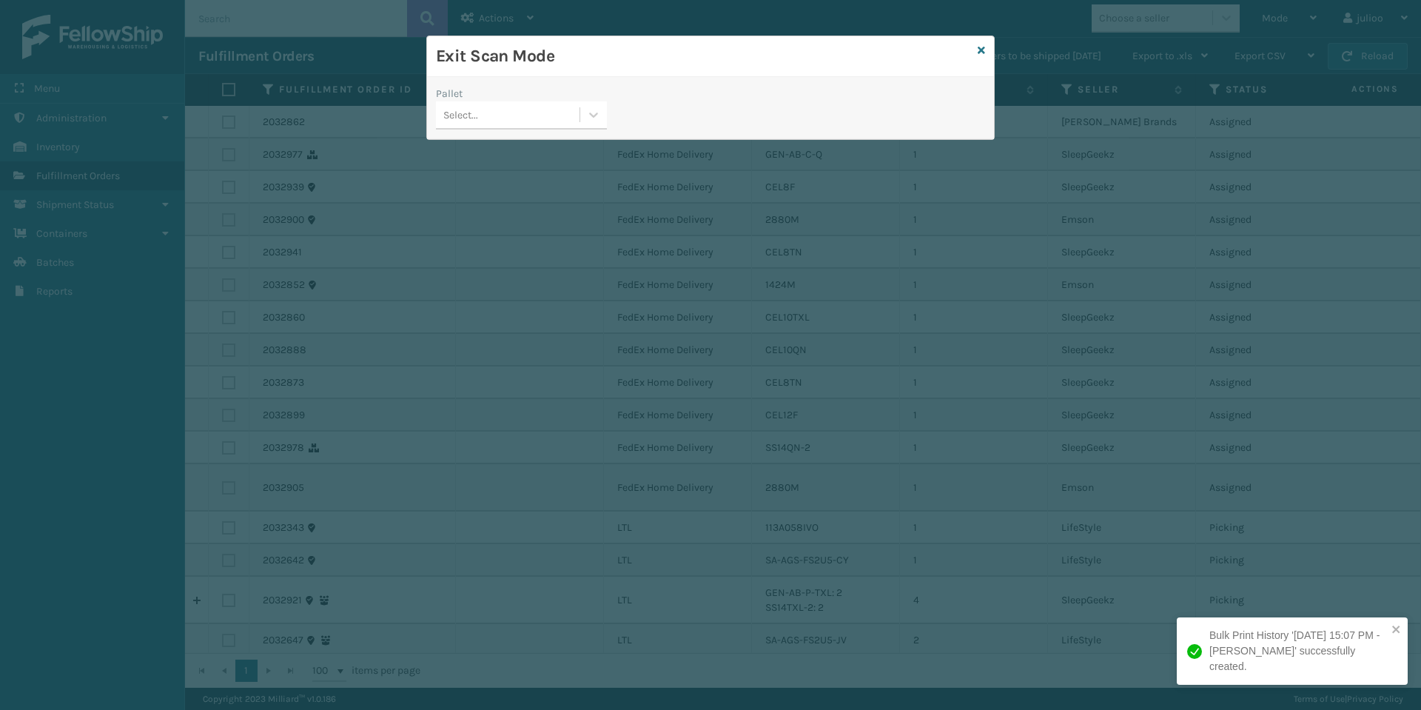
click at [574, 113] on div "Select..." at bounding box center [508, 115] width 144 height 24
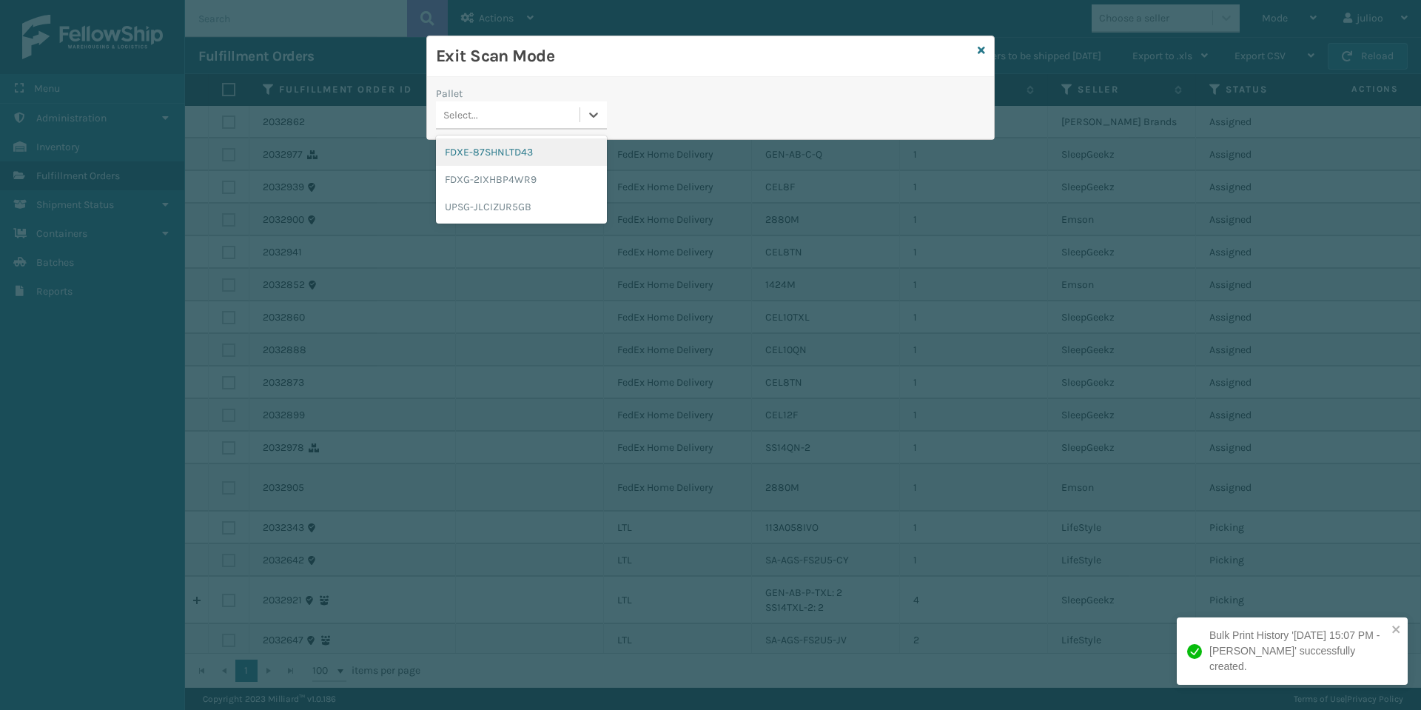
click at [534, 158] on div "FDXE-87SHNLTD43" at bounding box center [521, 151] width 171 height 27
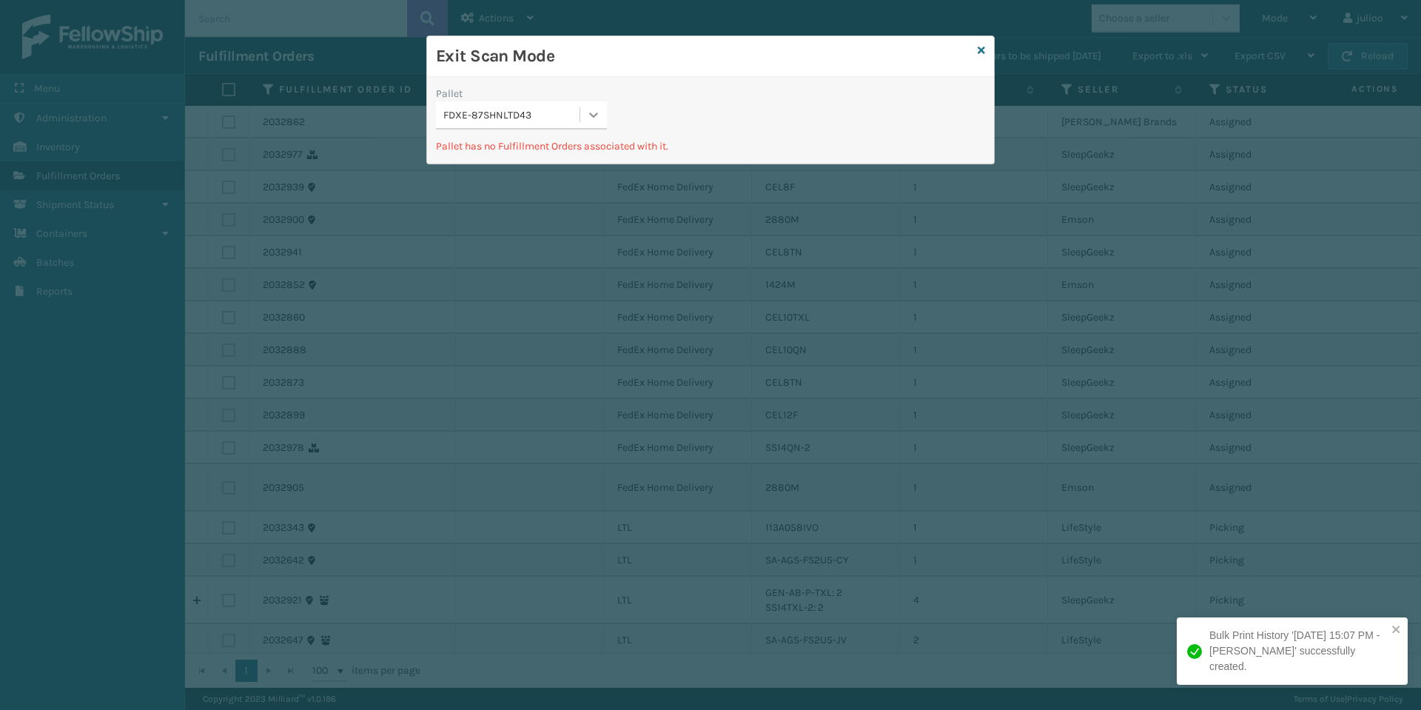
click at [586, 113] on icon at bounding box center [593, 114] width 15 height 15
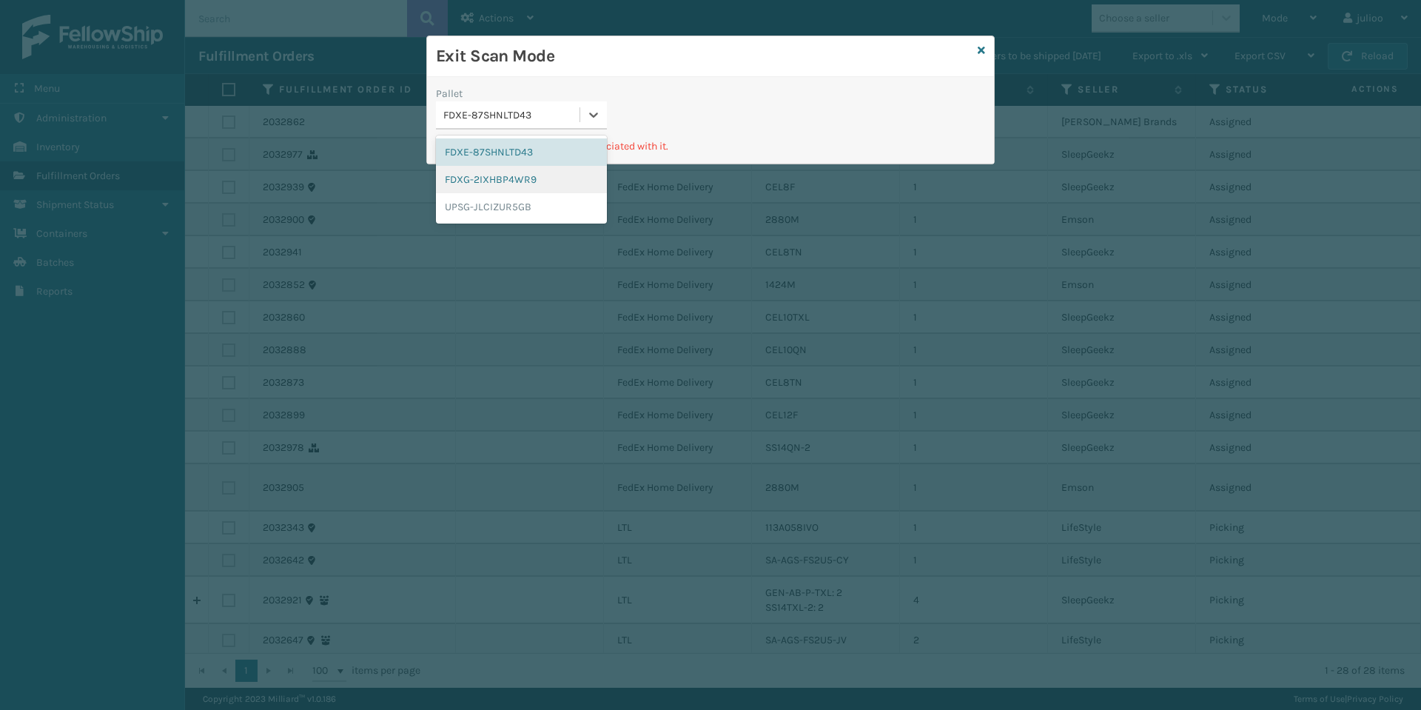
click at [538, 176] on div "FDXG-2IXHBP4WR9" at bounding box center [521, 179] width 171 height 27
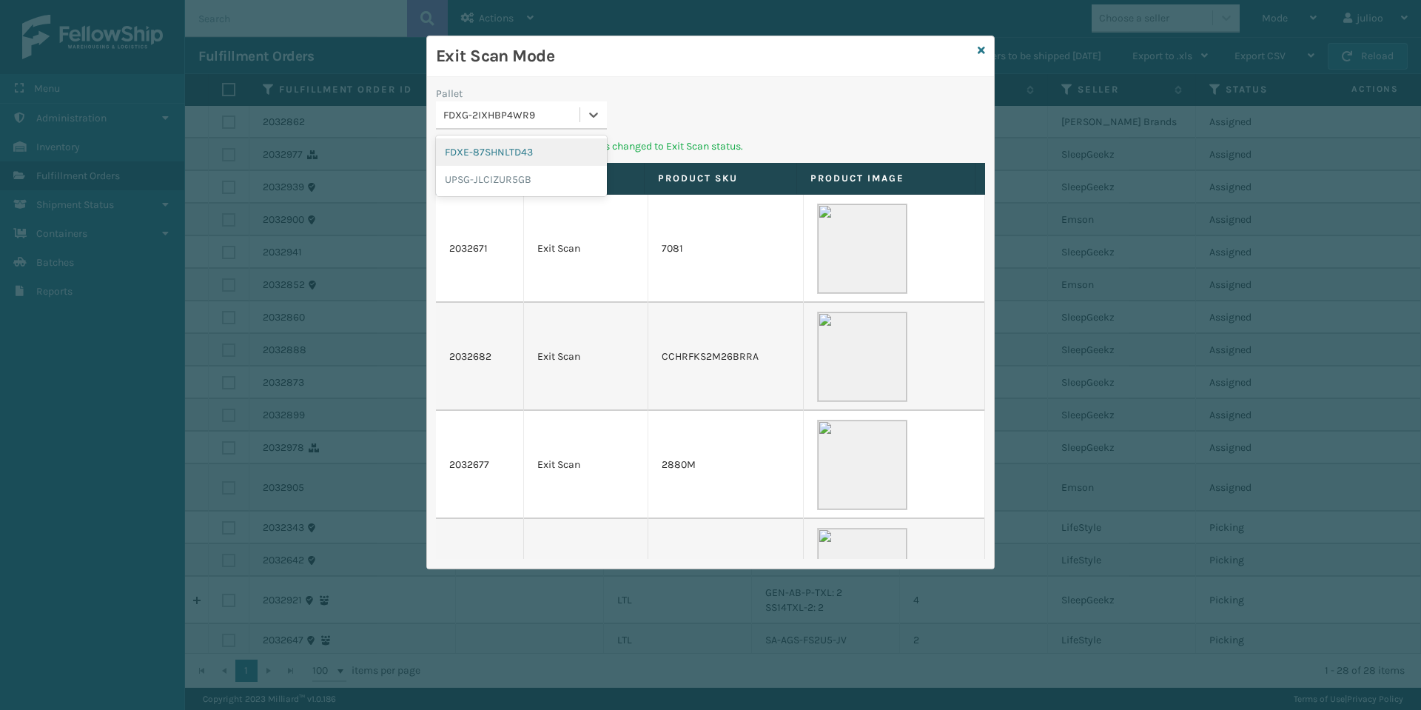
click at [571, 118] on div "FDXG-2IXHBP4WR9" at bounding box center [512, 115] width 138 height 16
click at [481, 180] on div "UPSG-JLCIZUR5GB" at bounding box center [521, 179] width 171 height 27
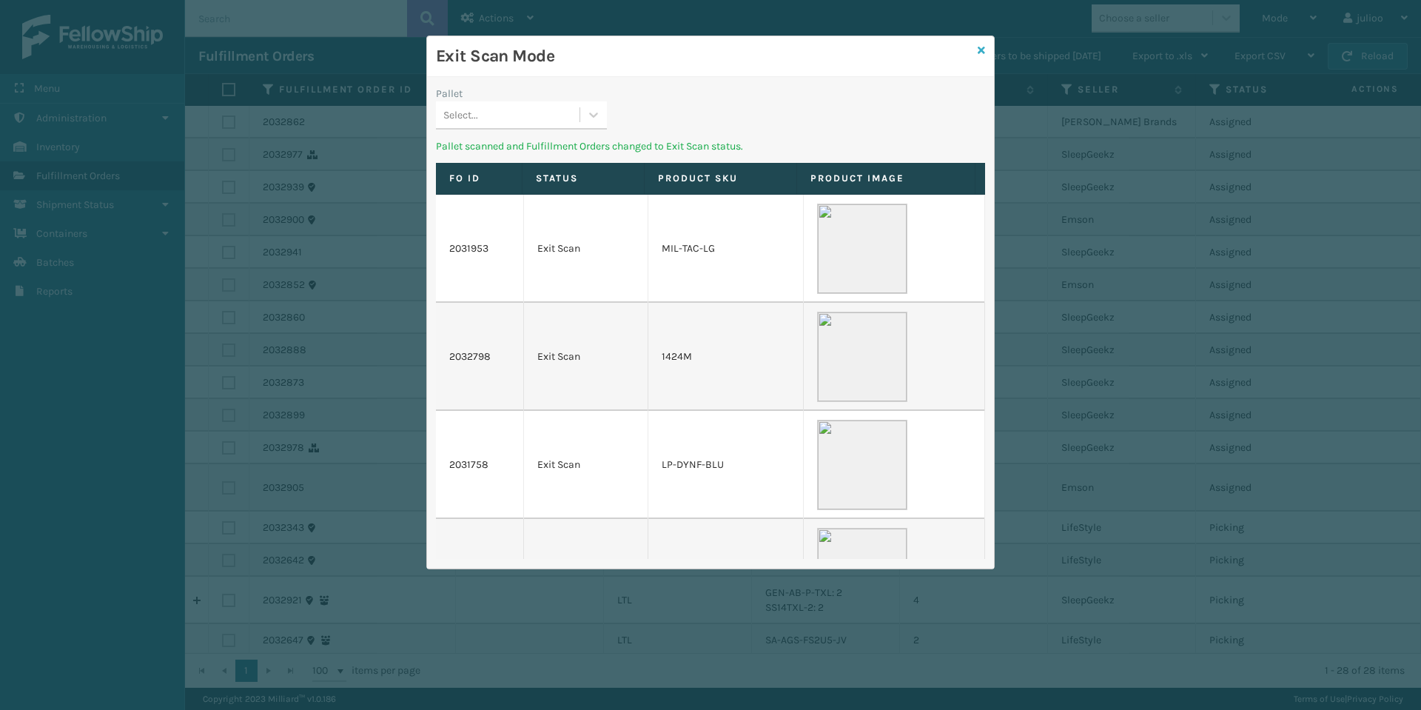
click at [980, 51] on icon at bounding box center [980, 50] width 7 height 10
